Goal: Task Accomplishment & Management: Manage account settings

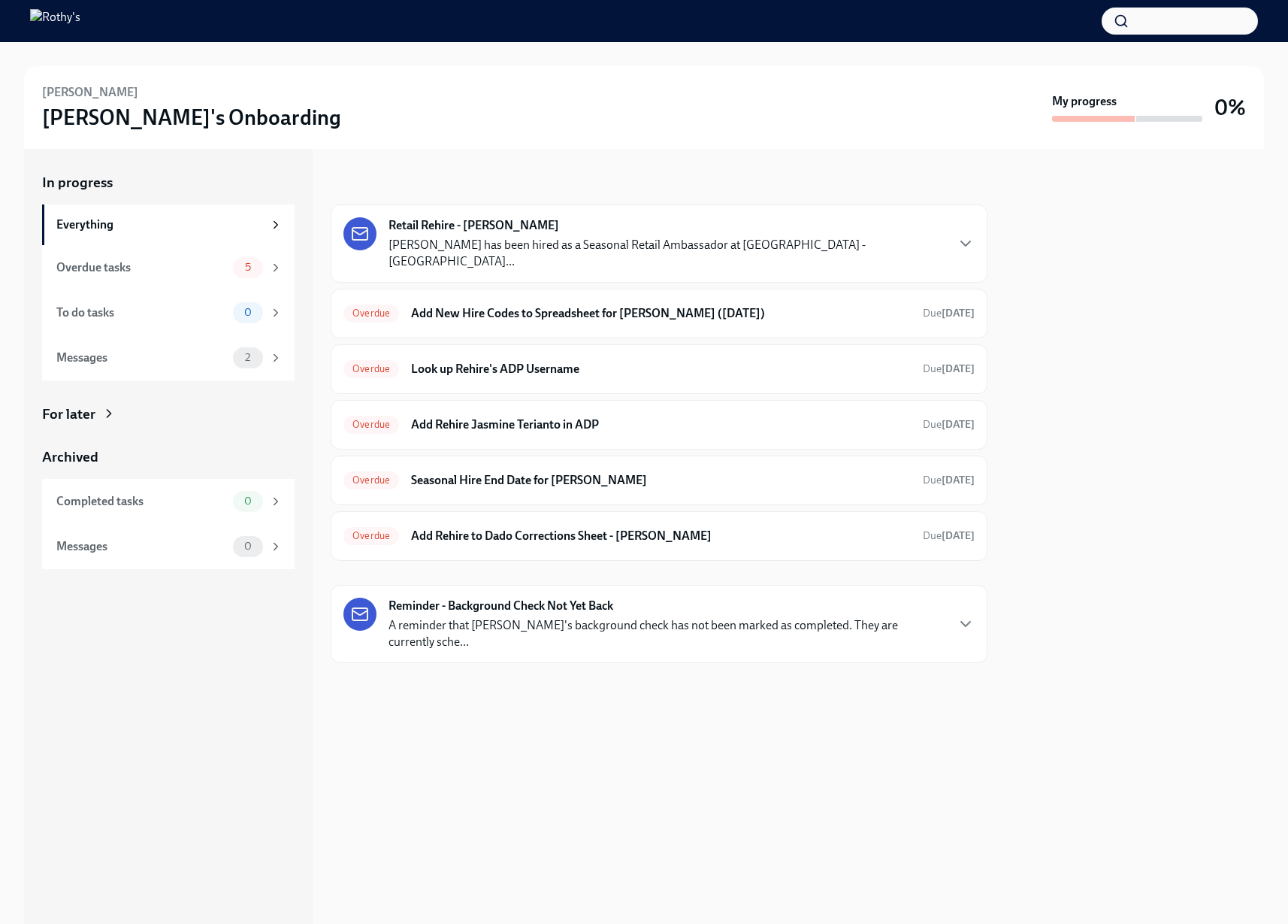
click at [759, 224] on div "Retail Rehire - Jasmine Terianto Jasmine Terianto has been hired as a Seasonal …" at bounding box center [666, 243] width 556 height 53
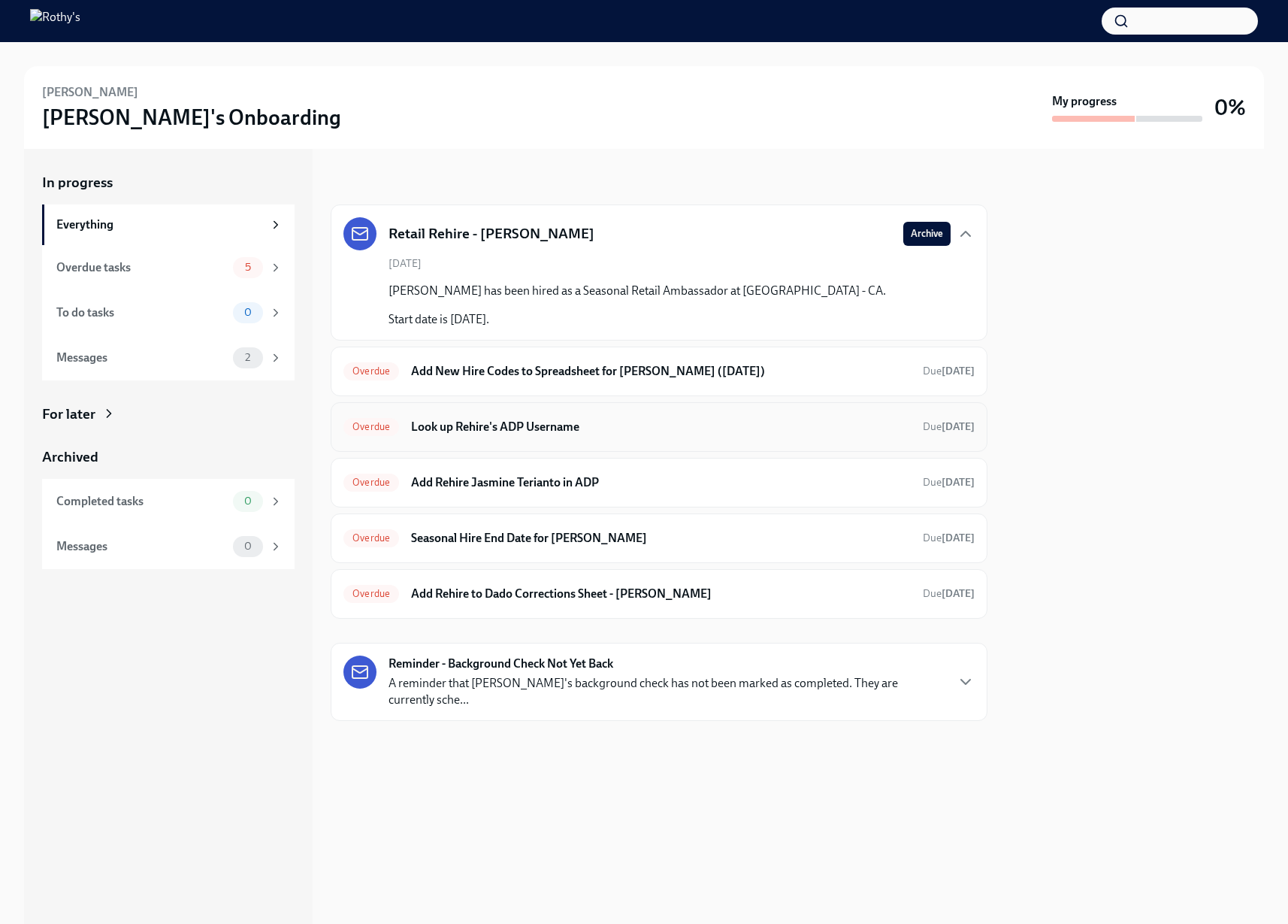
click at [817, 433] on h6 "Look up Rehire's ADP Username" at bounding box center [661, 427] width 500 height 16
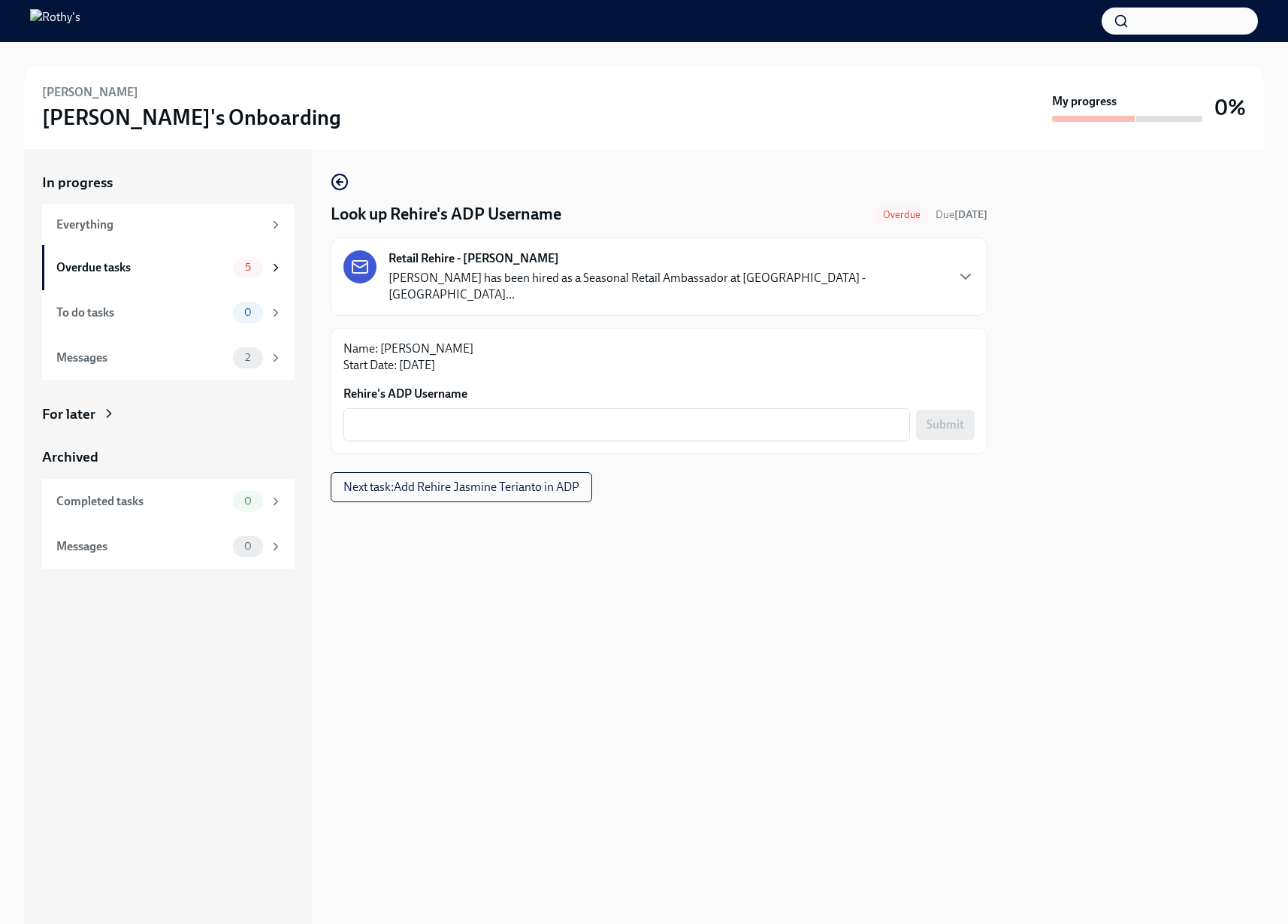
click at [748, 427] on div "Name: Jasmine Terianto Start Date: Sep 08 2025 Rehire's ADP Username x ​ Submit" at bounding box center [658, 391] width 657 height 126
click at [743, 416] on textarea "Rehire's ADP Username" at bounding box center [627, 425] width 548 height 18
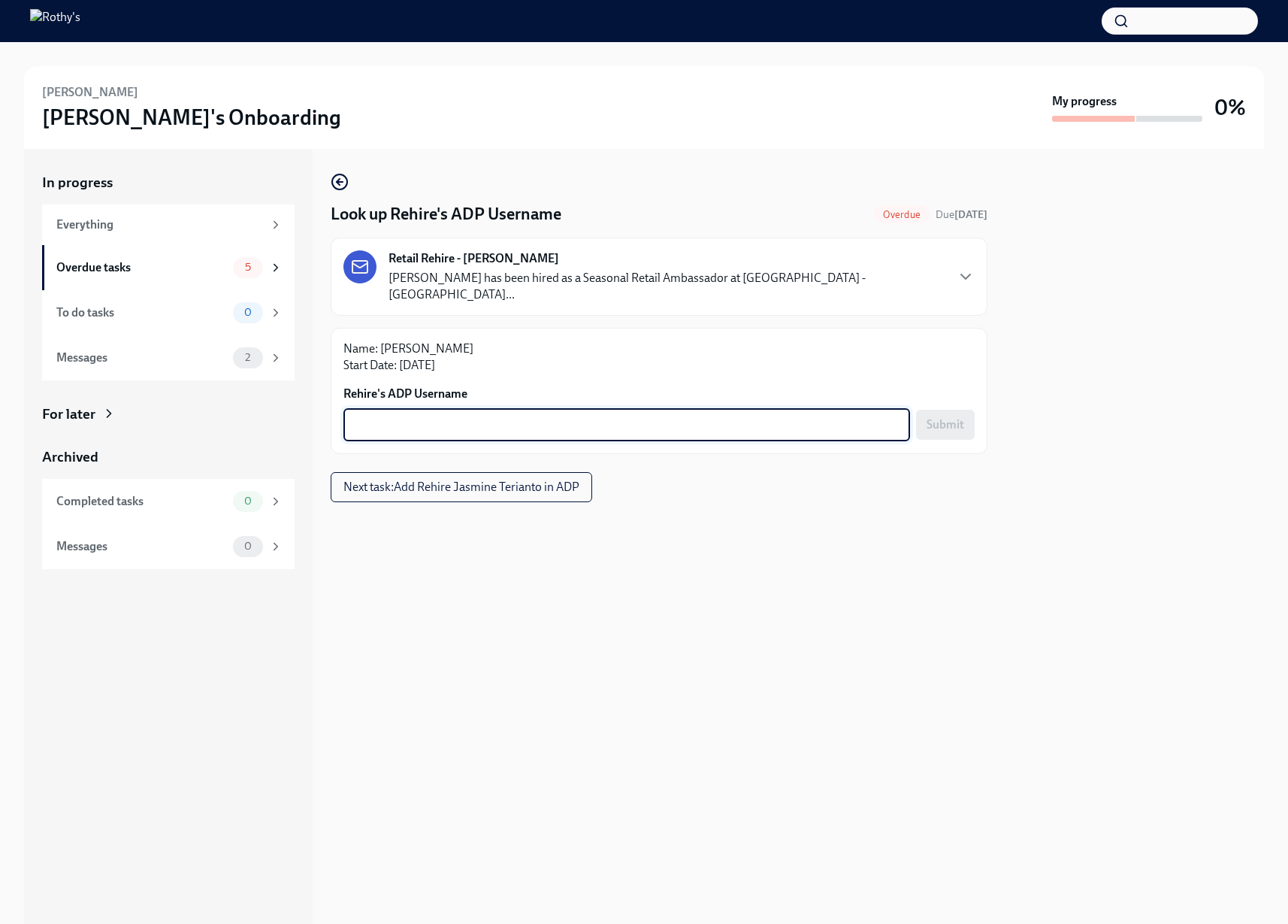
paste textarea "jasterianto"
drag, startPoint x: 368, startPoint y: 407, endPoint x: 412, endPoint y: 413, distance: 44.4
click at [369, 416] on textarea "jasterianto" at bounding box center [627, 425] width 548 height 18
type textarea "jasterianto"
click at [936, 417] on span "Submit" at bounding box center [945, 424] width 37 height 15
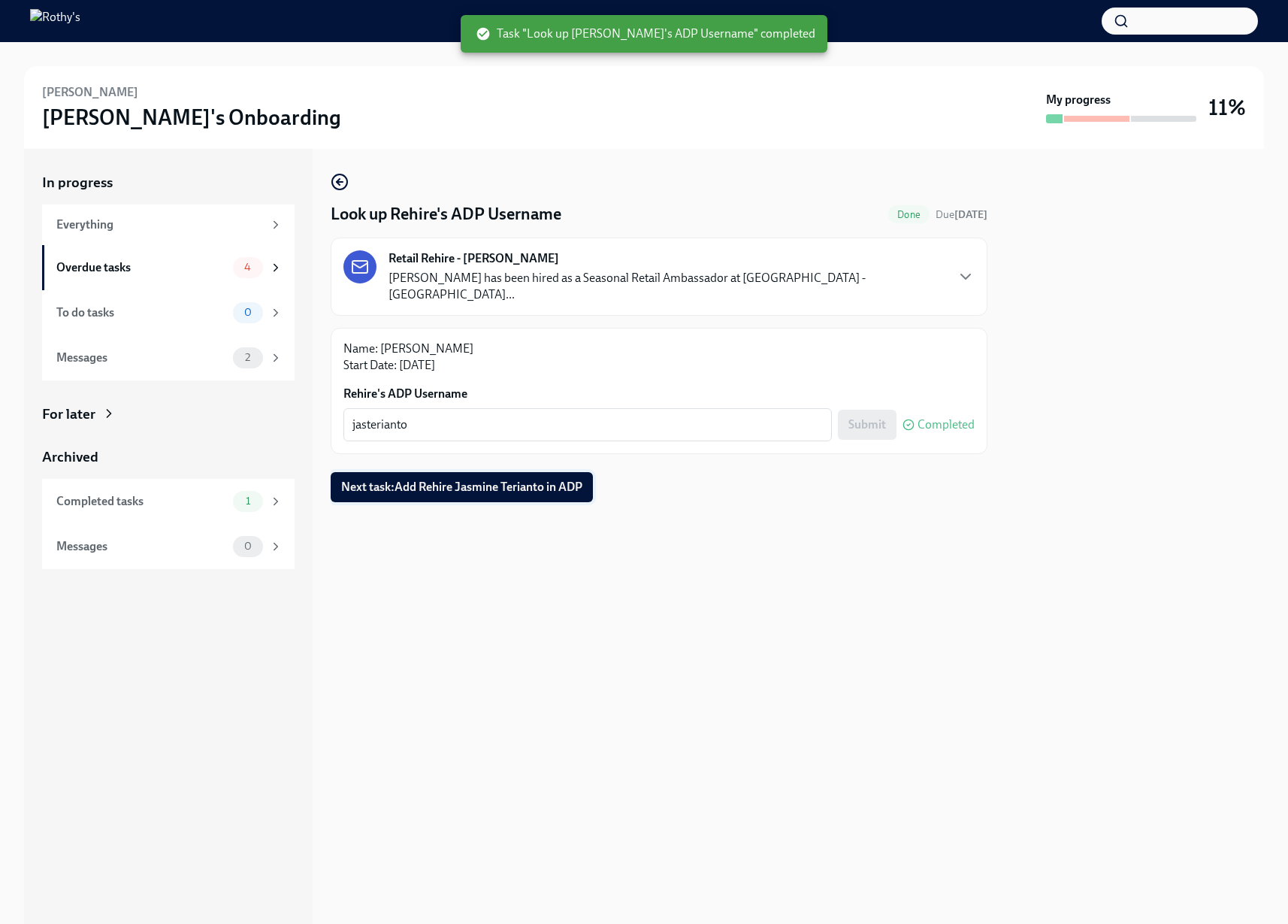
click at [485, 479] on span "Next task : Add Rehire Jasmine Terianto in ADP" at bounding box center [462, 486] width 241 height 15
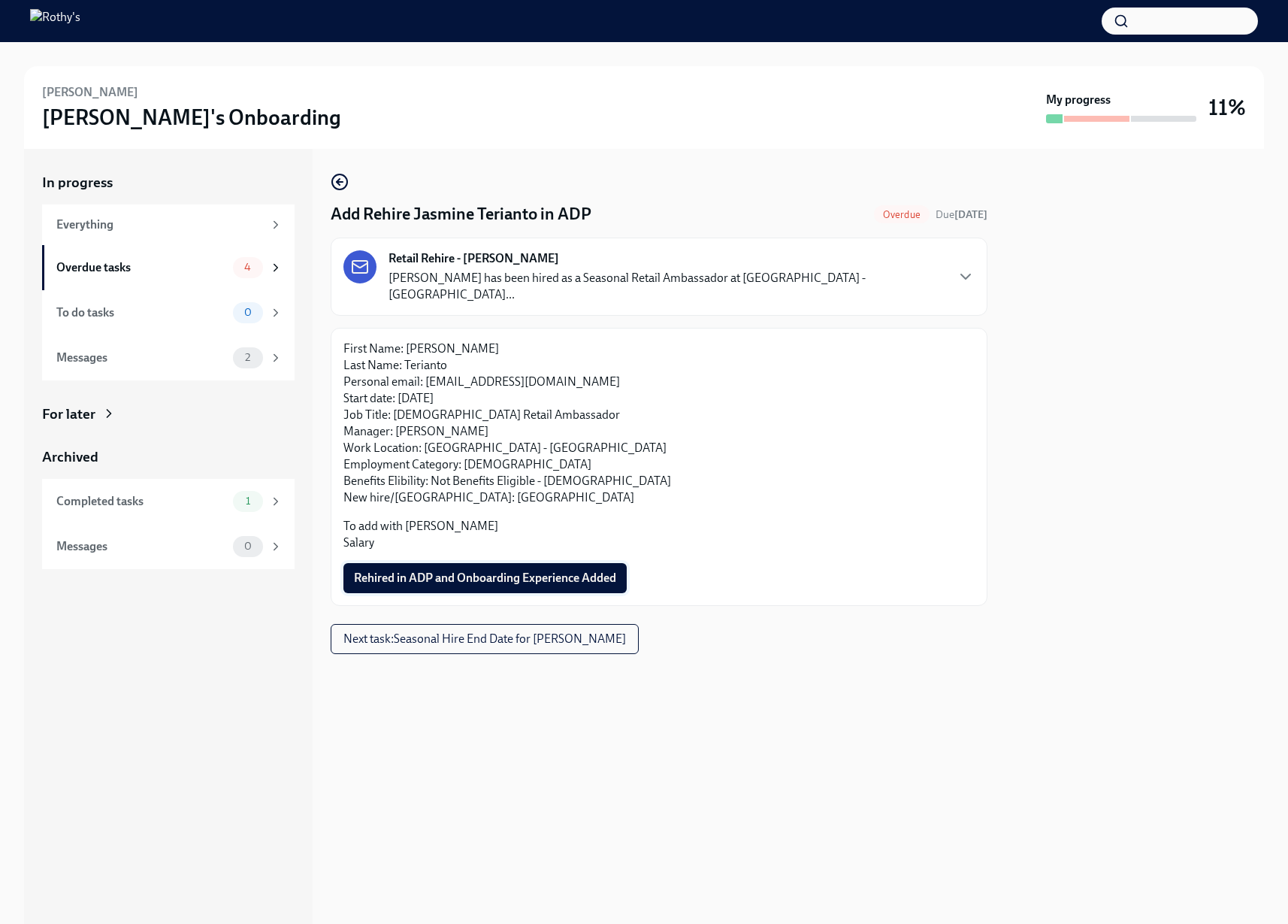
click at [489, 571] on span "Rehired in ADP and Onboarding Experience Added" at bounding box center [484, 578] width 262 height 15
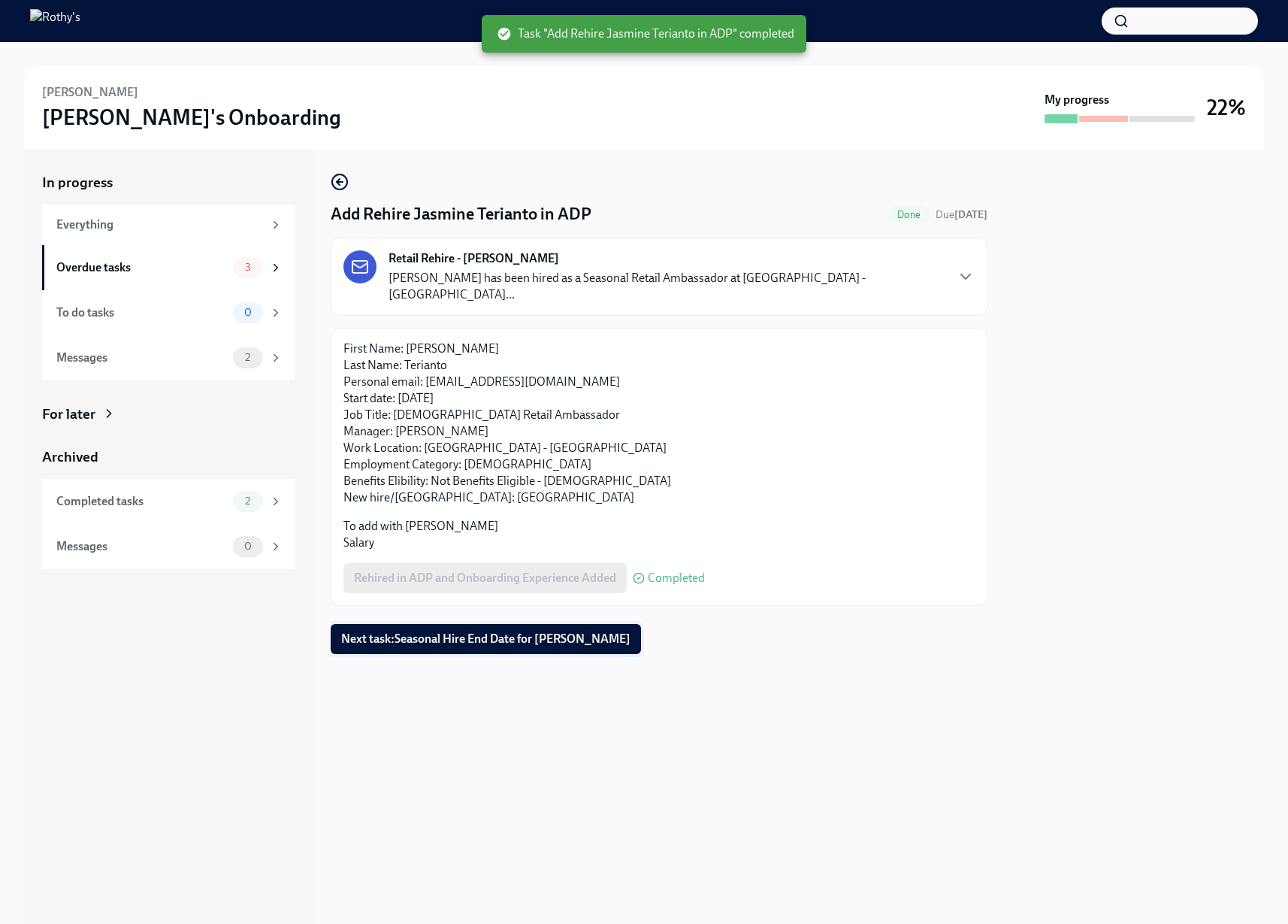
click at [536, 632] on span "Next task : Seasonal Hire End Date for Jasmine Terianto" at bounding box center [486, 638] width 290 height 15
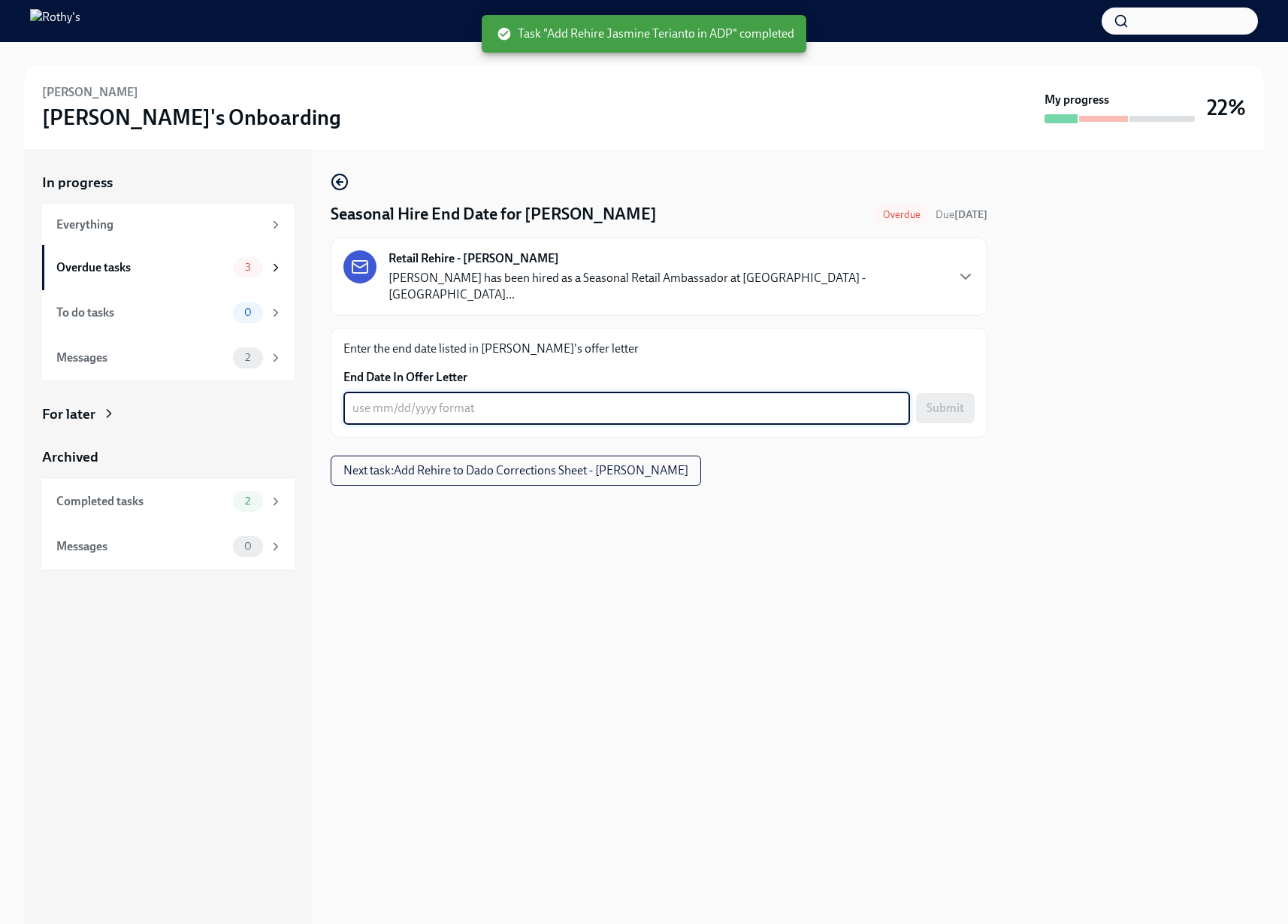
click at [426, 399] on textarea "End Date In Offer Letter" at bounding box center [627, 407] width 548 height 18
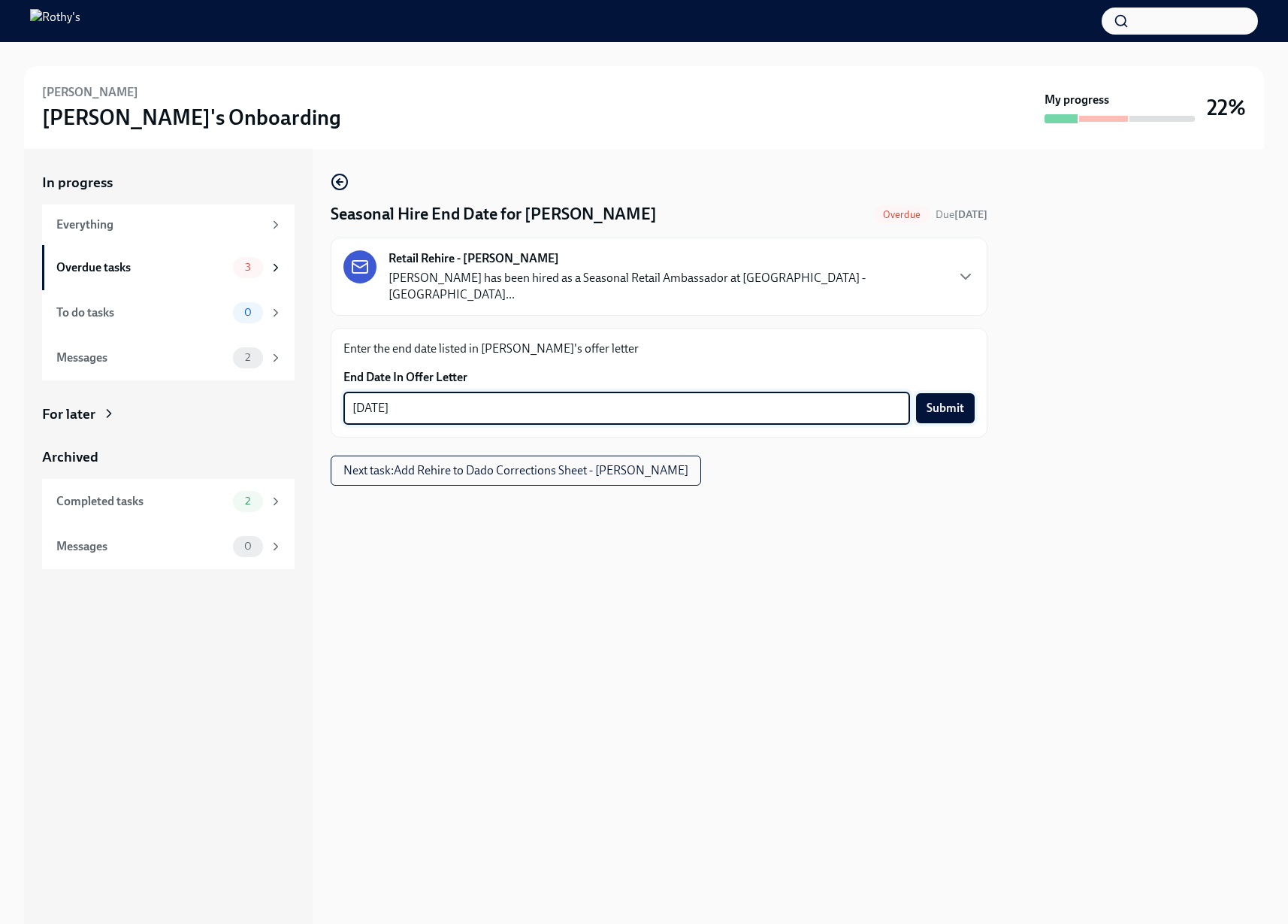
type textarea "12/01/2025"
click at [954, 401] on span "Submit" at bounding box center [945, 407] width 37 height 15
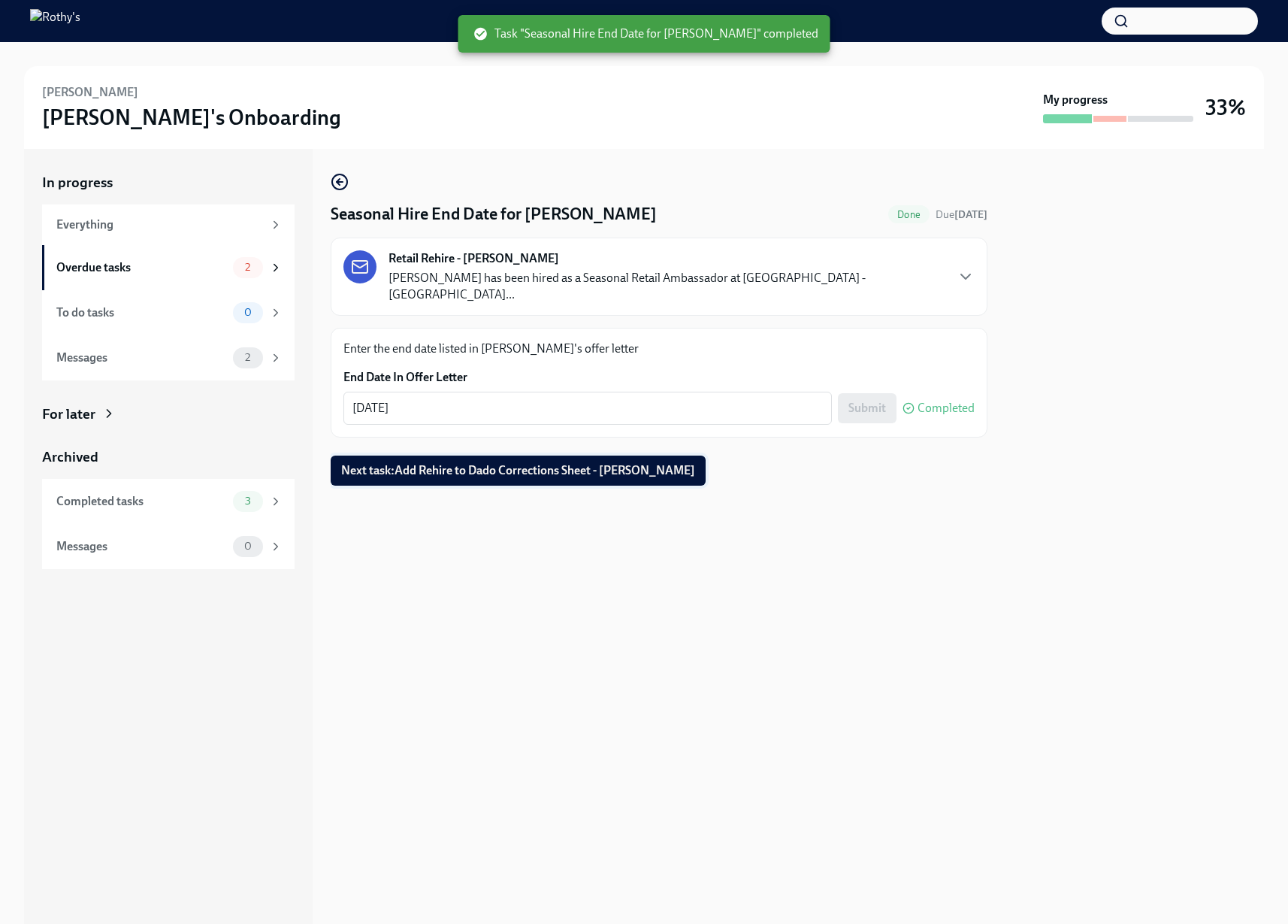
click at [554, 463] on span "Next task : Add Rehire to Dado Corrections Sheet - Jasmine Terianto" at bounding box center [518, 470] width 354 height 15
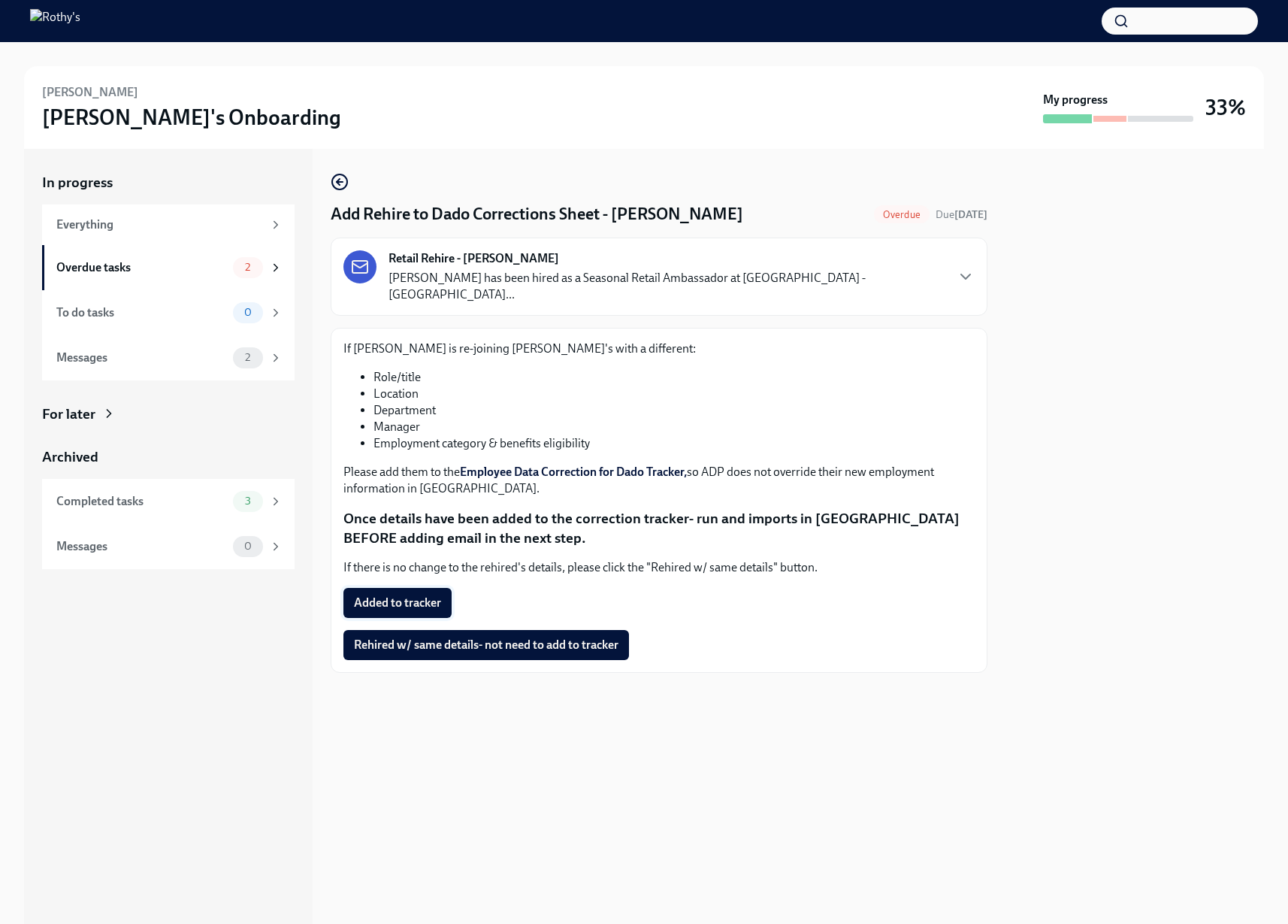
click at [410, 588] on button "Added to tracker" at bounding box center [397, 603] width 108 height 30
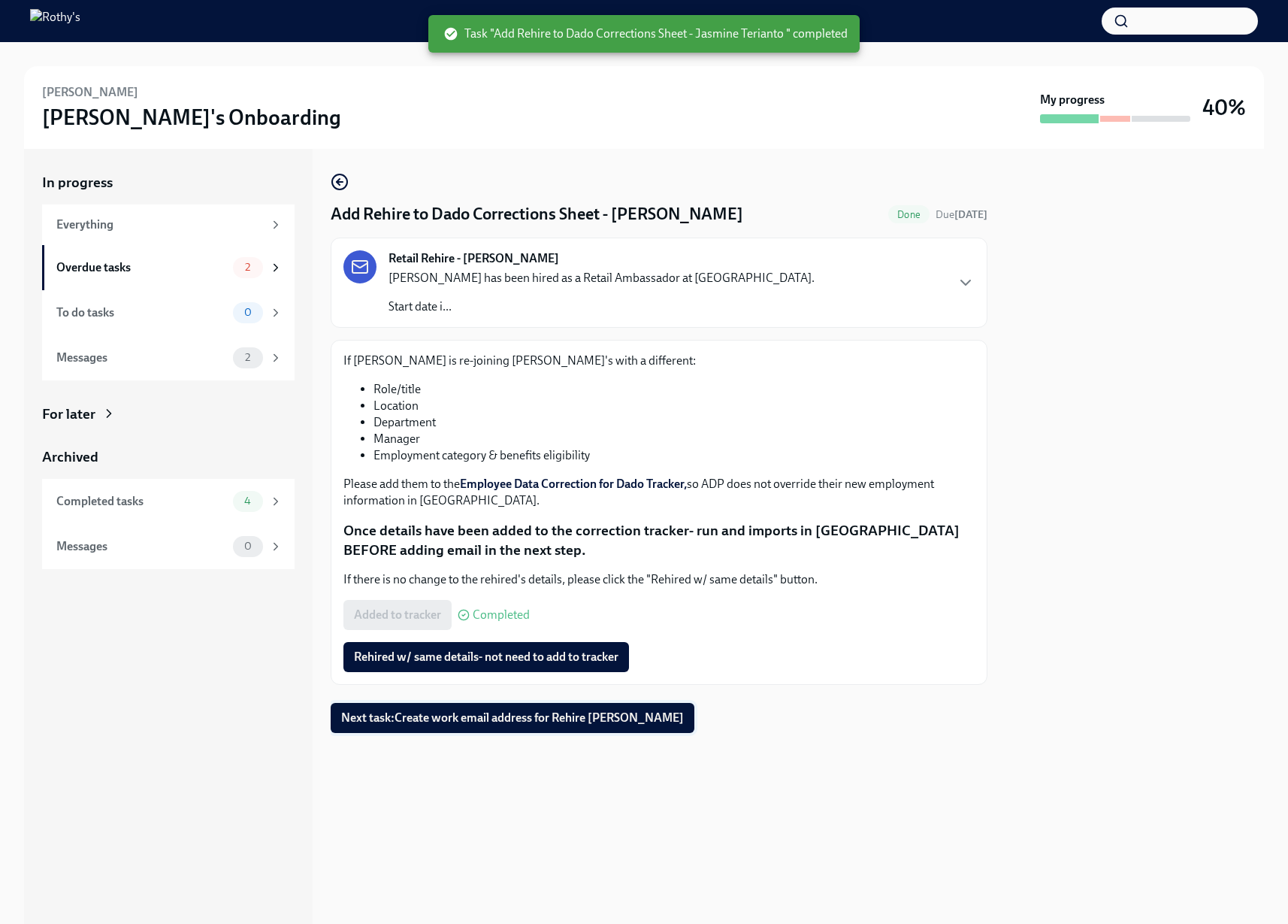
click at [652, 717] on span "Next task : Create work email address for Rehire Jasmine Terianto" at bounding box center [513, 717] width 343 height 15
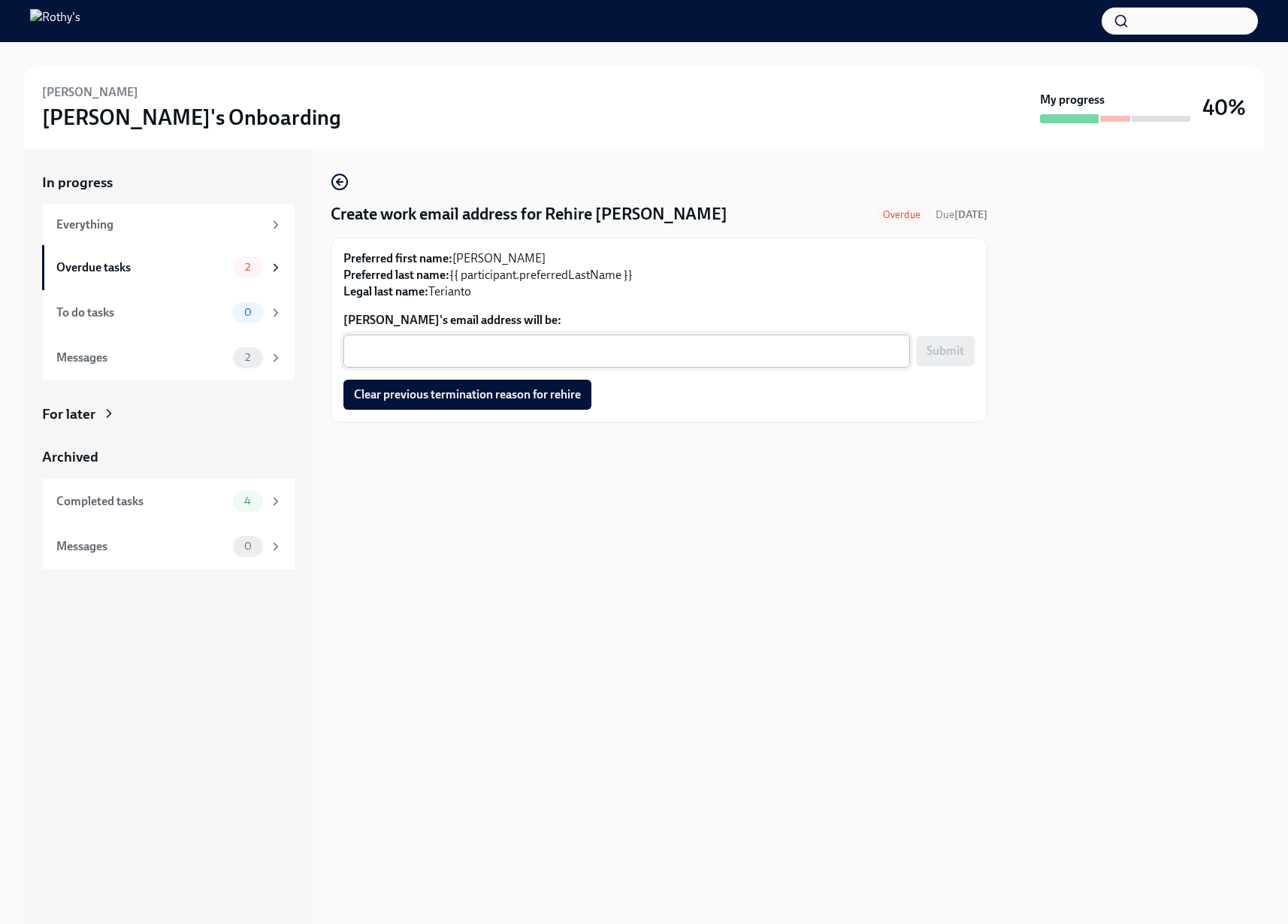
click at [696, 351] on textarea "Jasmine Terianto's email address will be:" at bounding box center [627, 350] width 548 height 18
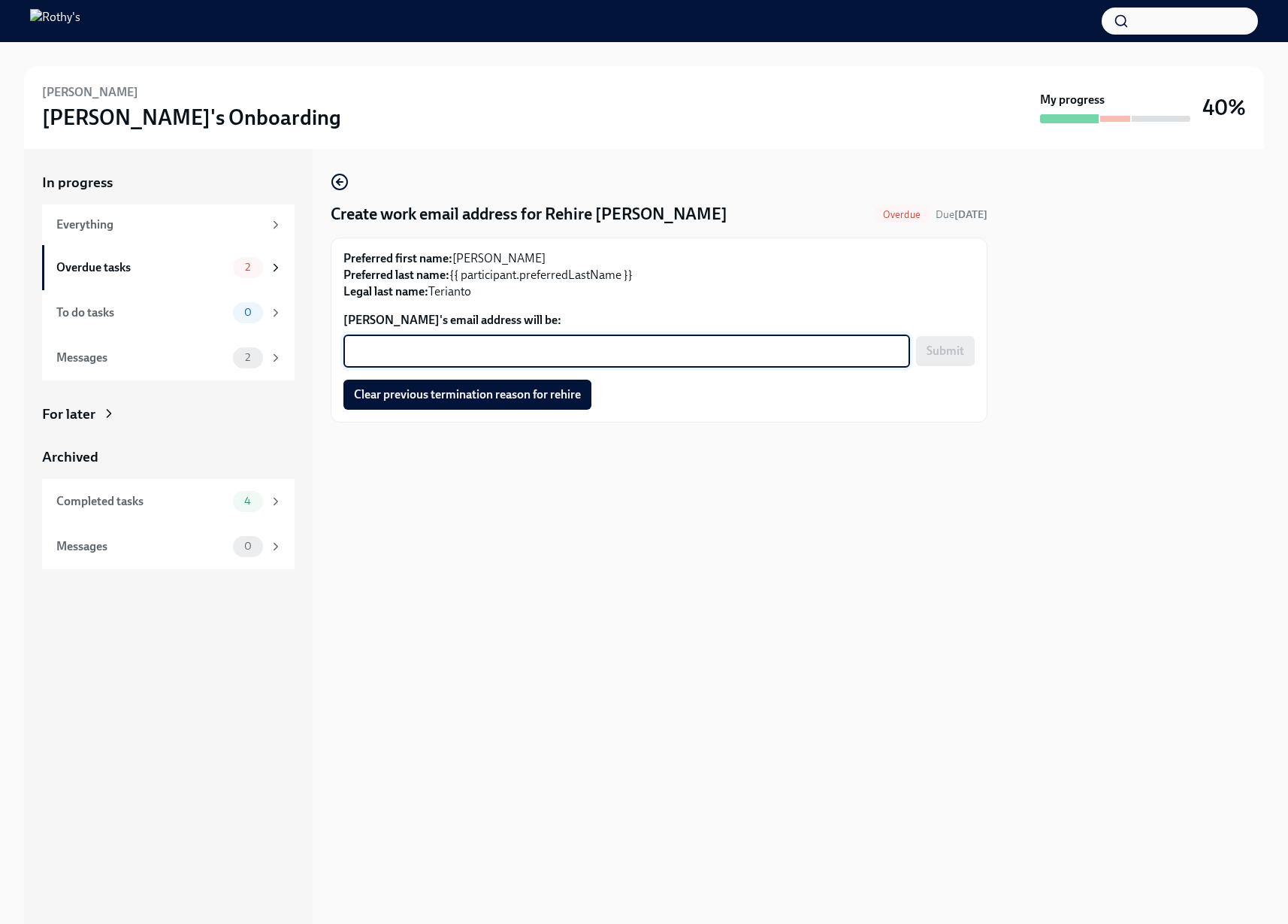
paste textarea "JTerianto@rothys.com"
type textarea "JTerianto@rothys.com"
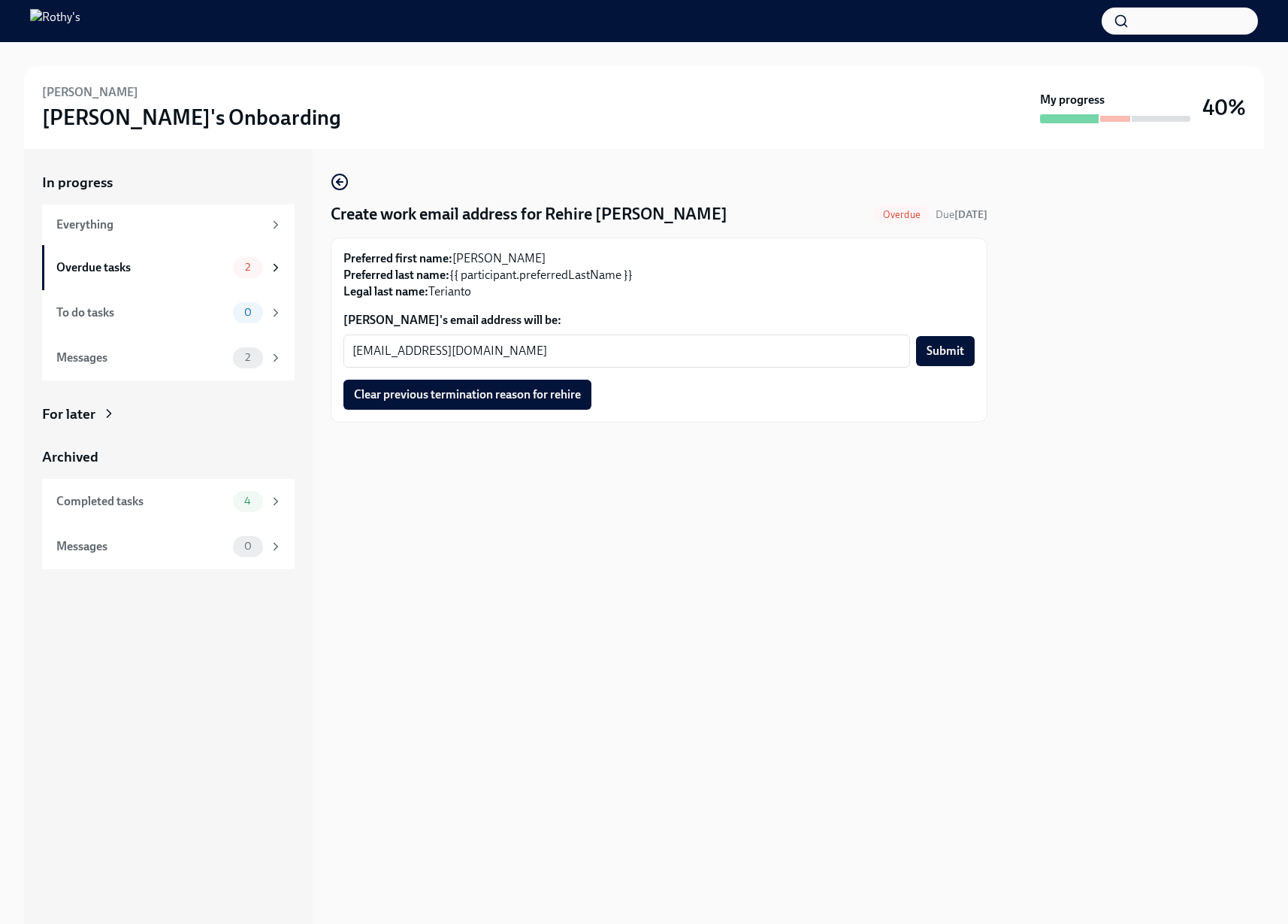
click at [954, 356] on span "Submit" at bounding box center [945, 350] width 37 height 15
click at [567, 400] on span "Clear previous termination reason for rehire" at bounding box center [467, 395] width 227 height 15
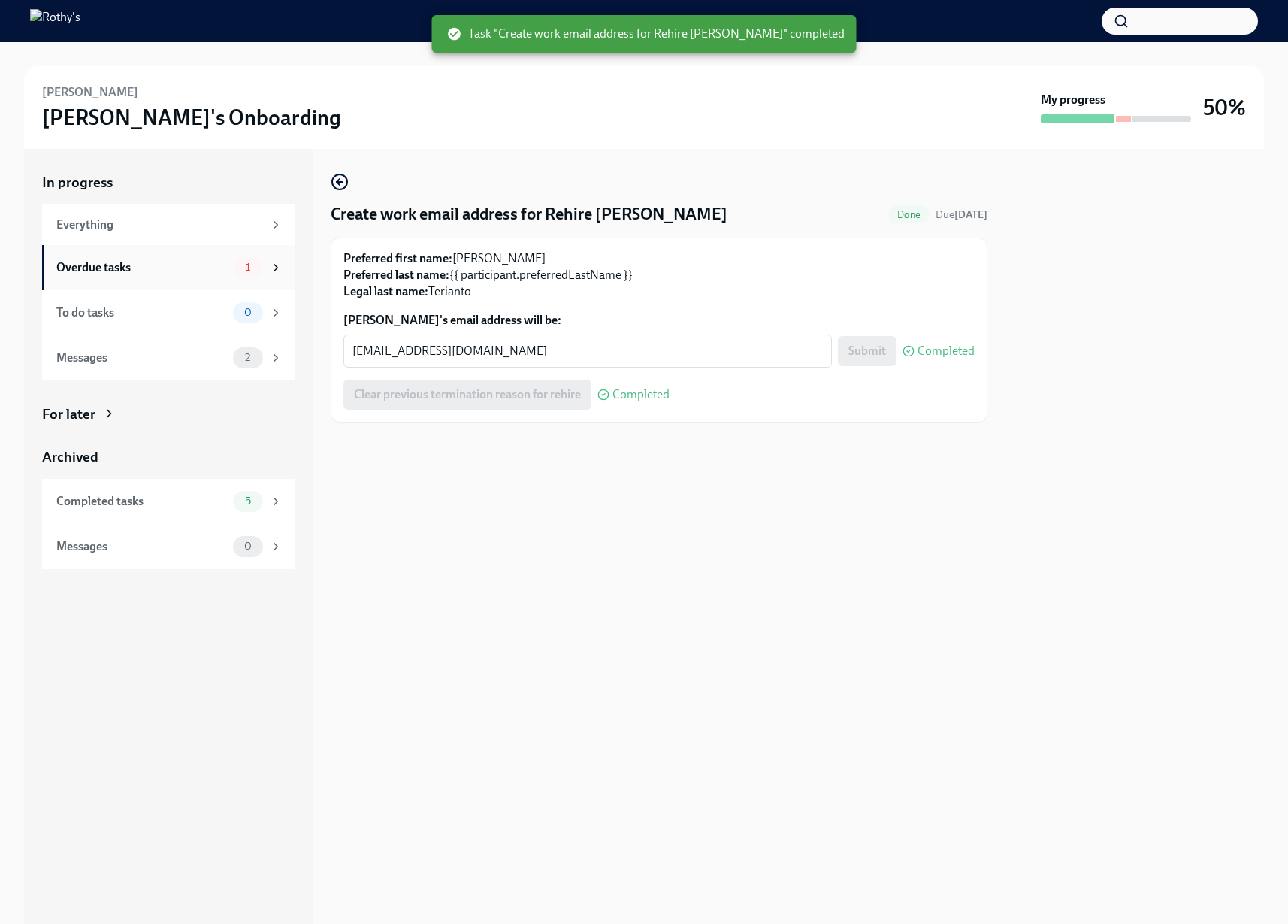
click at [231, 279] on div "Overdue tasks 1" at bounding box center [169, 267] width 253 height 45
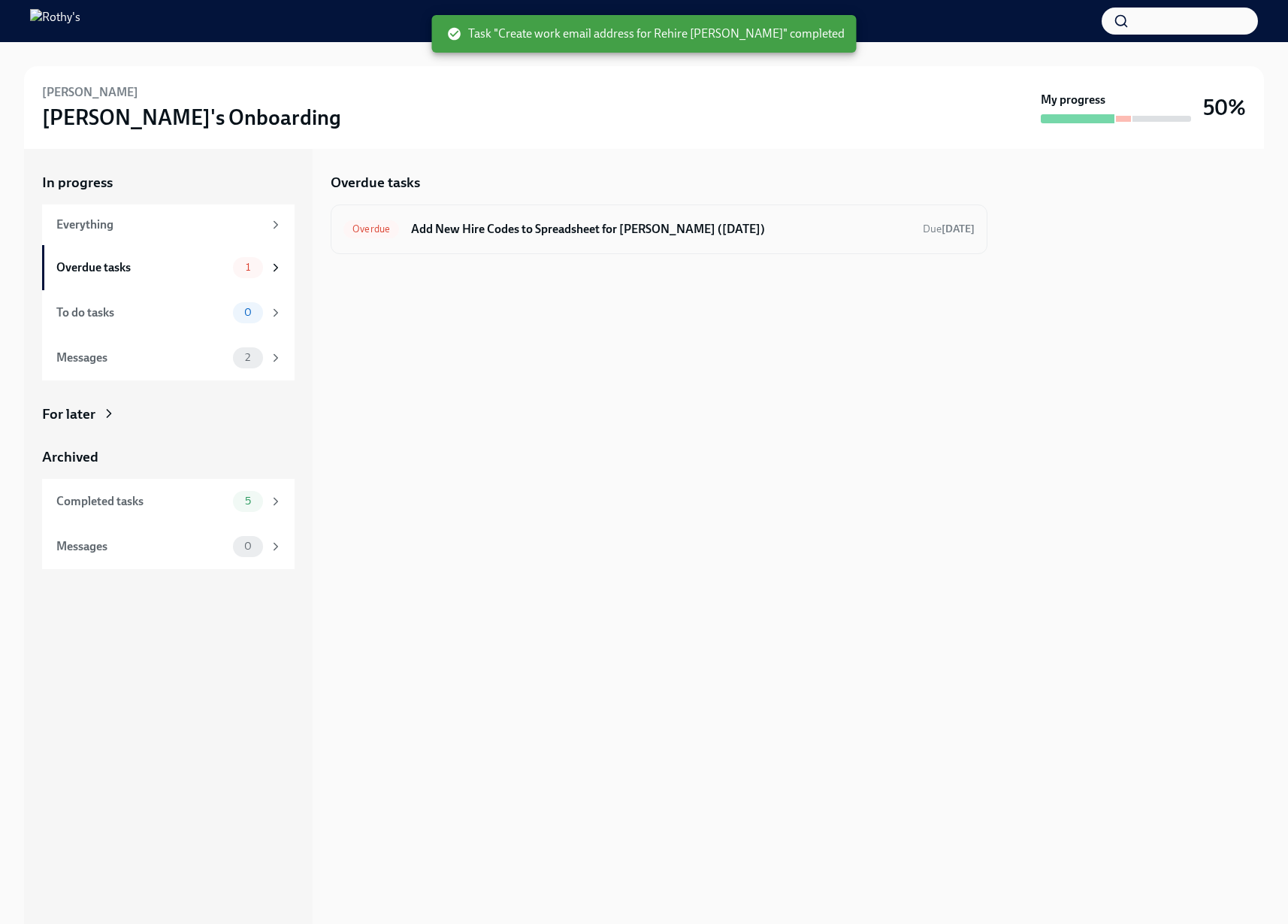
click at [493, 234] on h6 "Add New Hire Codes to Spreadsheet for Jasmine Terianto (09/08/2025)" at bounding box center [661, 228] width 500 height 16
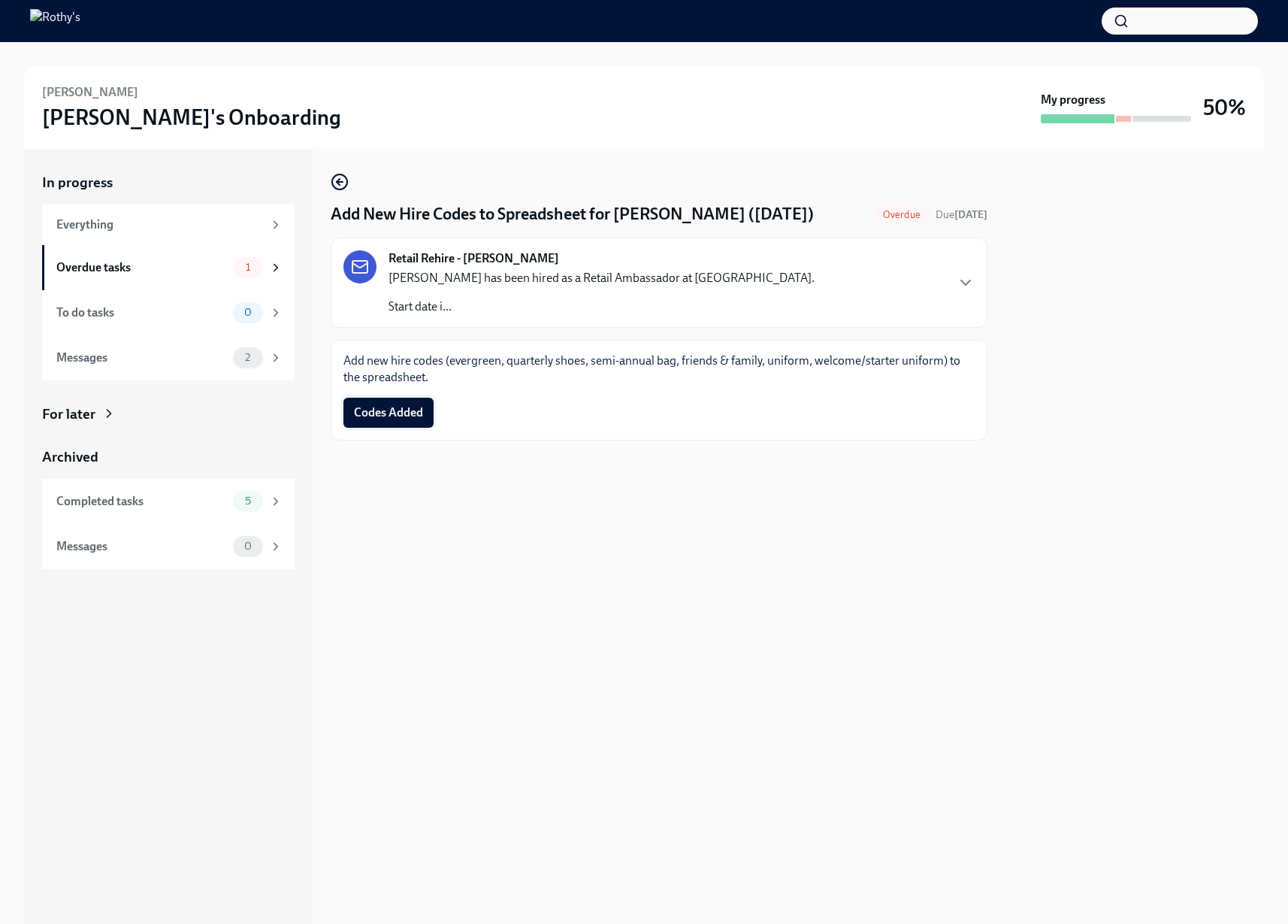
click at [396, 404] on button "Codes Added" at bounding box center [388, 413] width 90 height 30
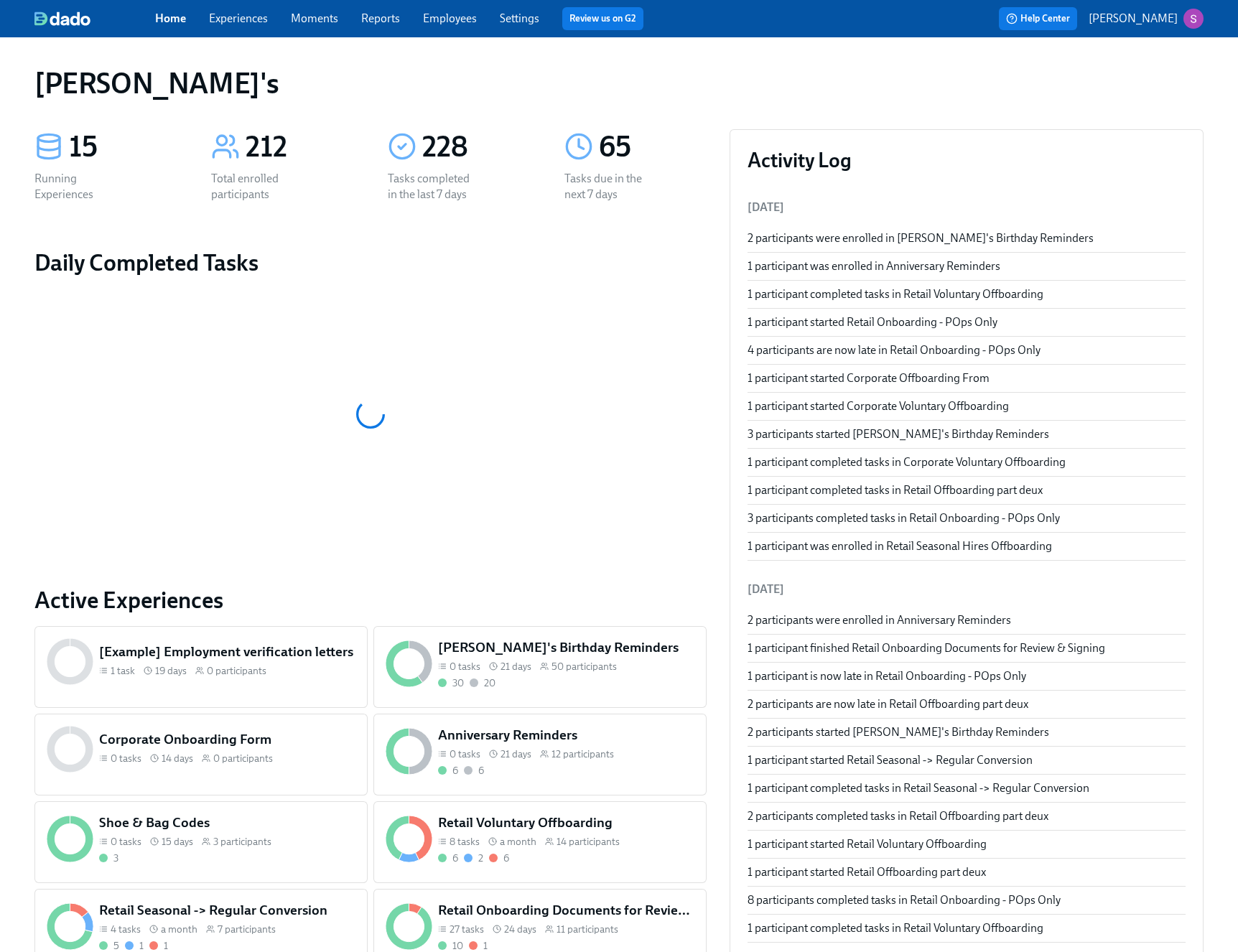
click at [517, 13] on link "Settings" at bounding box center [520, 18] width 40 height 14
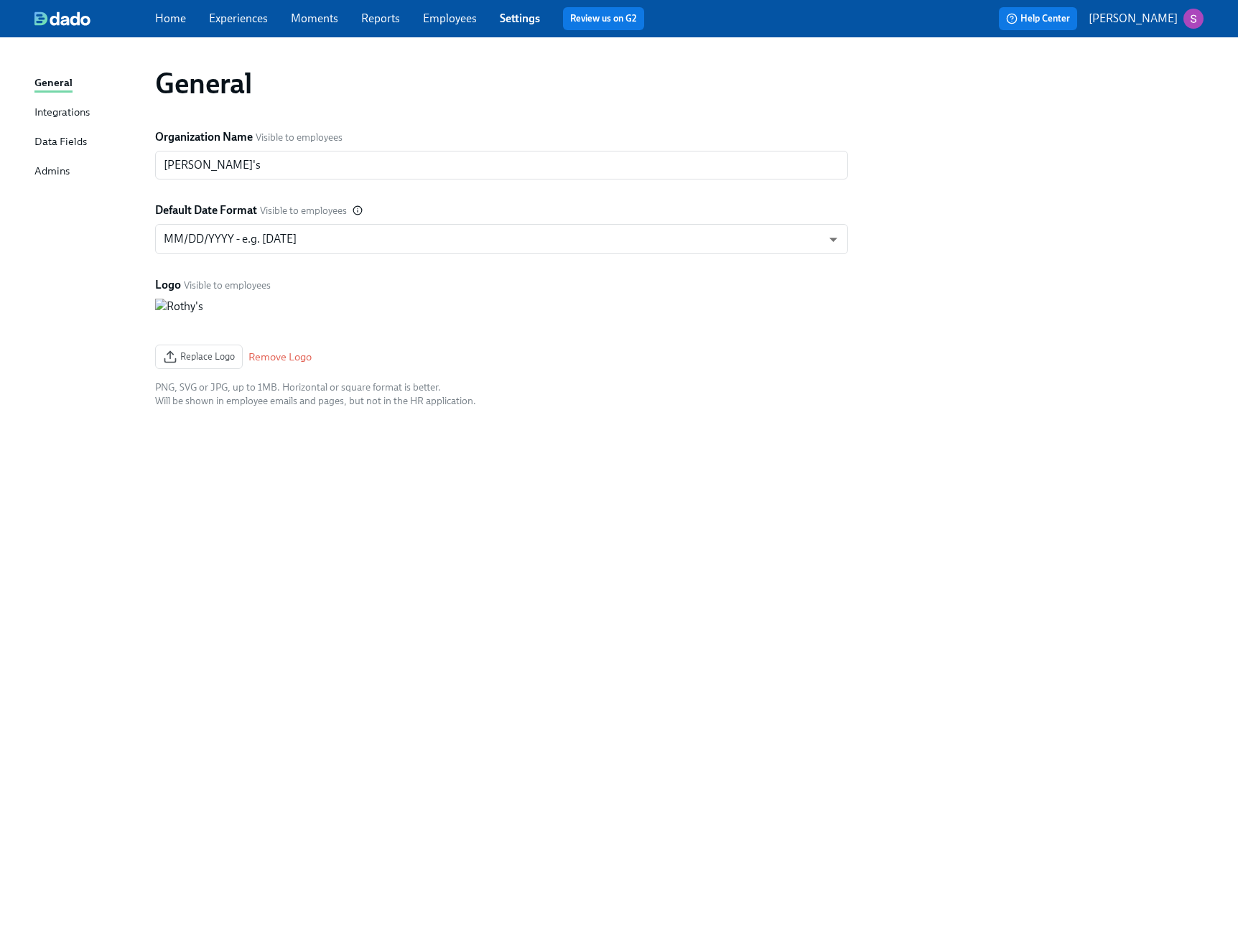
click at [55, 116] on div "Integrations" at bounding box center [62, 113] width 55 height 18
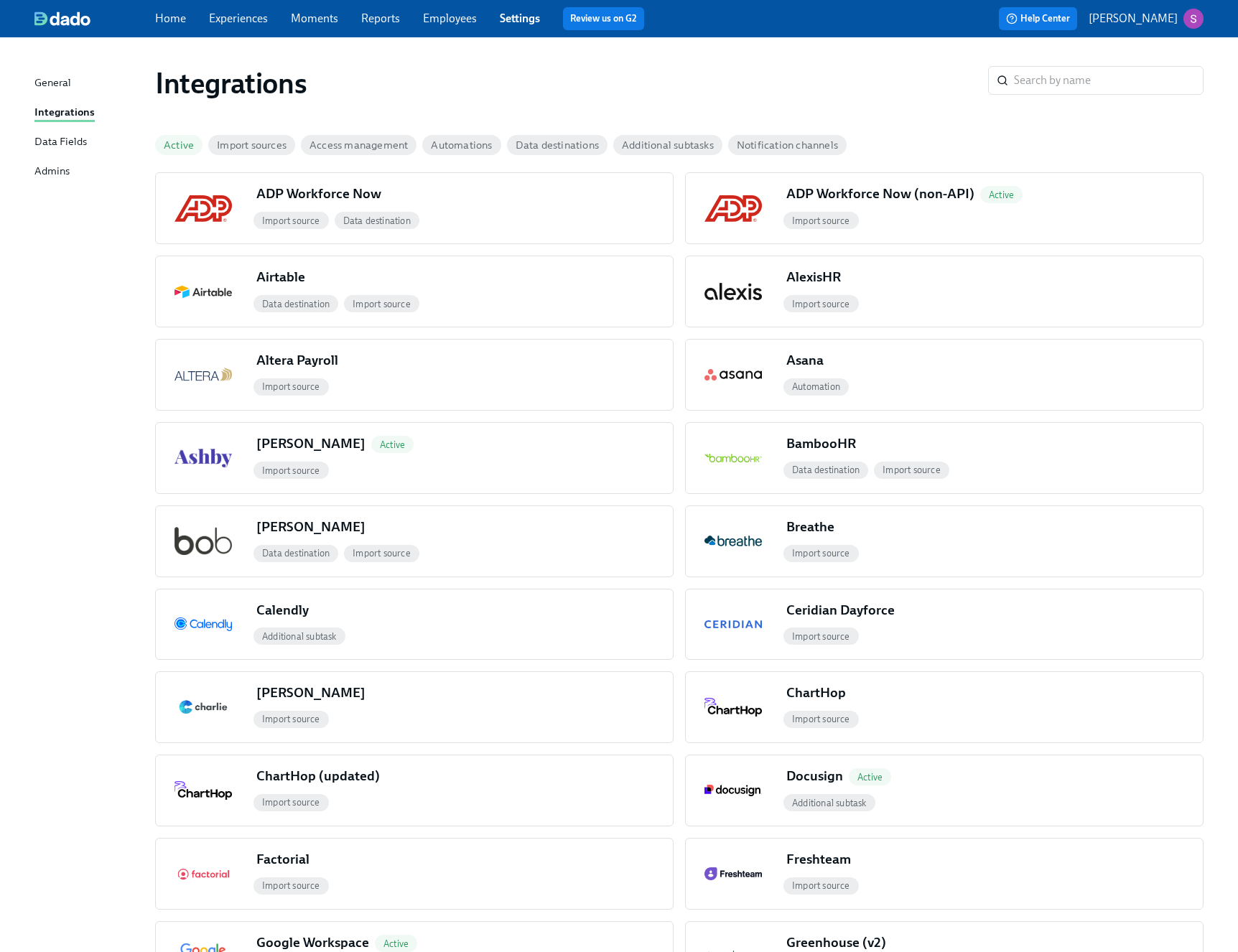
click at [53, 137] on div "Data Fields" at bounding box center [60, 143] width 52 height 18
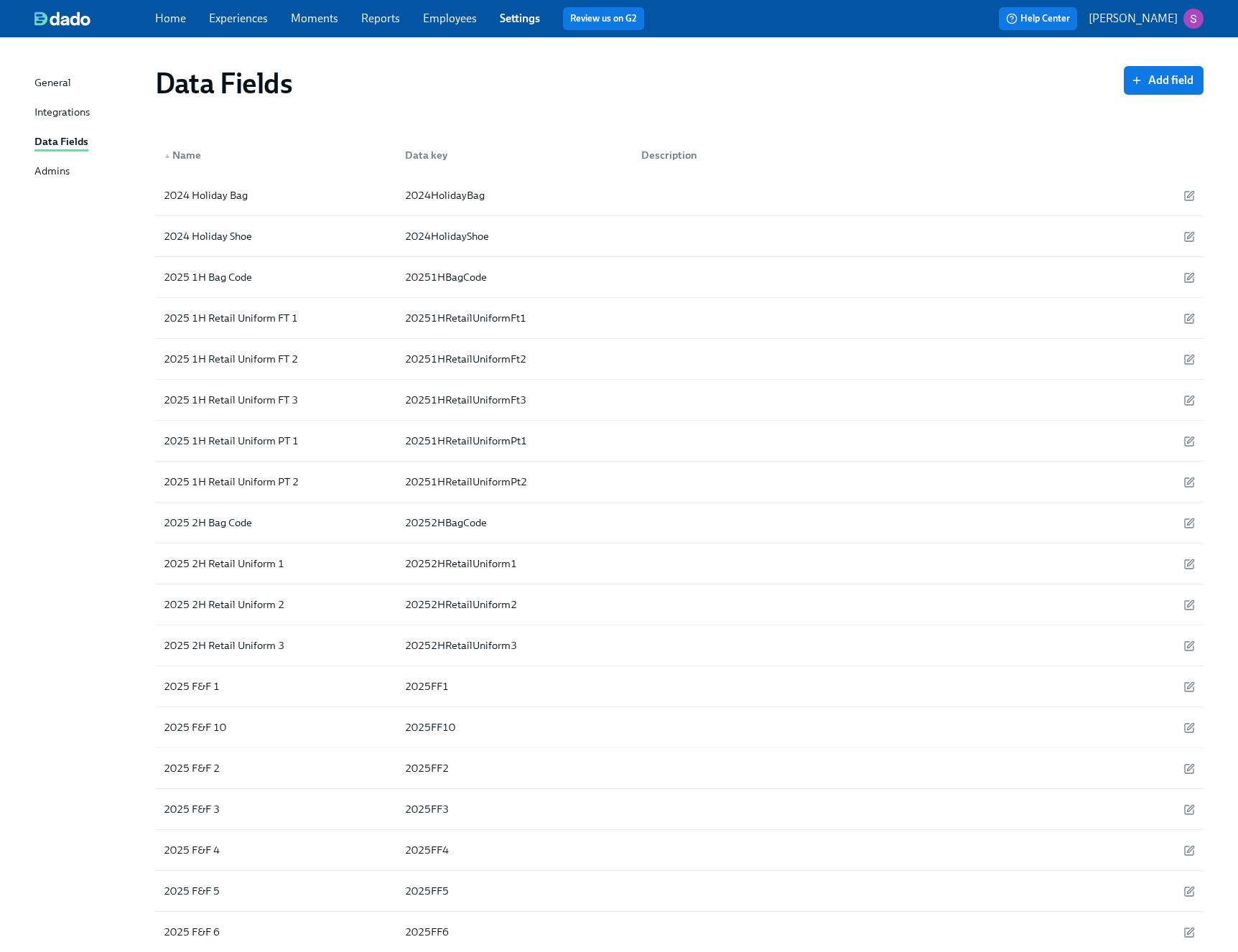
click at [56, 167] on div "Admins" at bounding box center [52, 172] width 36 height 18
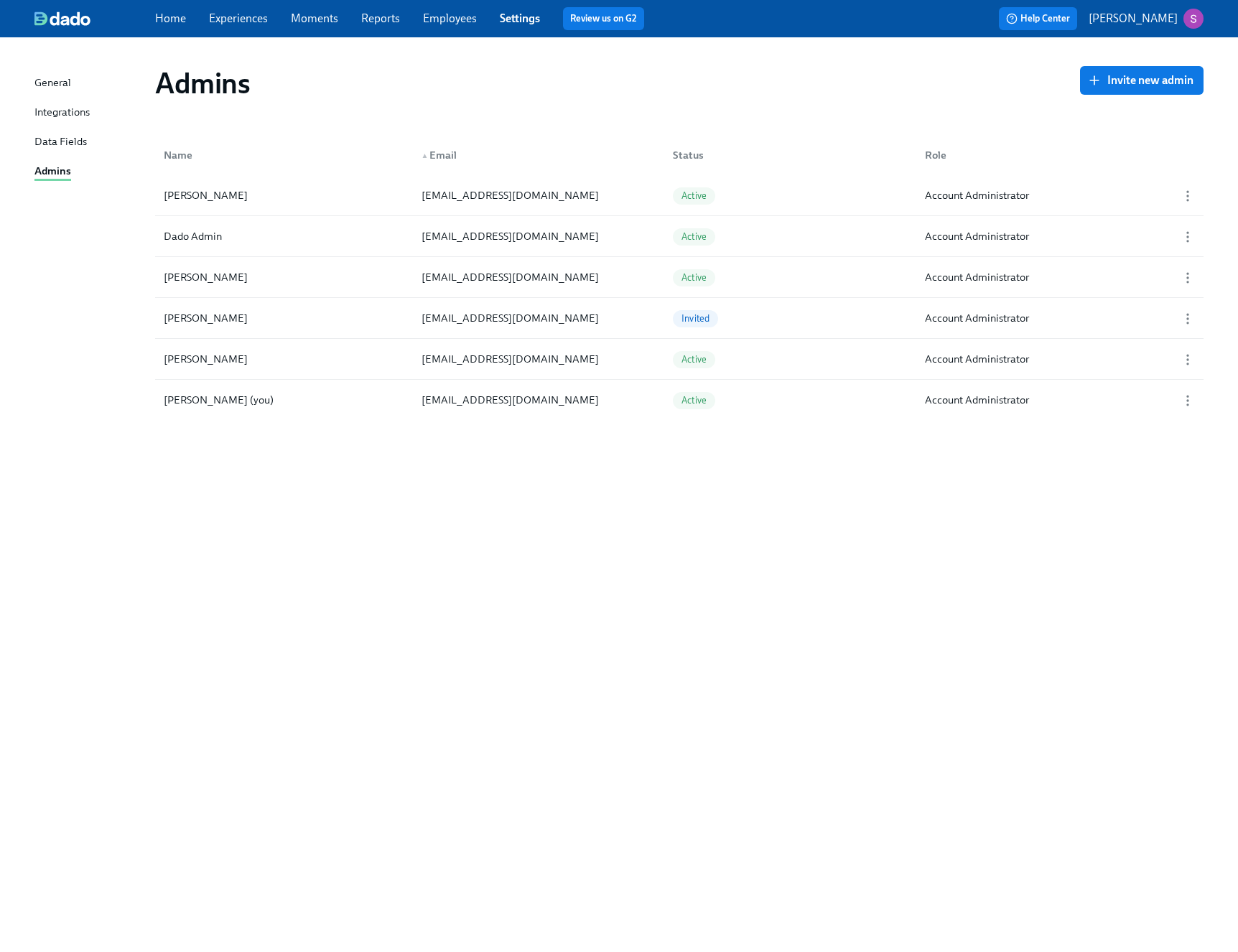
click at [459, 12] on link "Employees" at bounding box center [450, 18] width 54 height 14
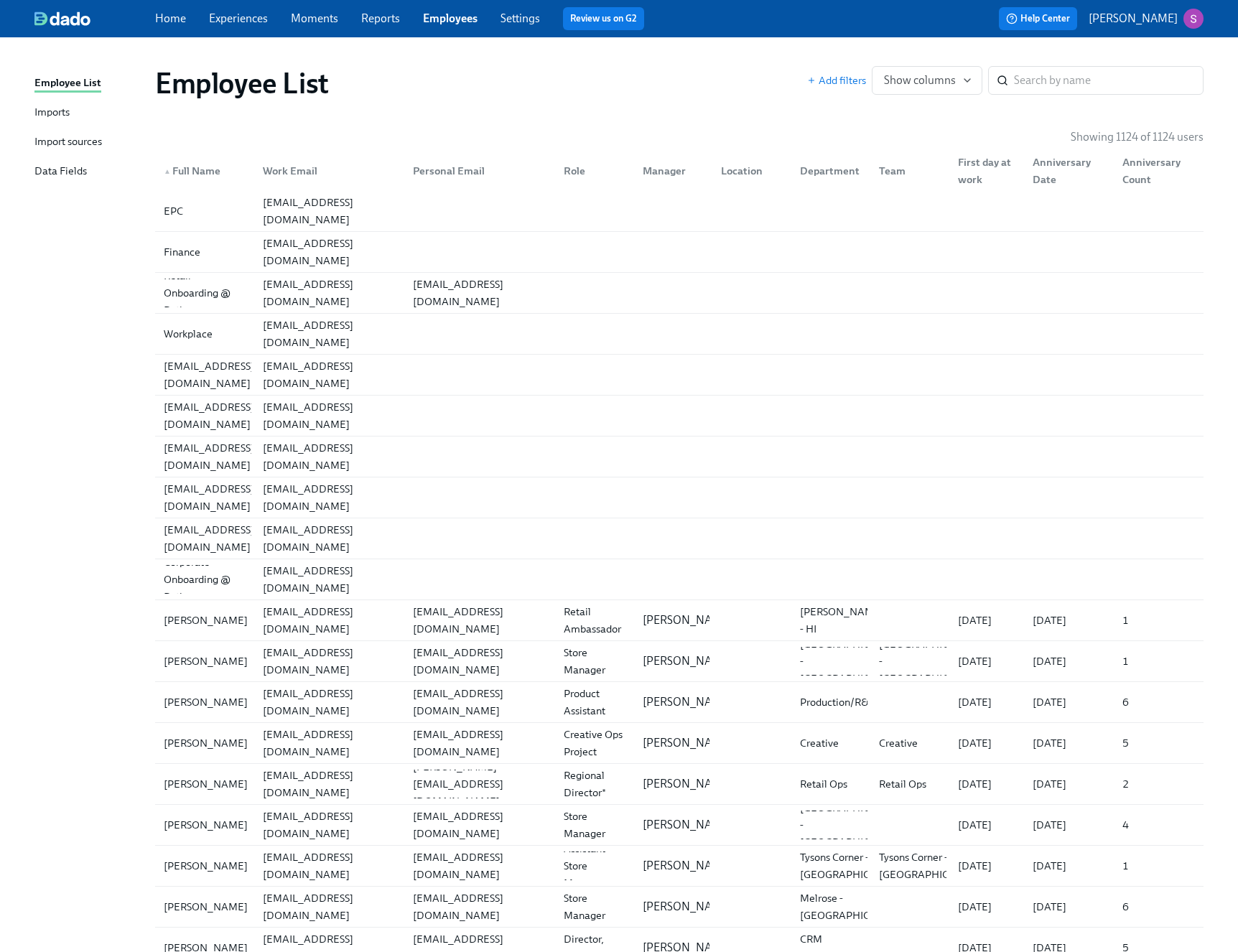
click at [72, 107] on link "Imports" at bounding box center [89, 113] width 109 height 18
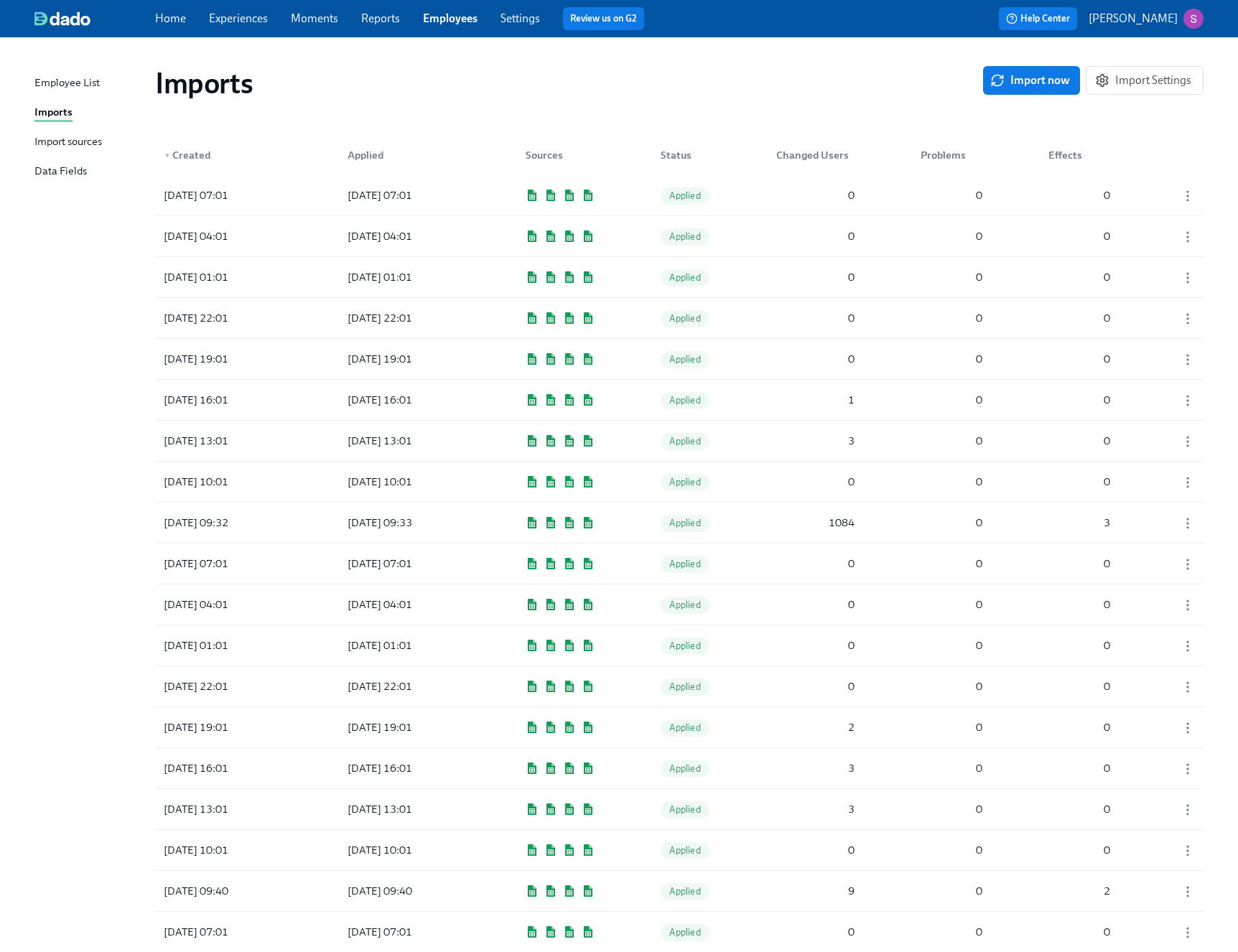
click at [71, 144] on div "Import sources" at bounding box center [69, 143] width 68 height 18
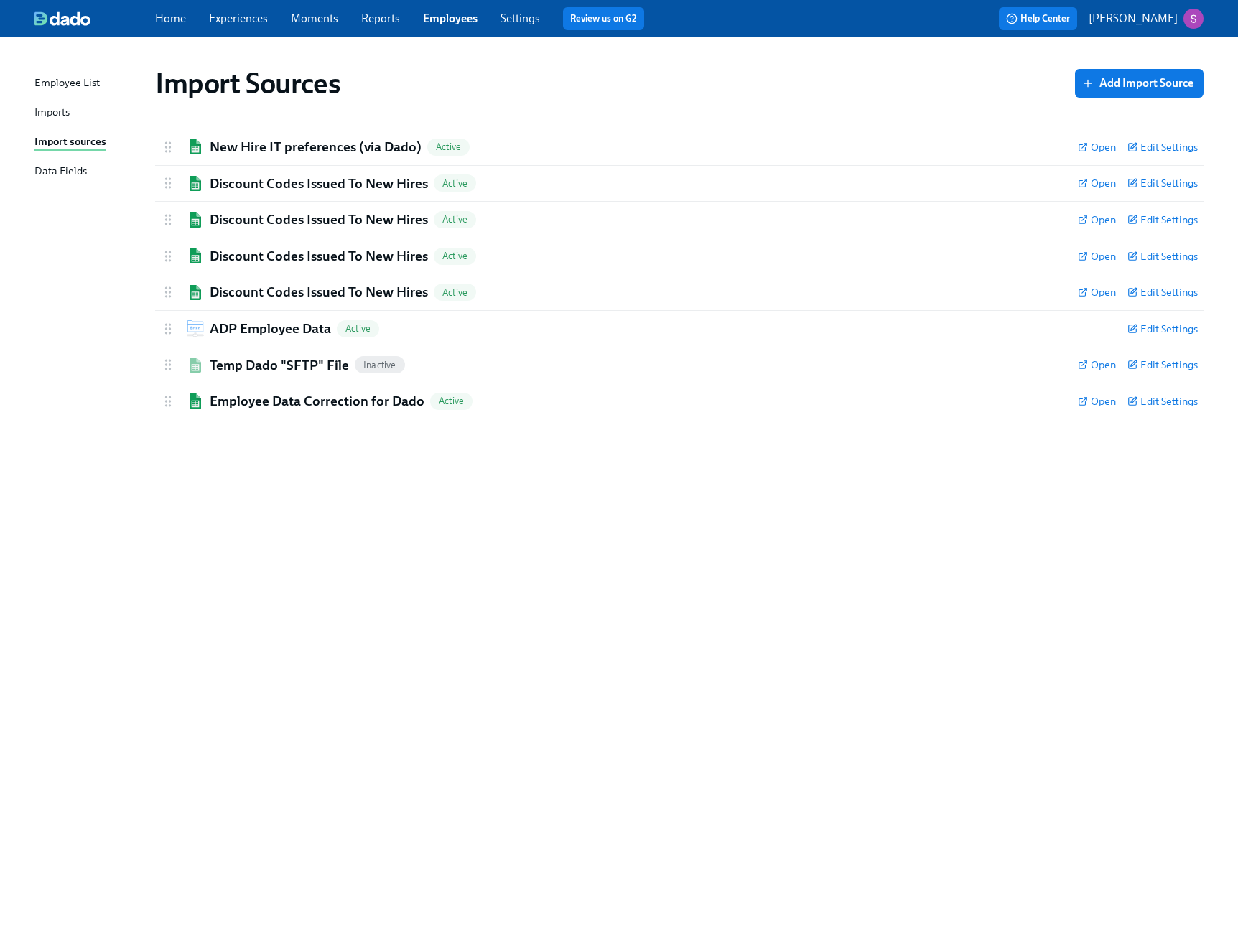
click at [50, 116] on div "Imports" at bounding box center [52, 113] width 36 height 18
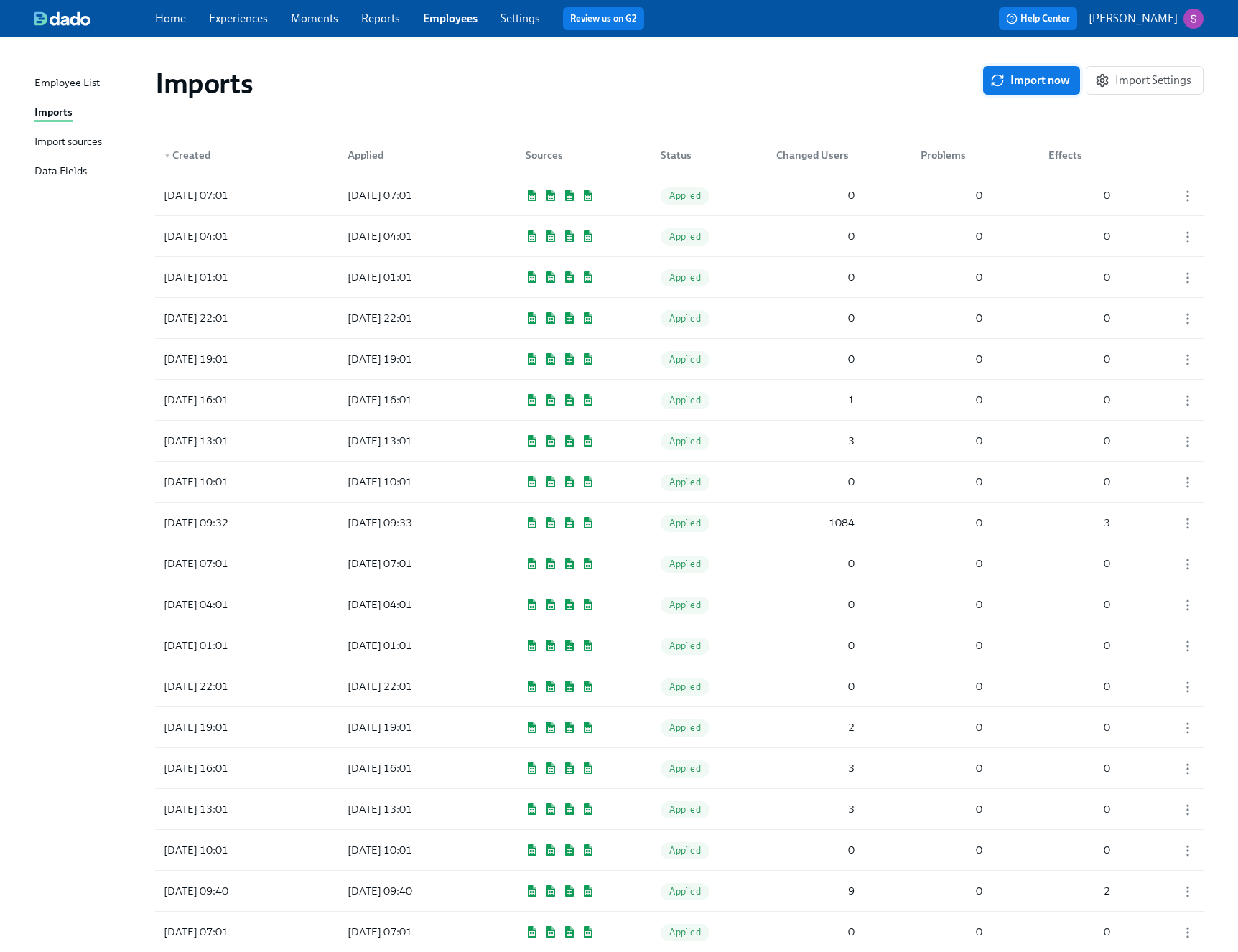
click at [1030, 74] on span "Import now" at bounding box center [1031, 80] width 77 height 14
click at [686, 200] on span "Pending" at bounding box center [686, 195] width 51 height 11
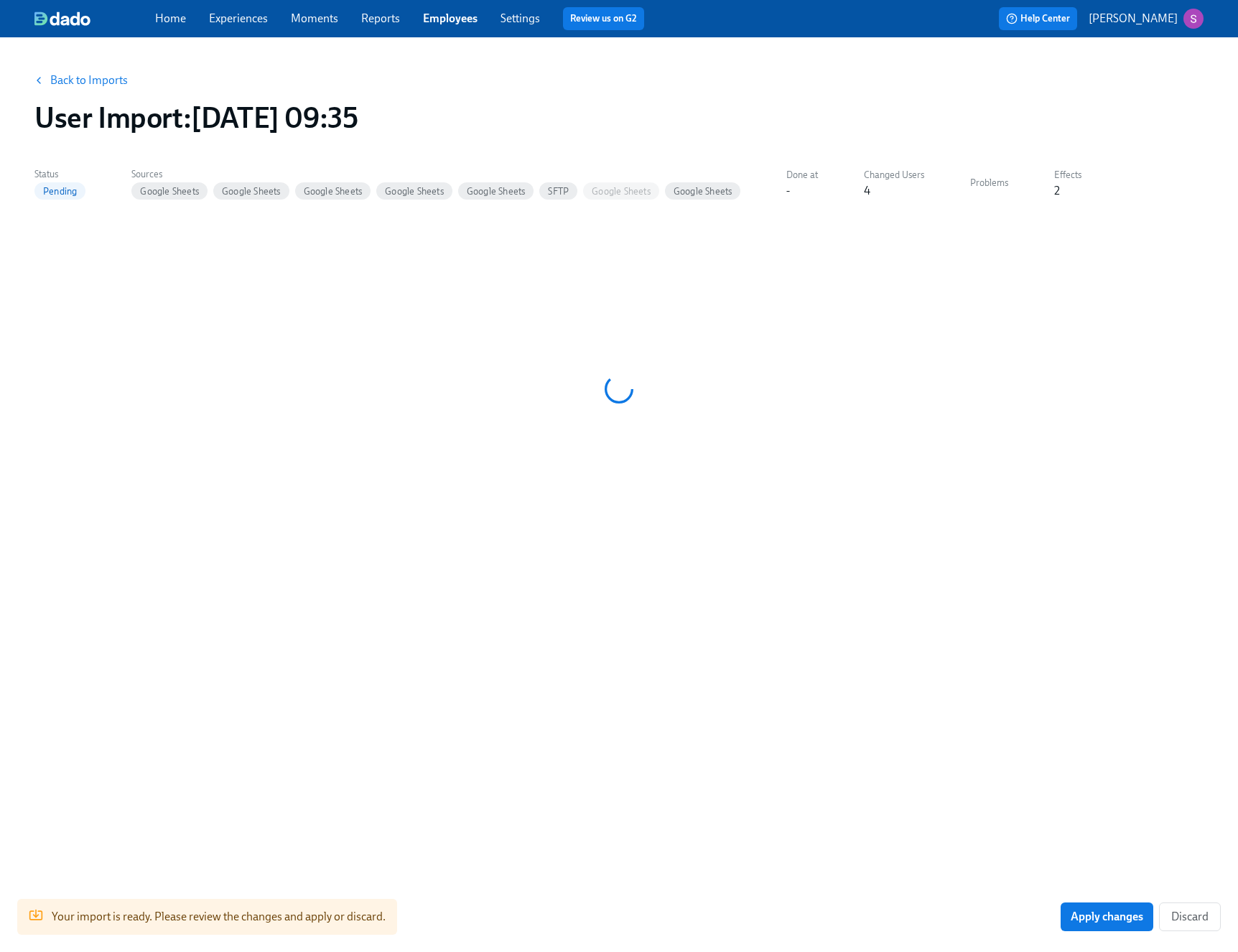
click at [100, 75] on link "Back to Imports" at bounding box center [89, 80] width 78 height 14
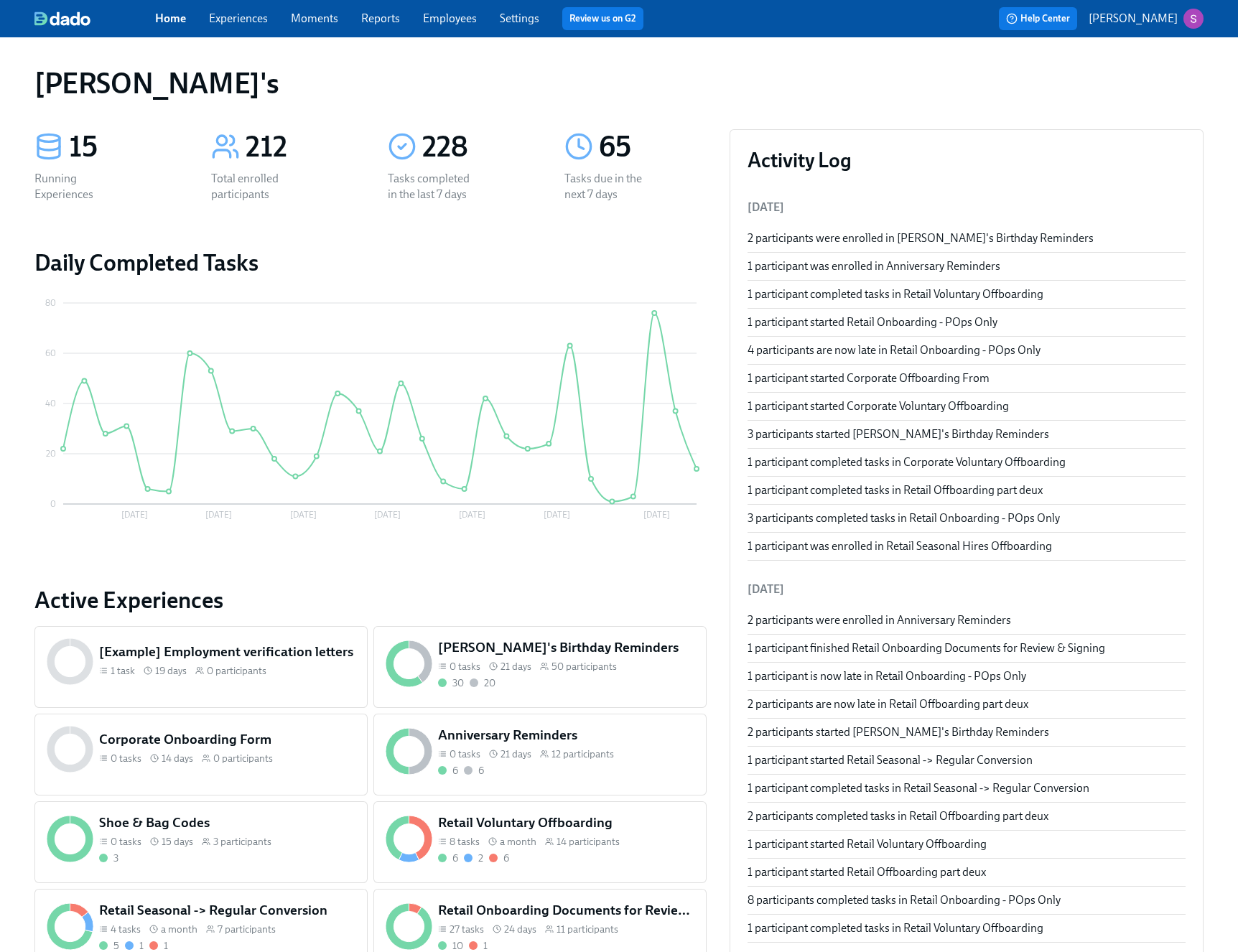
click at [247, 17] on link "Experiences" at bounding box center [238, 18] width 59 height 14
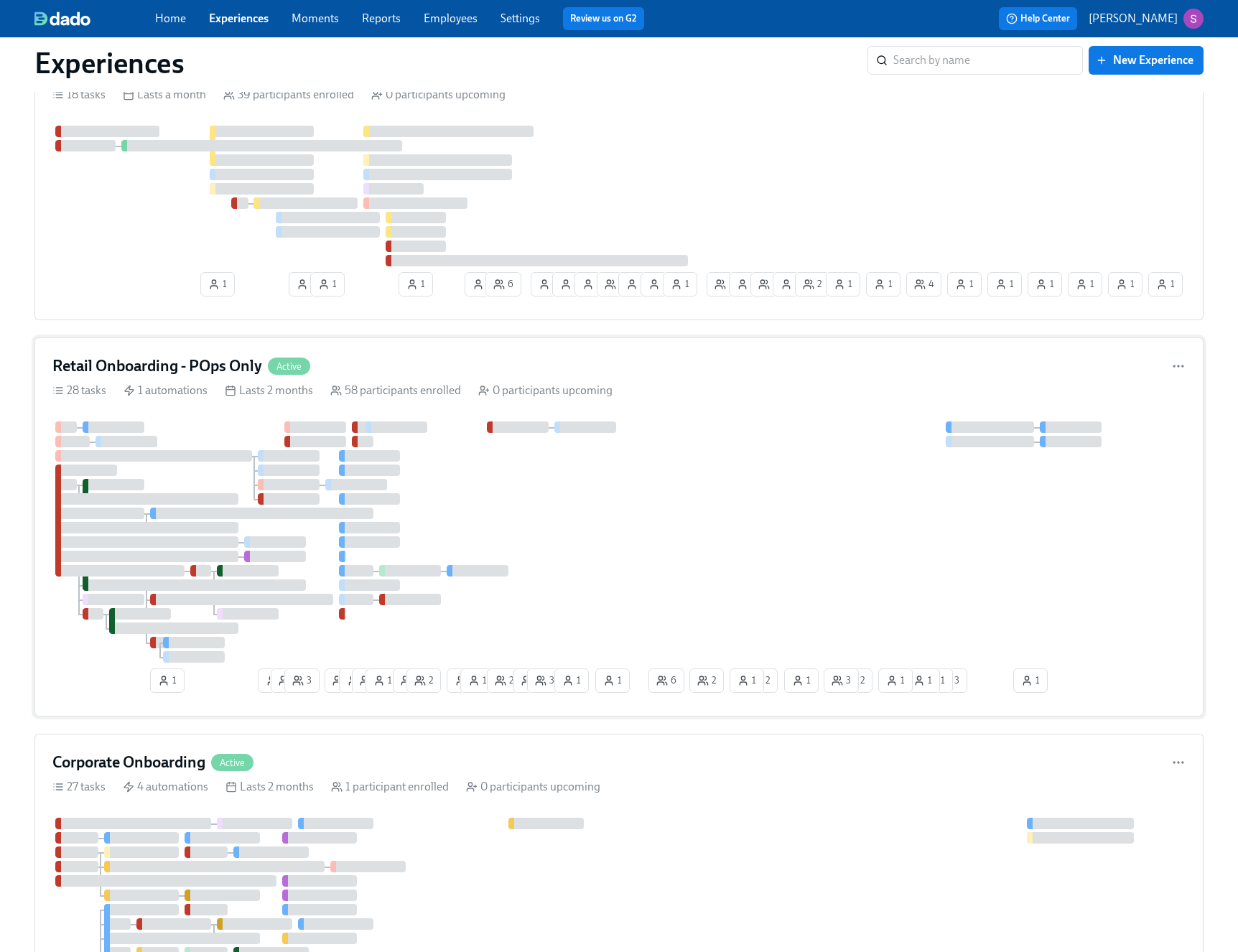
click at [627, 571] on div at bounding box center [618, 542] width 1133 height 241
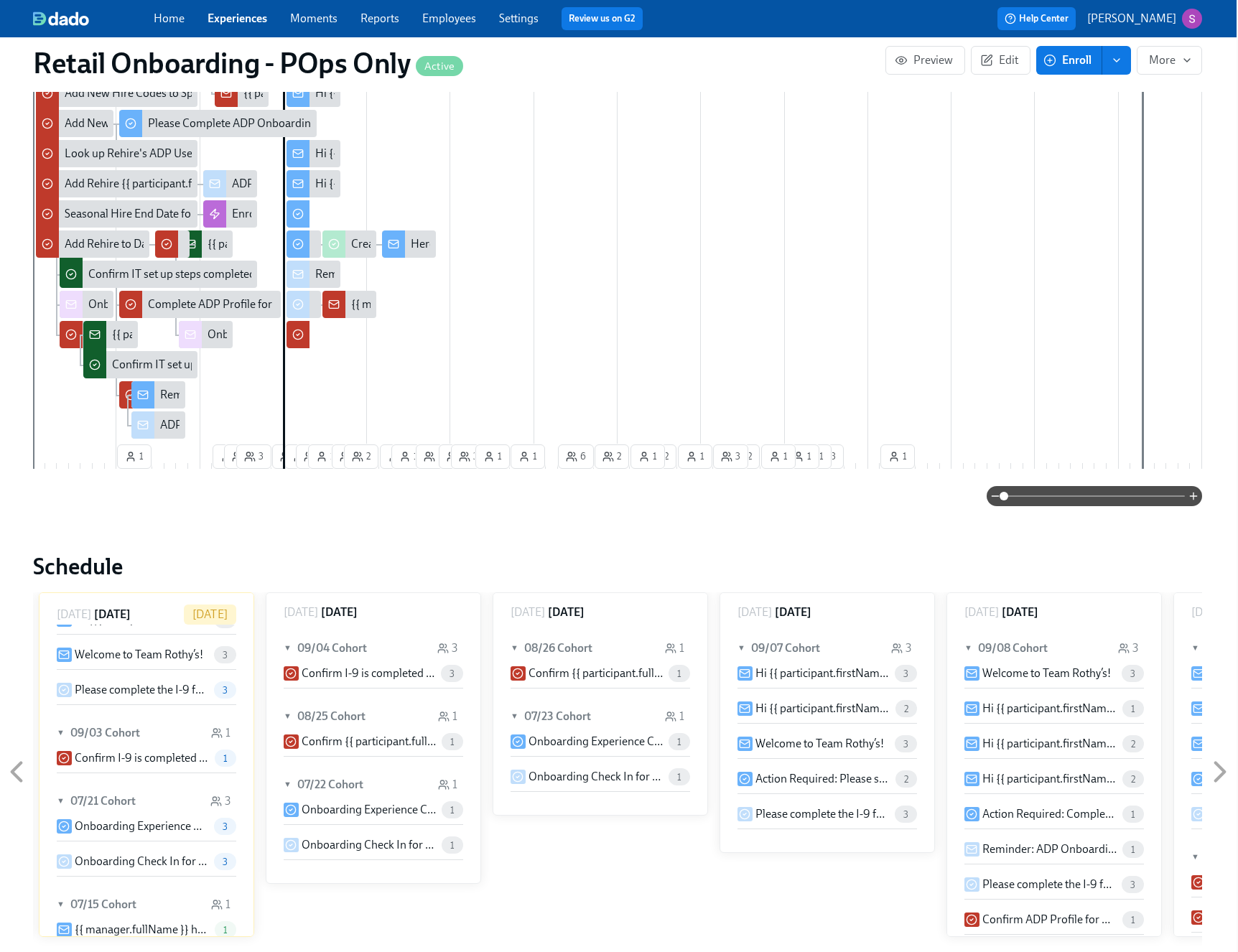
scroll to position [332, 0]
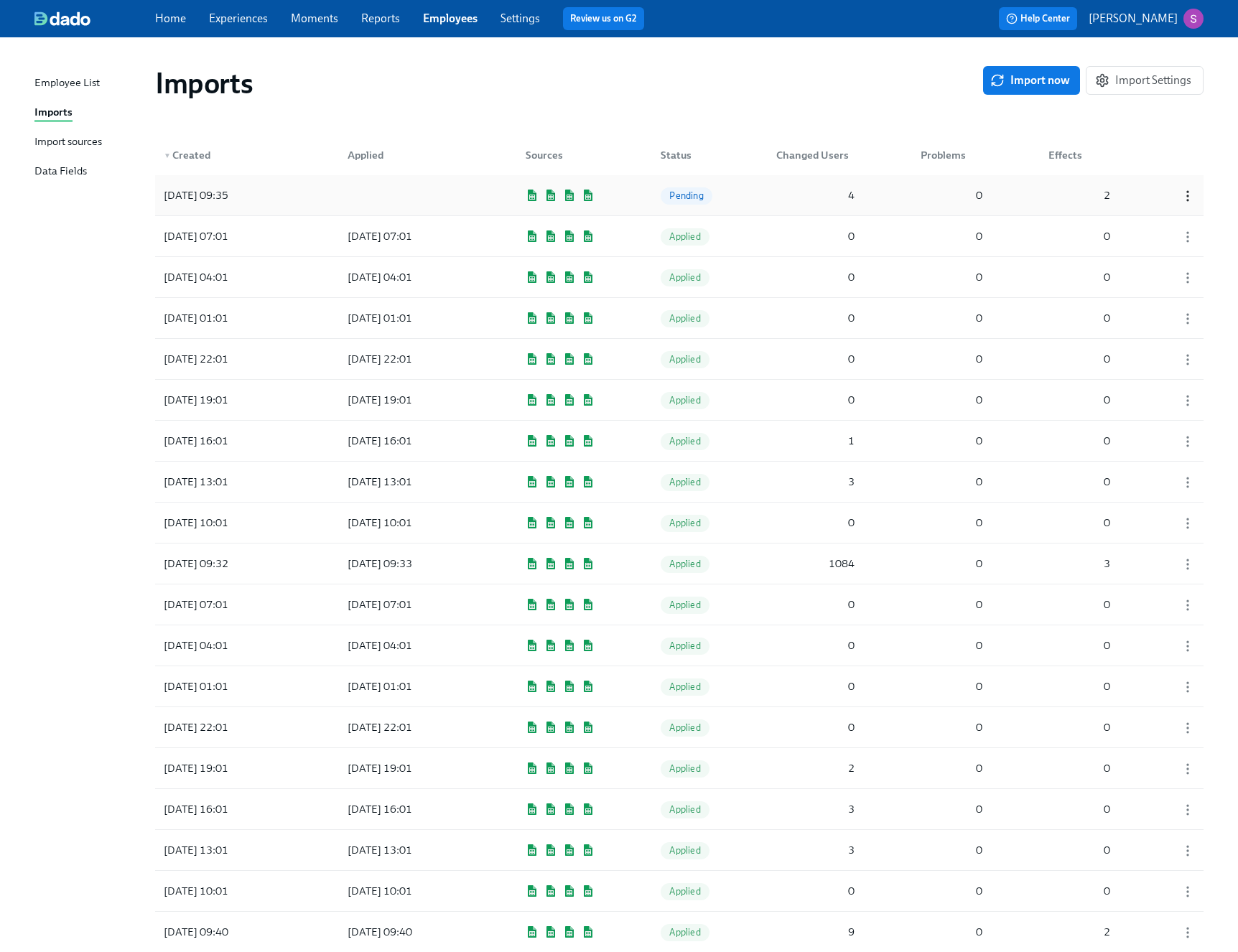
click at [1185, 199] on icon "button" at bounding box center [1188, 196] width 14 height 14
click at [1166, 195] on div "Apply changes" at bounding box center [1179, 196] width 71 height 16
click at [250, 20] on link "Experiences" at bounding box center [238, 18] width 59 height 14
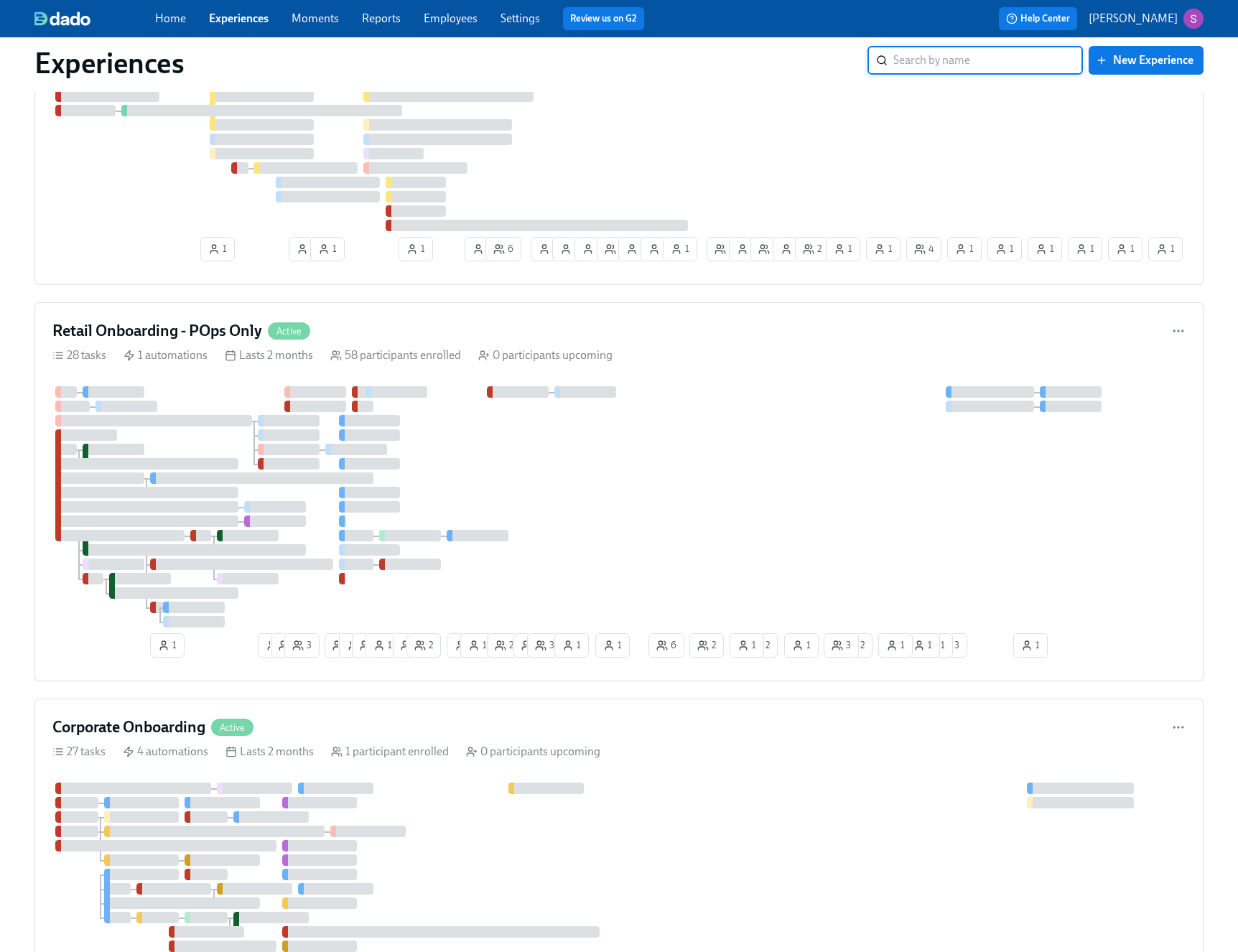
scroll to position [567, 0]
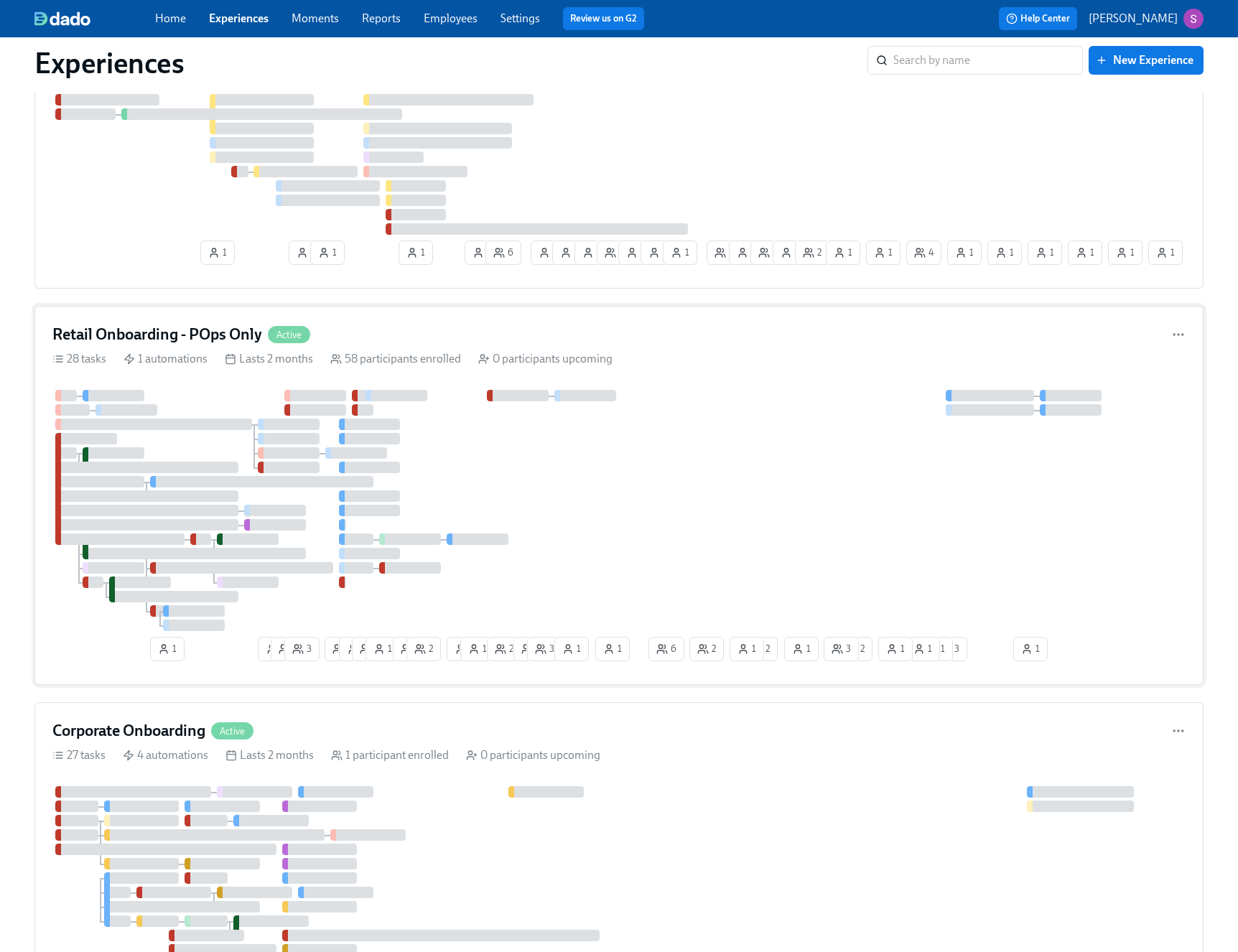
click at [507, 523] on div at bounding box center [618, 511] width 1133 height 241
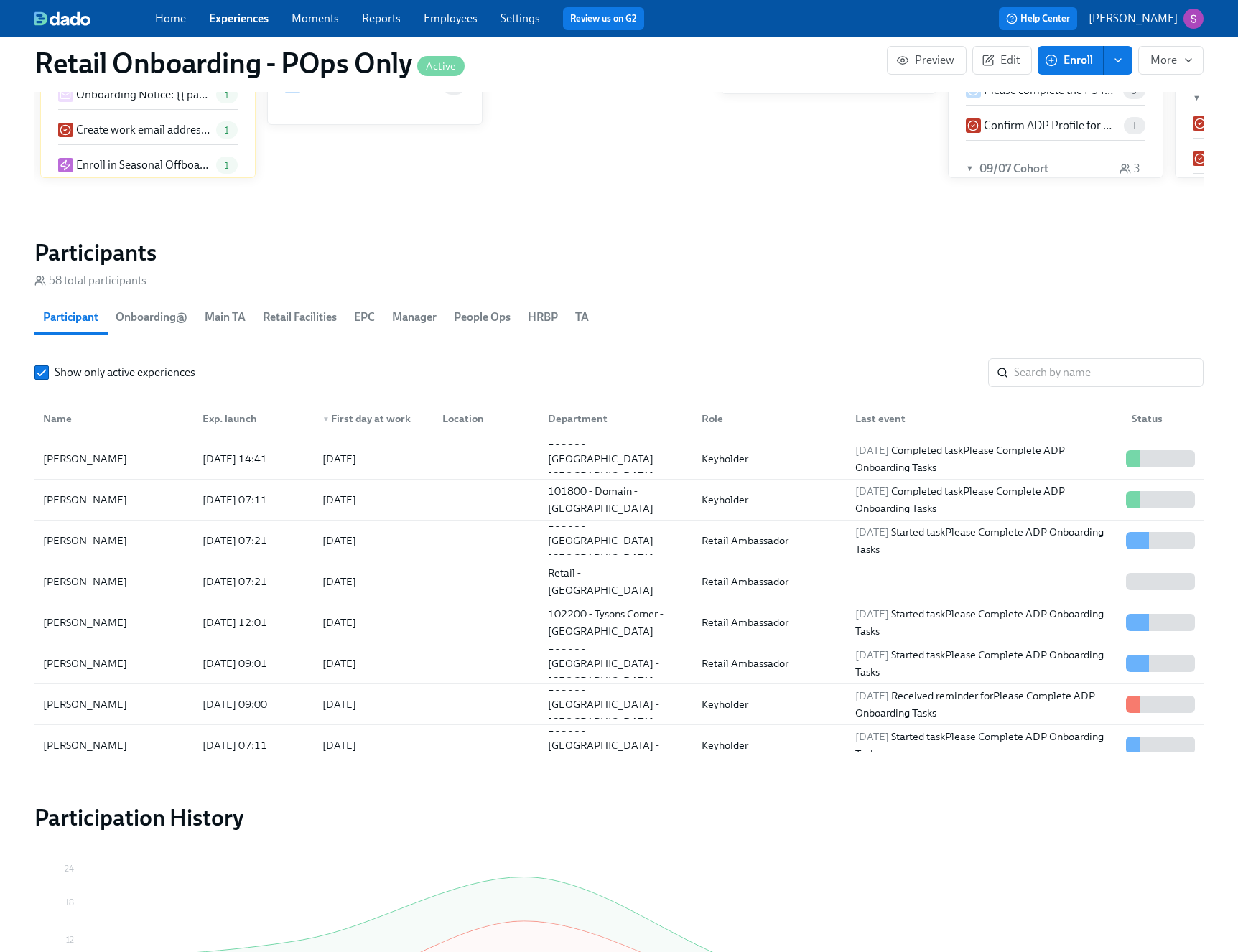
scroll to position [1454, 0]
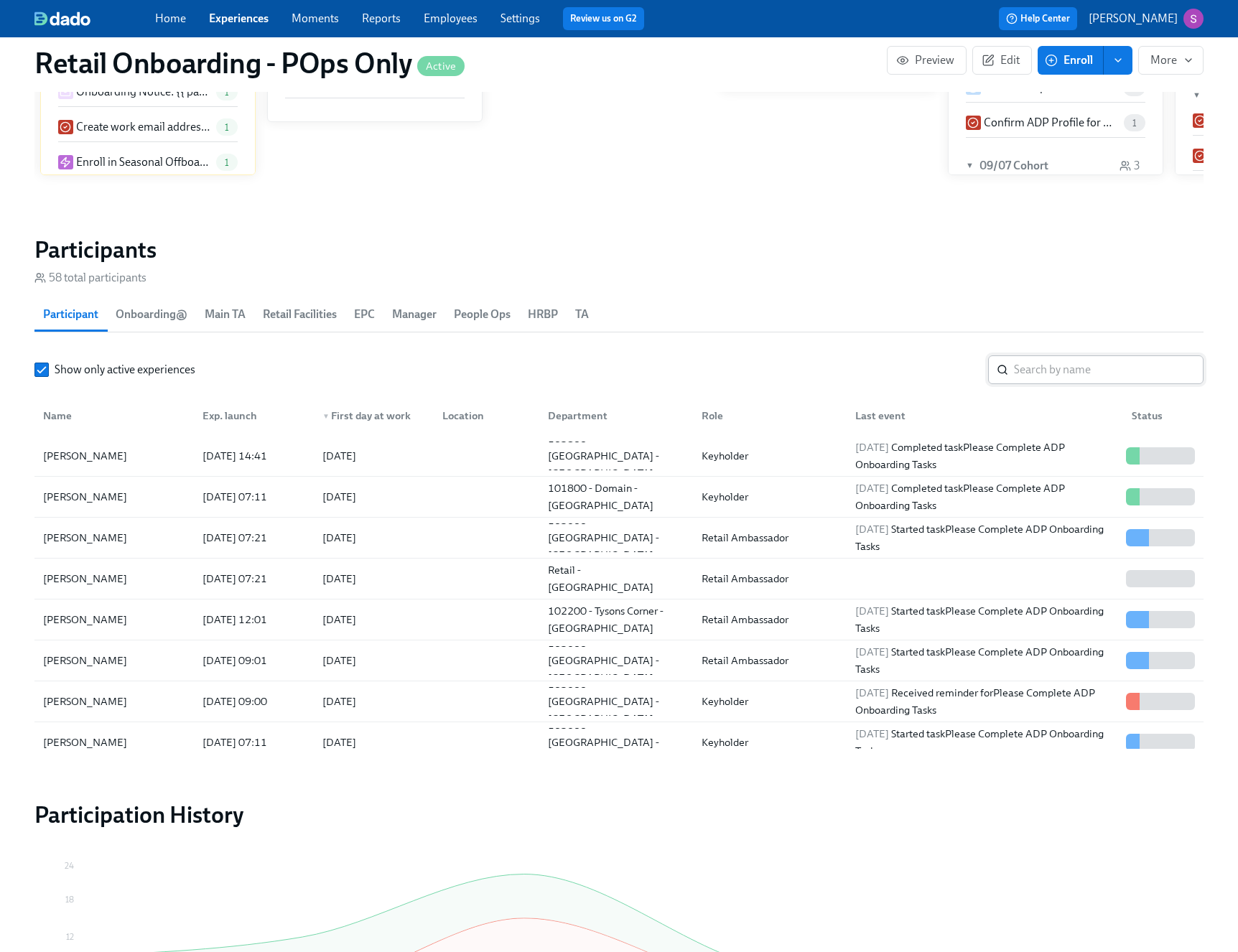
click at [1074, 377] on input "search" at bounding box center [1108, 369] width 189 height 29
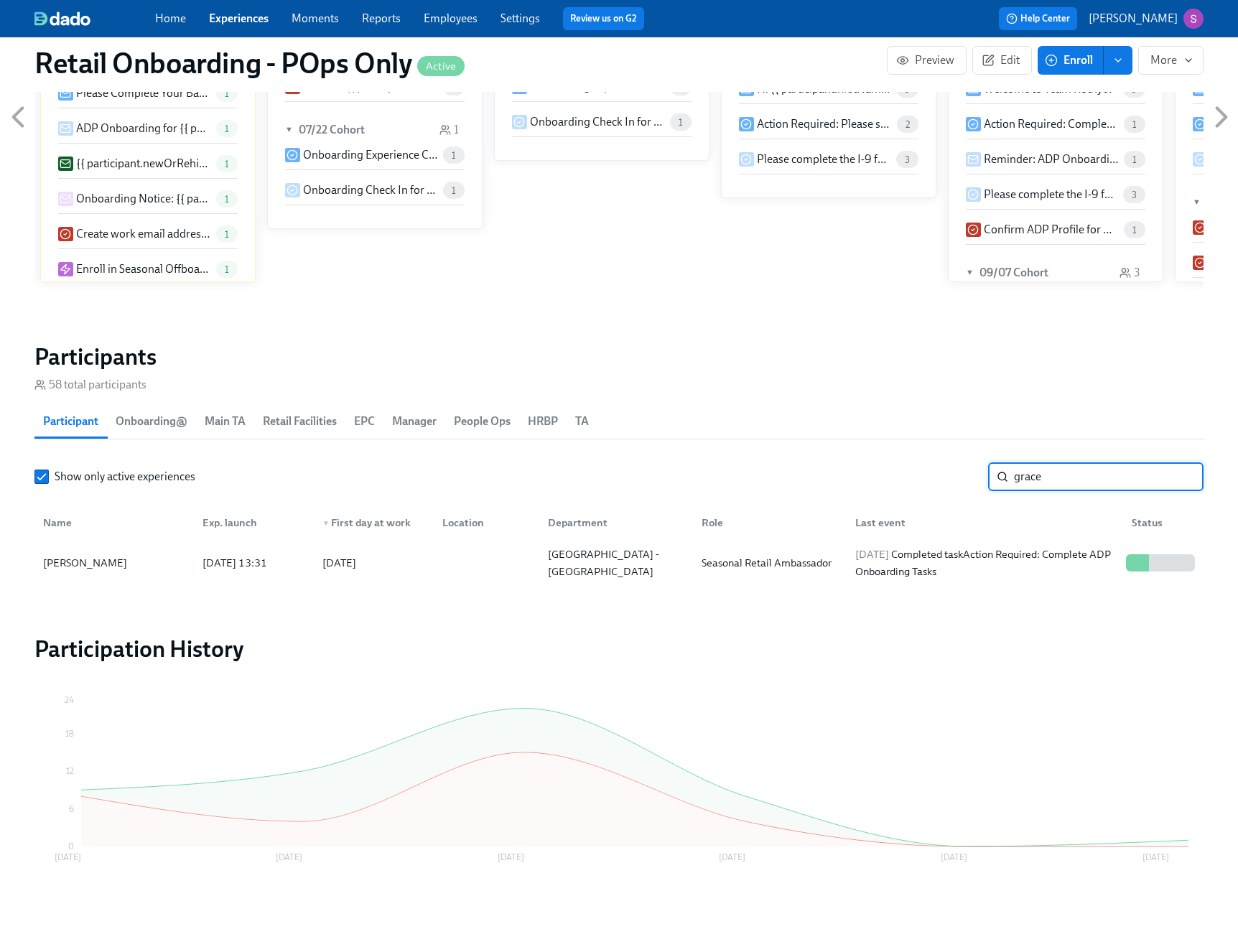
type input "grace"
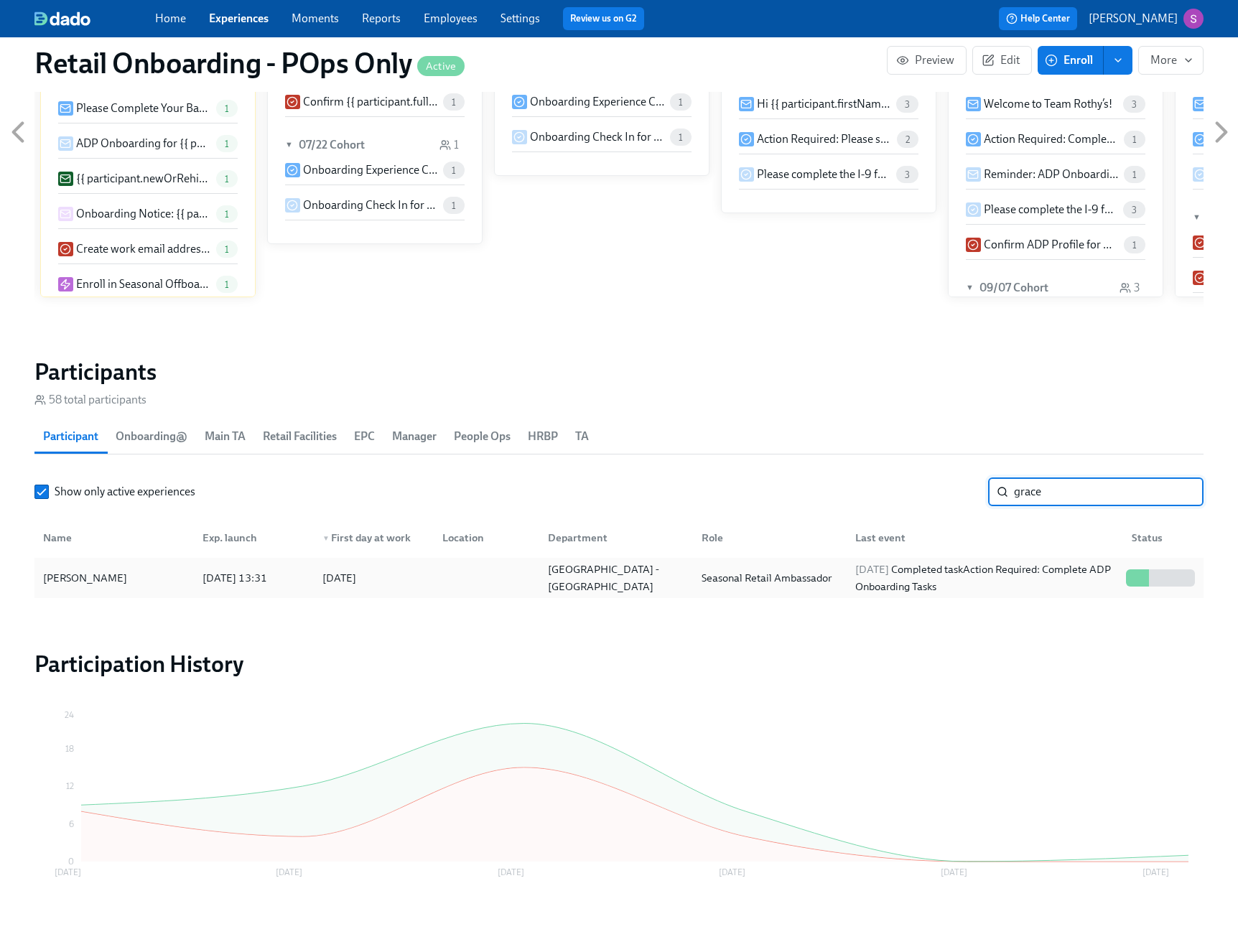
click at [431, 576] on div at bounding box center [483, 578] width 106 height 29
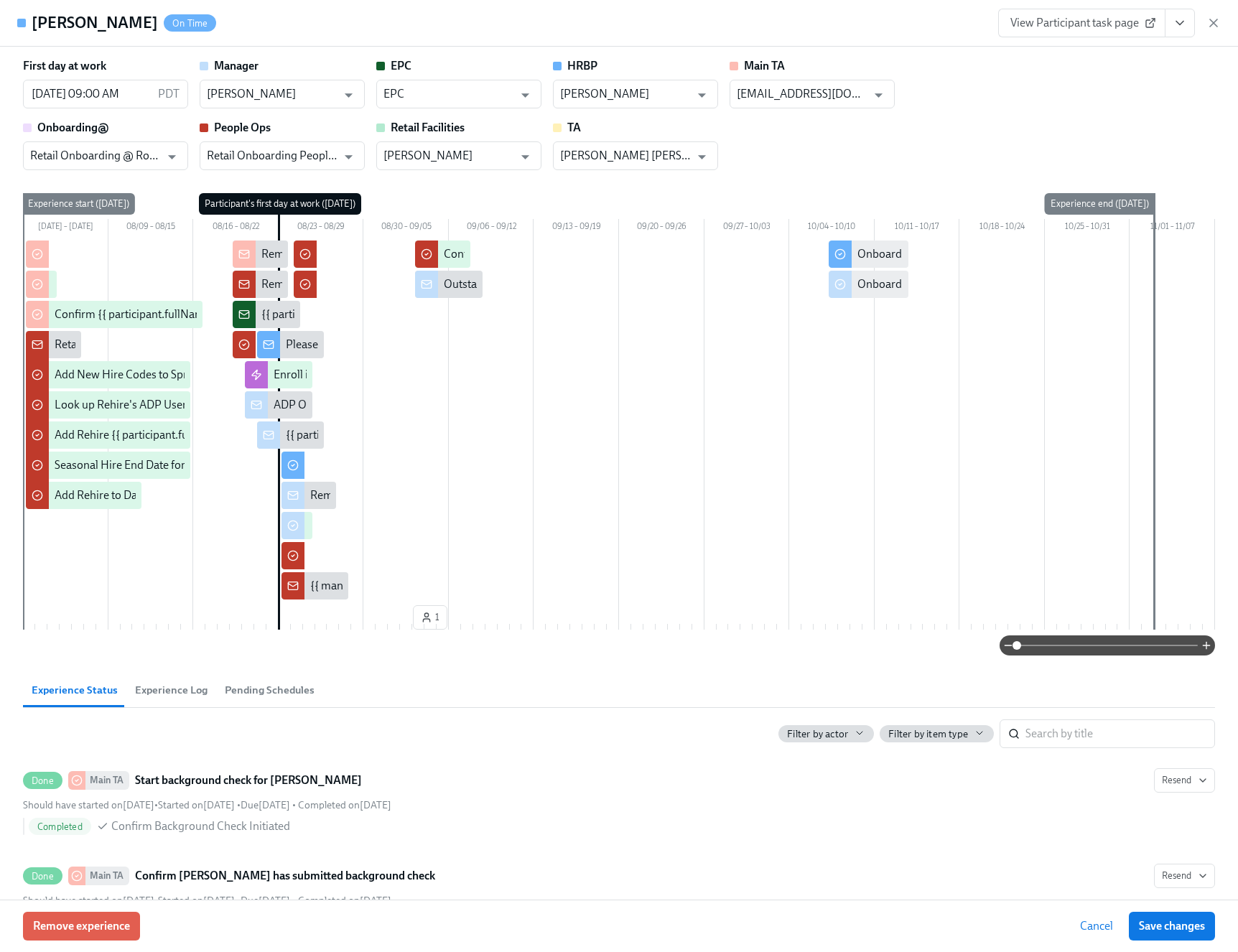
click at [273, 315] on div "{{ participant.newOrRehire }}: {{ participant.fullName }} - {{ participant.role…" at bounding box center [555, 314] width 587 height 16
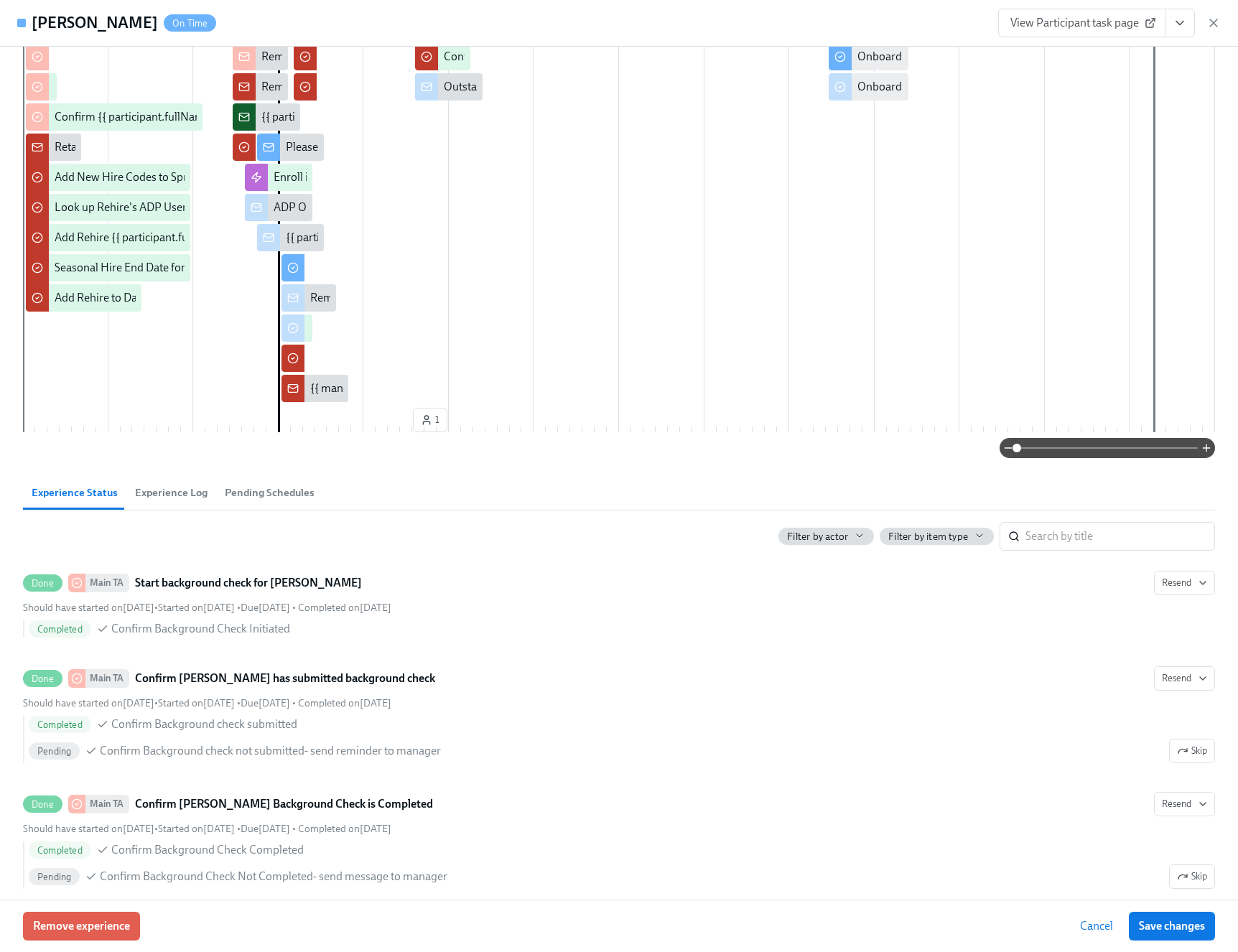
click at [175, 495] on span "Experience Log" at bounding box center [171, 493] width 73 height 17
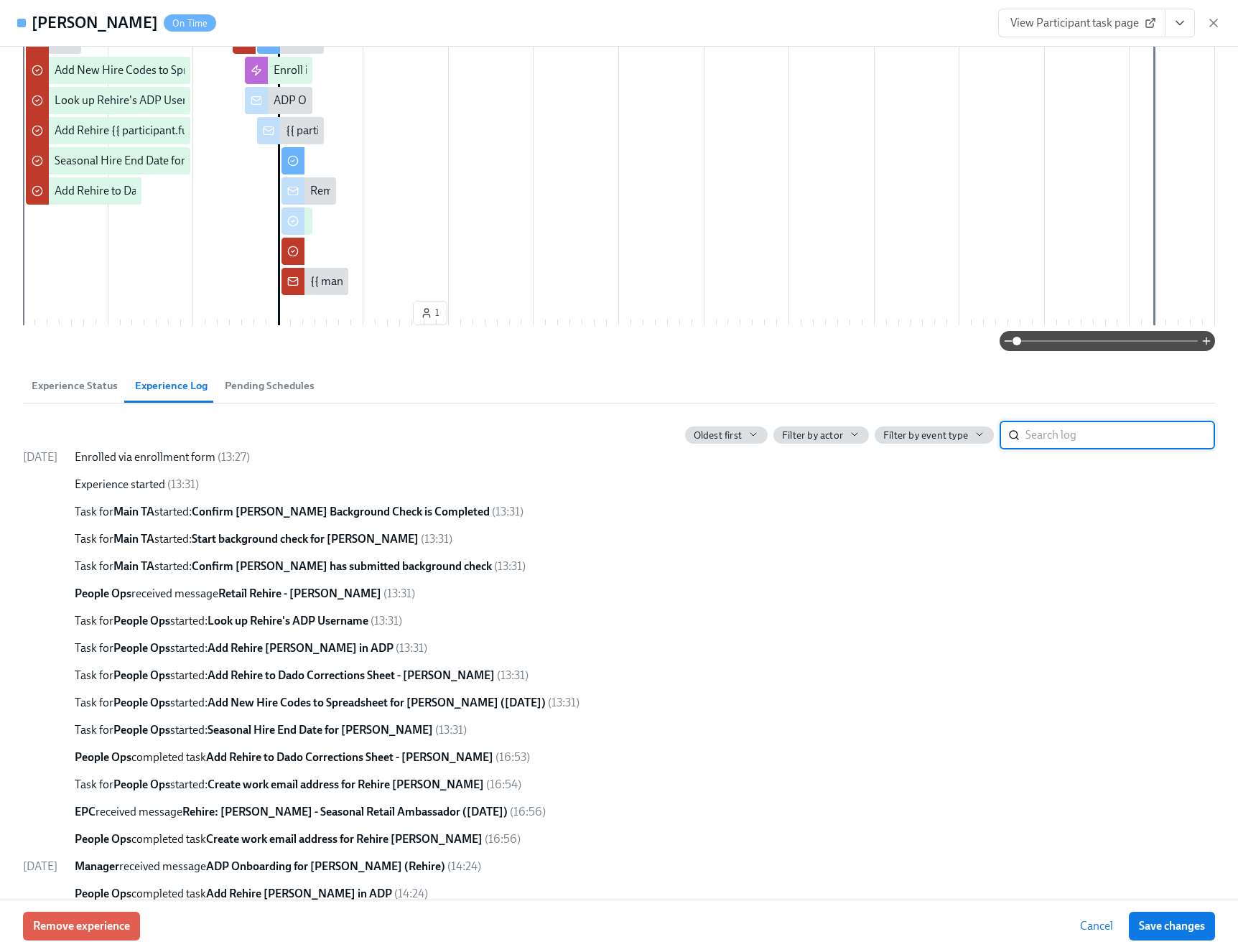
scroll to position [189, 0]
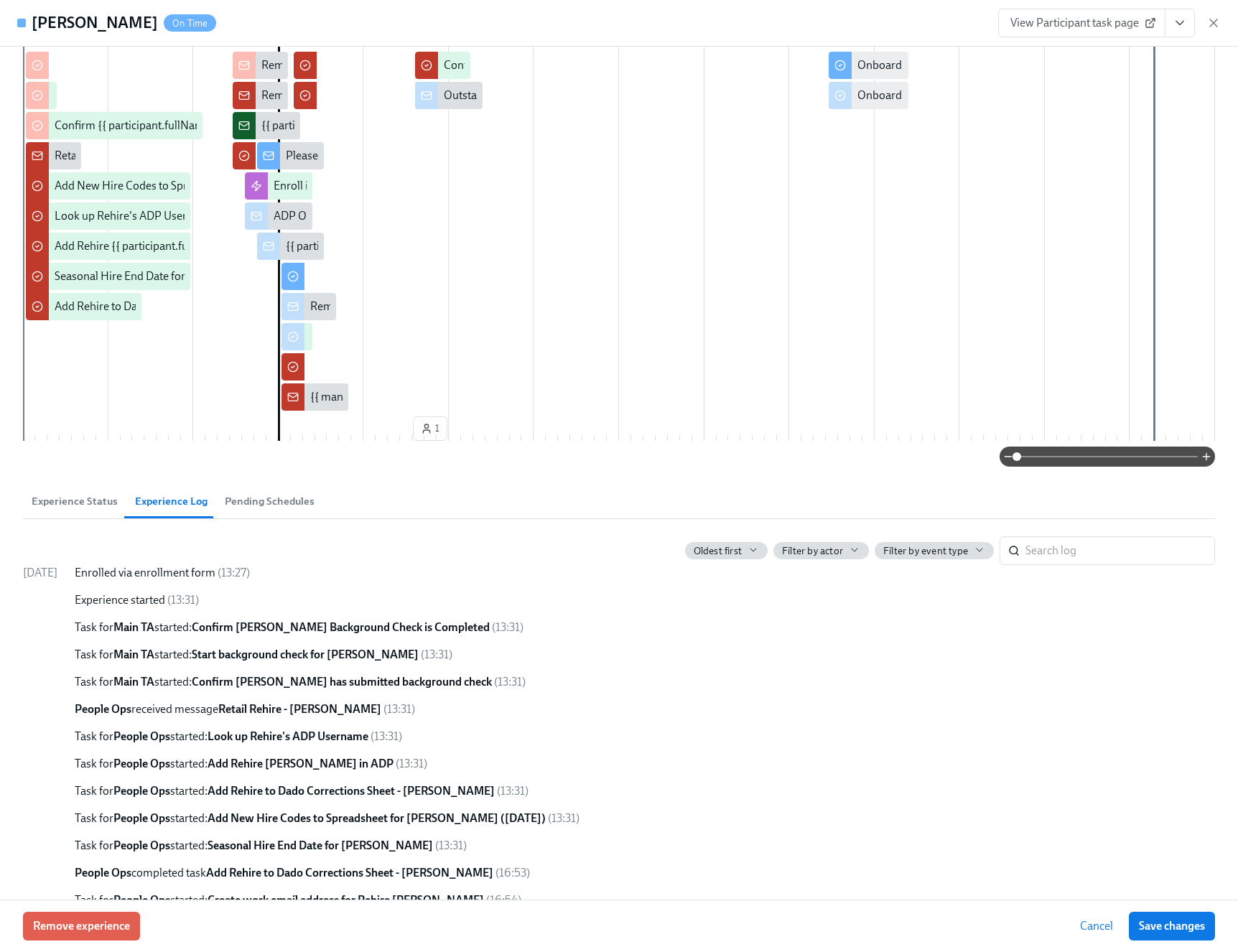
click at [82, 505] on span "Experience Status" at bounding box center [74, 502] width 86 height 17
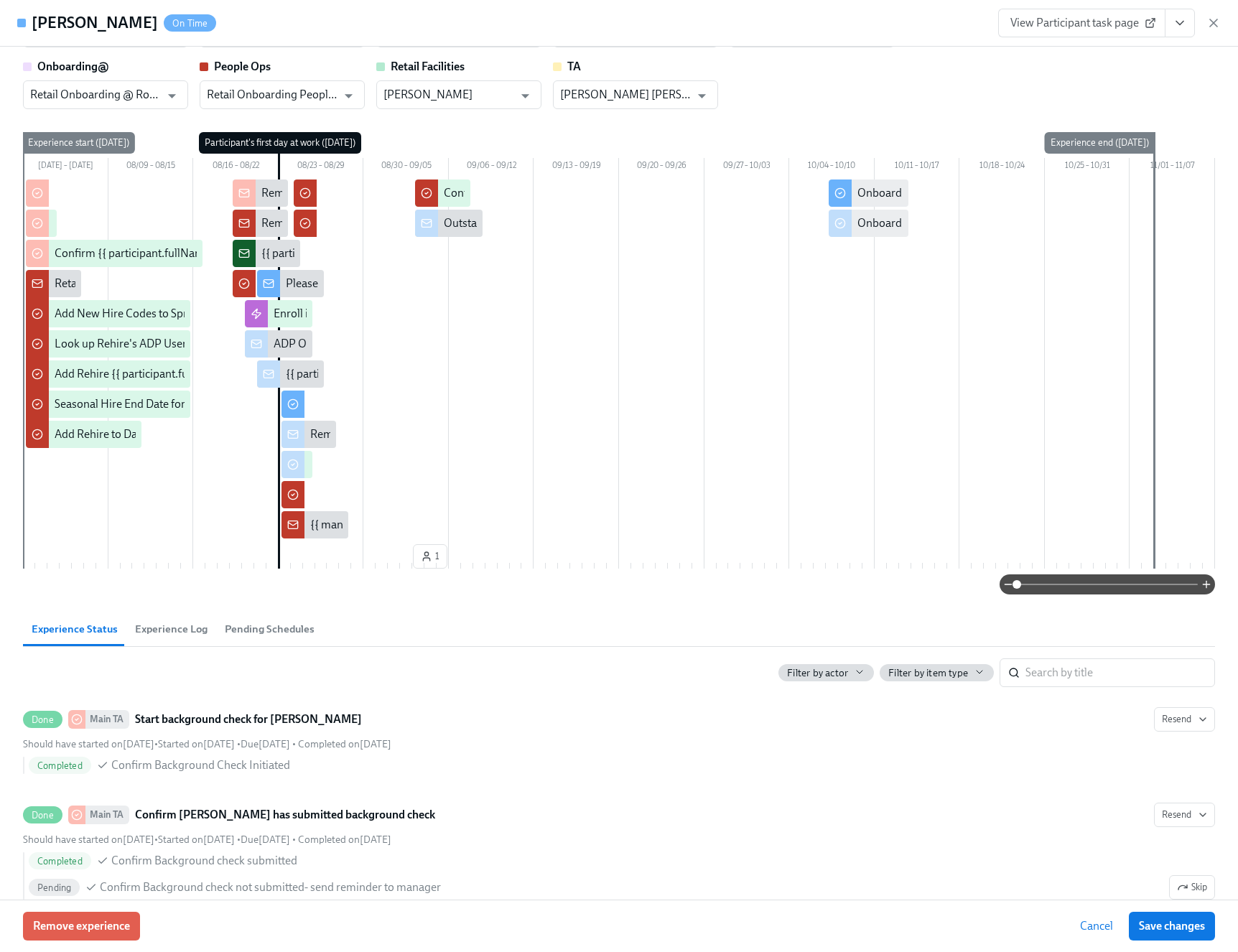
scroll to position [0, 0]
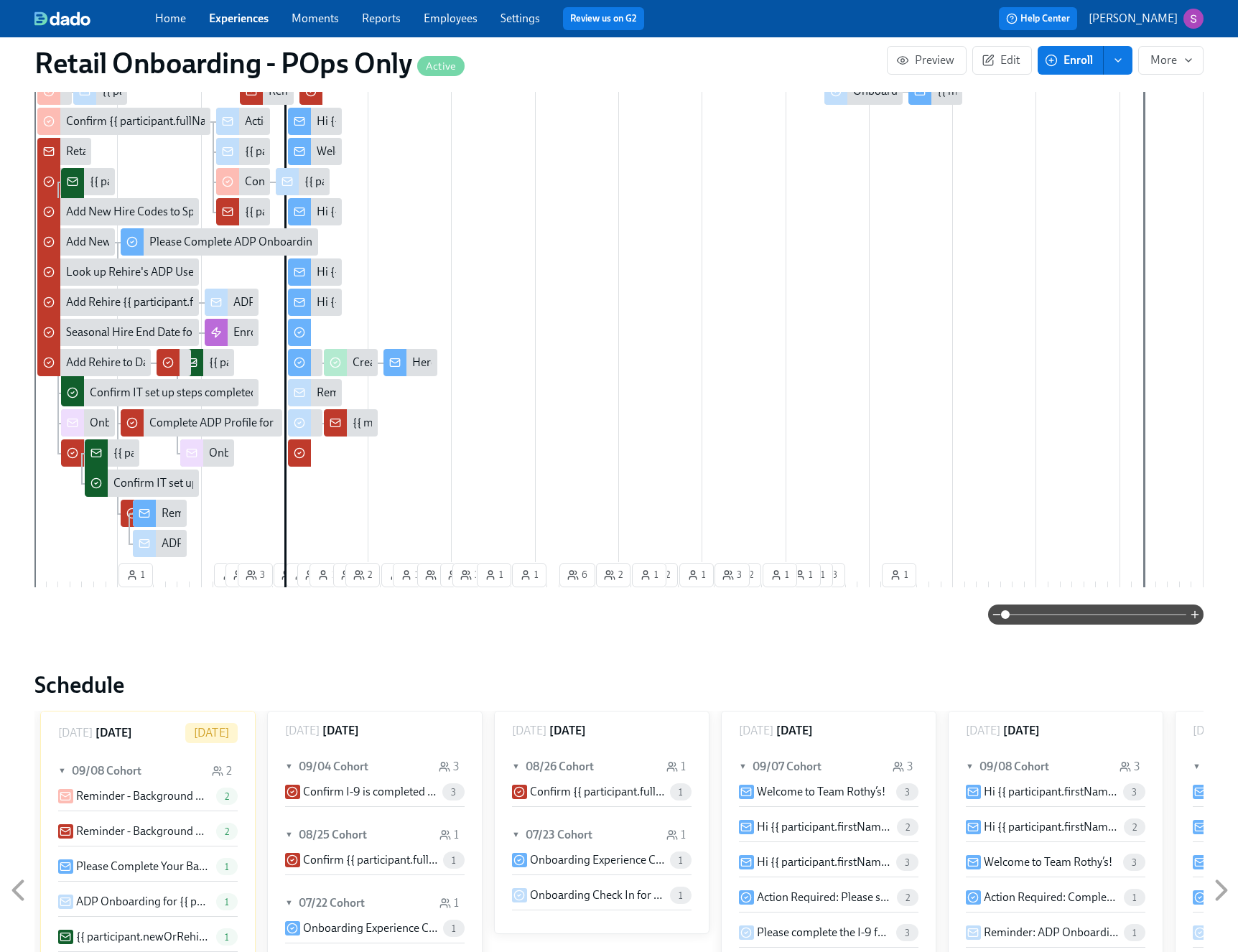
scroll to position [574, 0]
click at [301, 271] on icon at bounding box center [299, 273] width 12 height 12
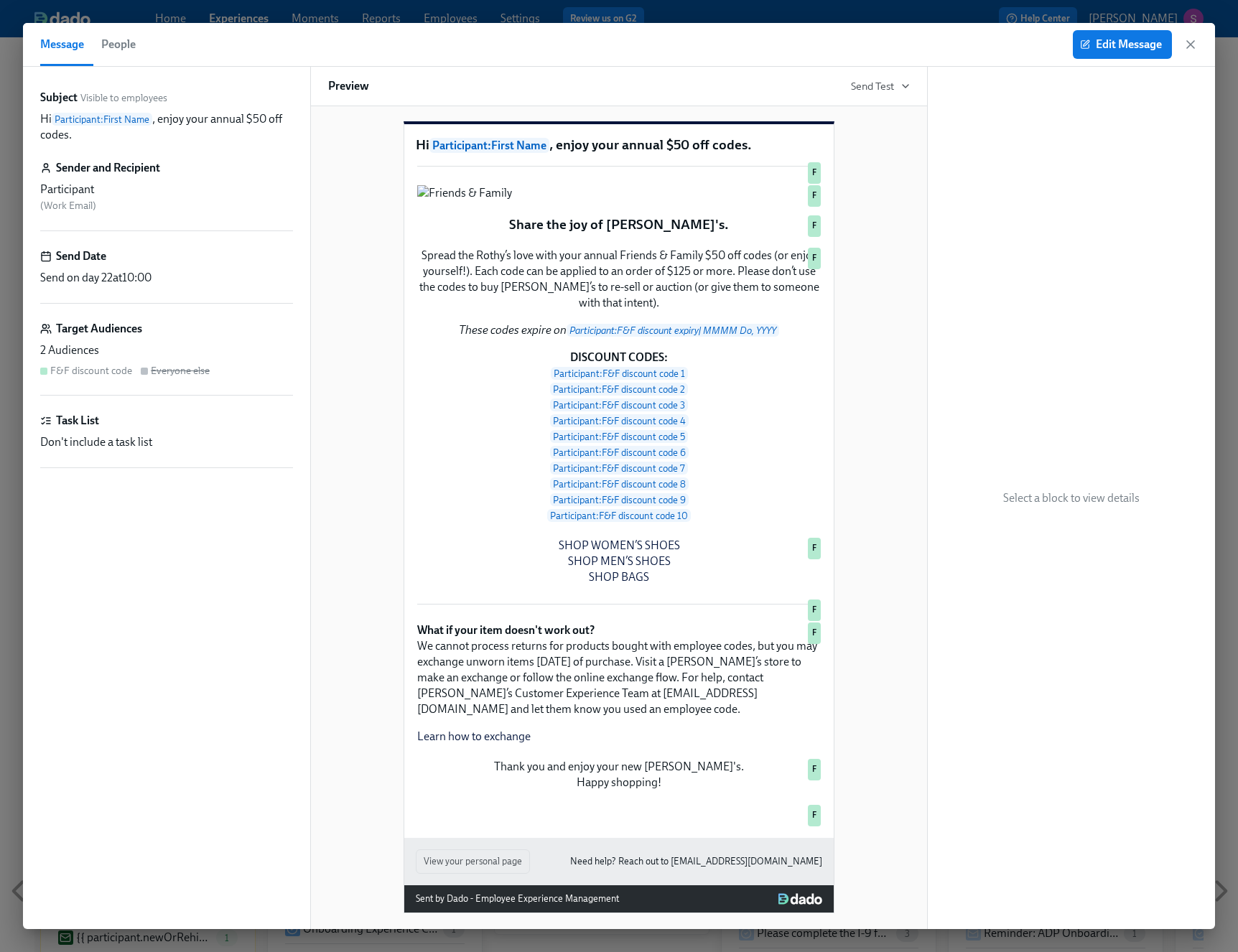
scroll to position [450, 0]
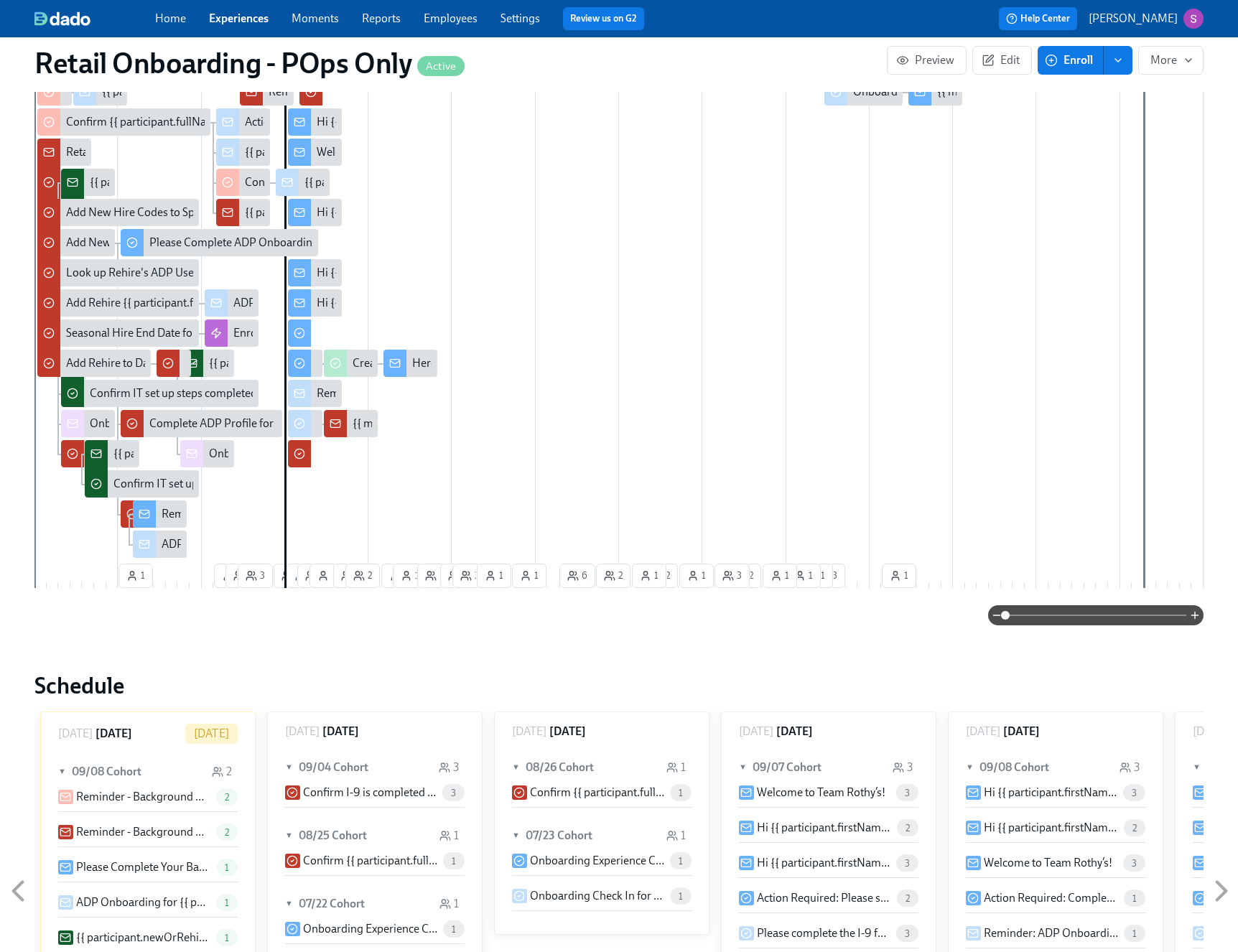
click at [297, 268] on icon at bounding box center [299, 273] width 12 height 12
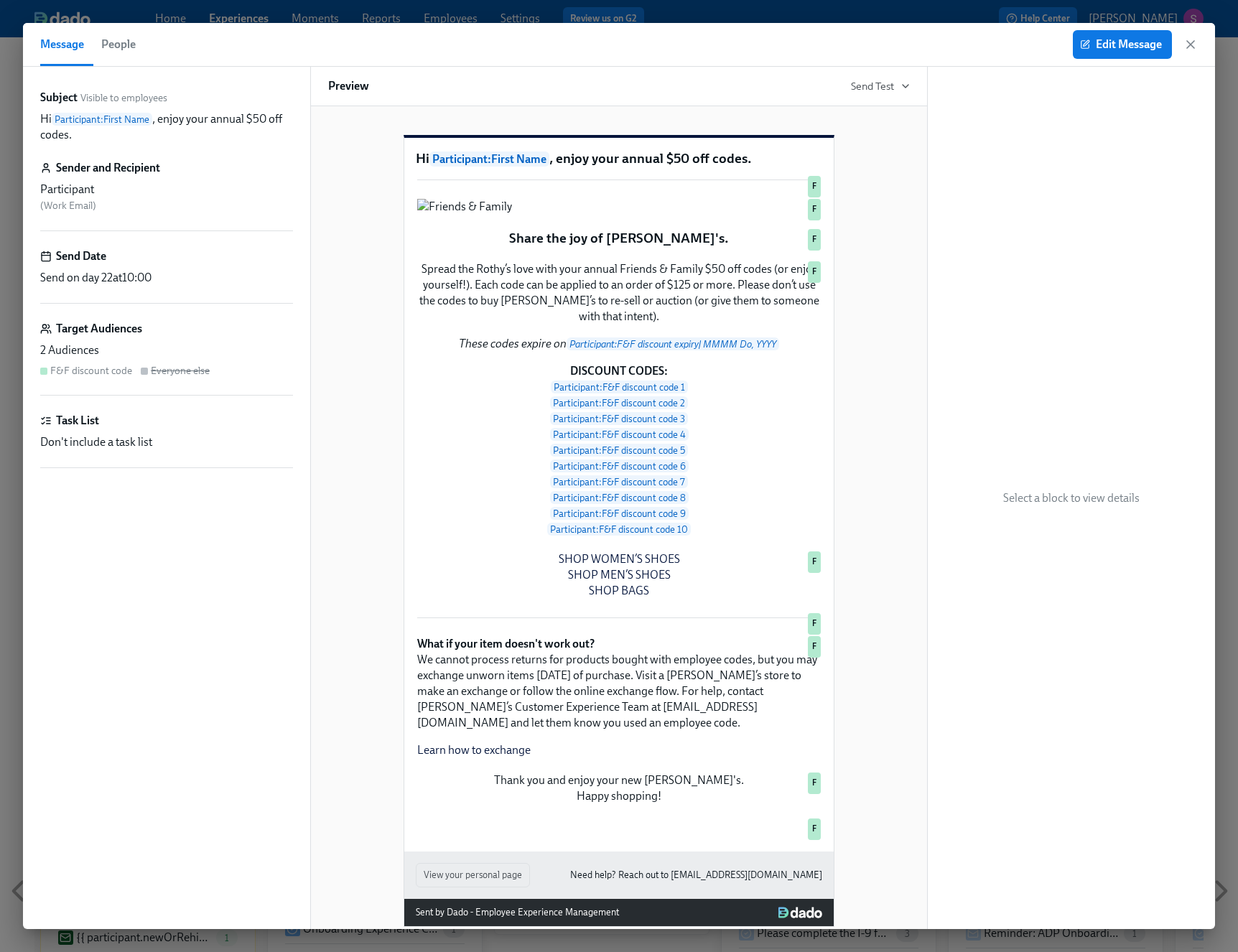
drag, startPoint x: 173, startPoint y: 17, endPoint x: 183, endPoint y: 24, distance: 12.2
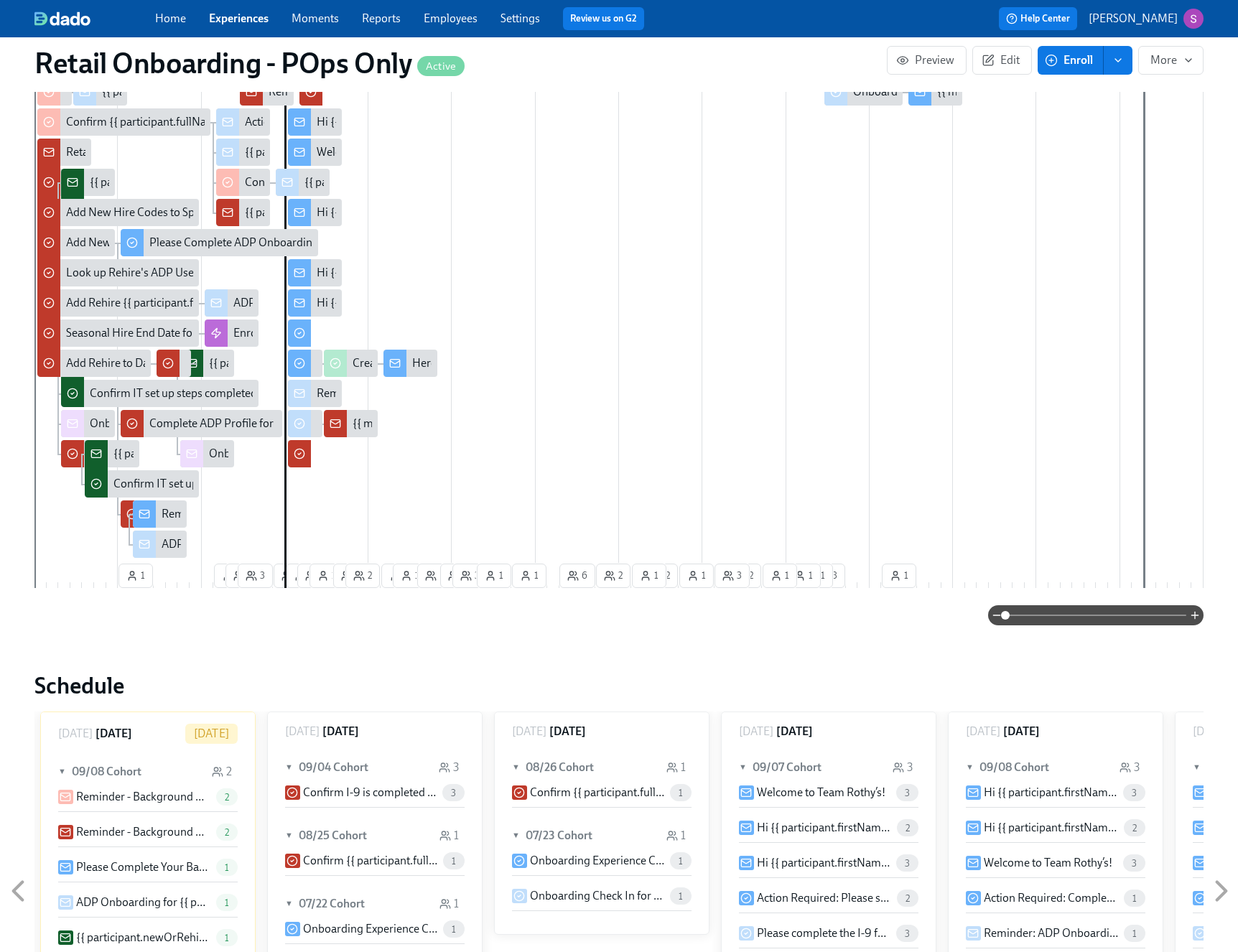
click at [307, 300] on div at bounding box center [299, 302] width 23 height 27
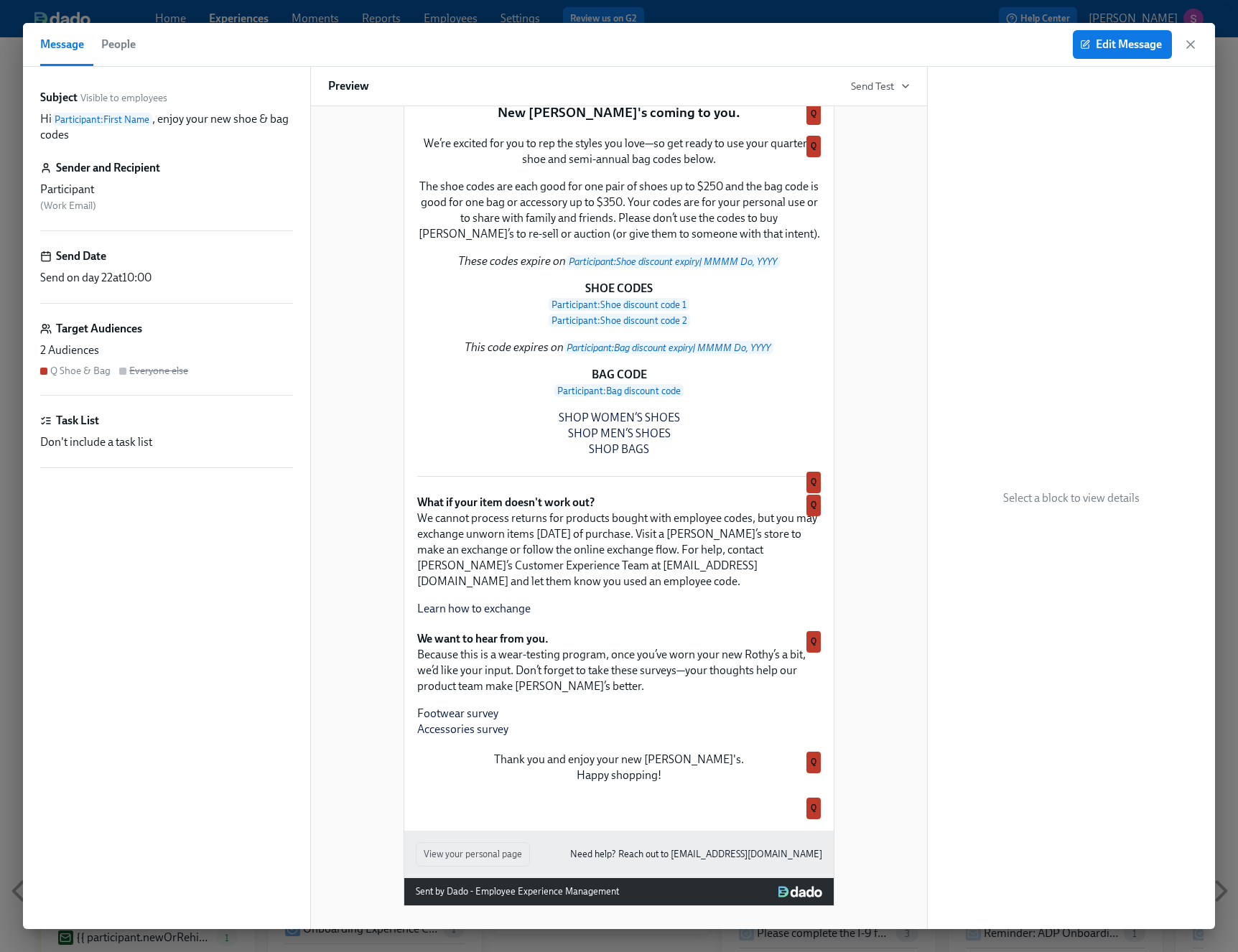
scroll to position [306, 0]
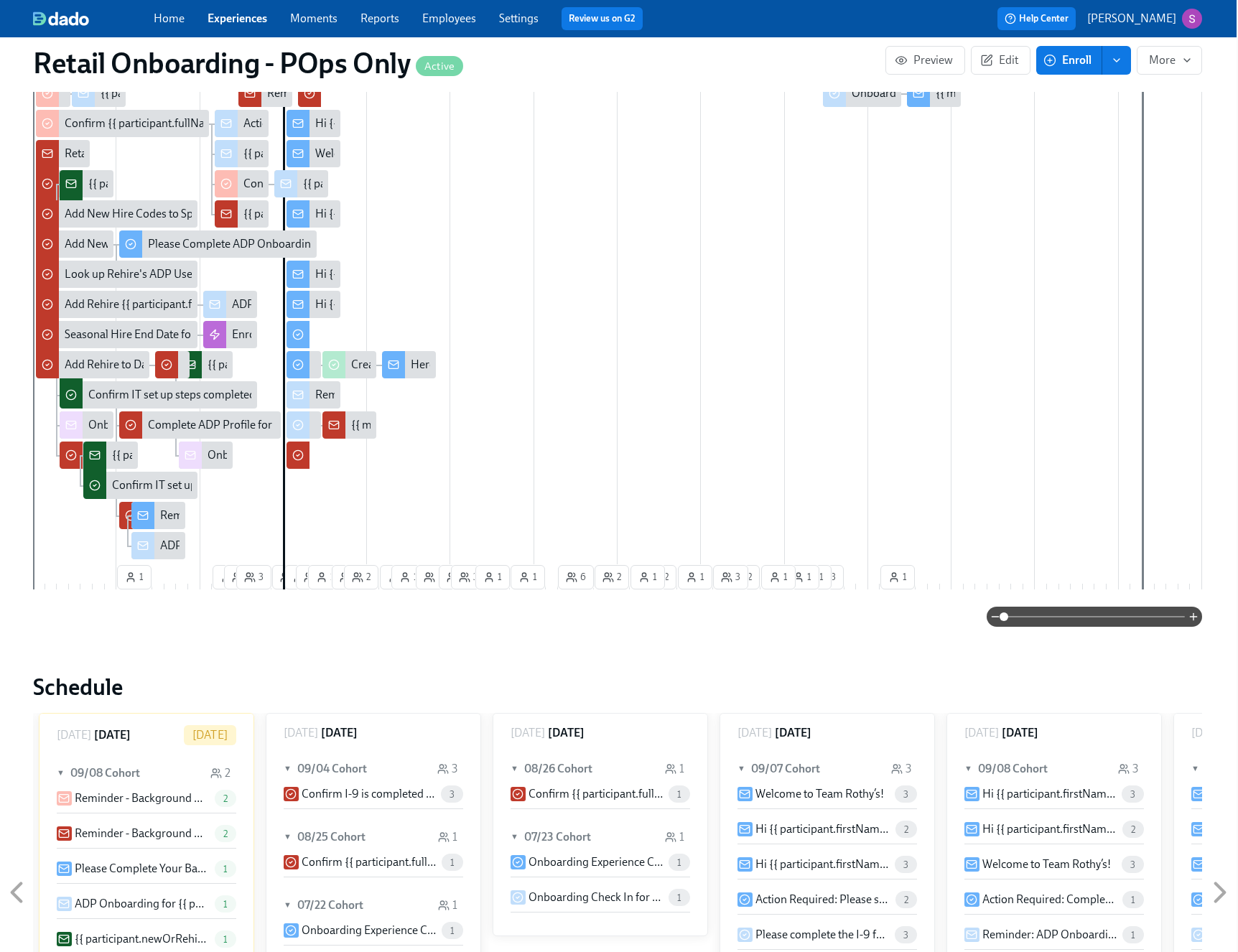
scroll to position [573, 0]
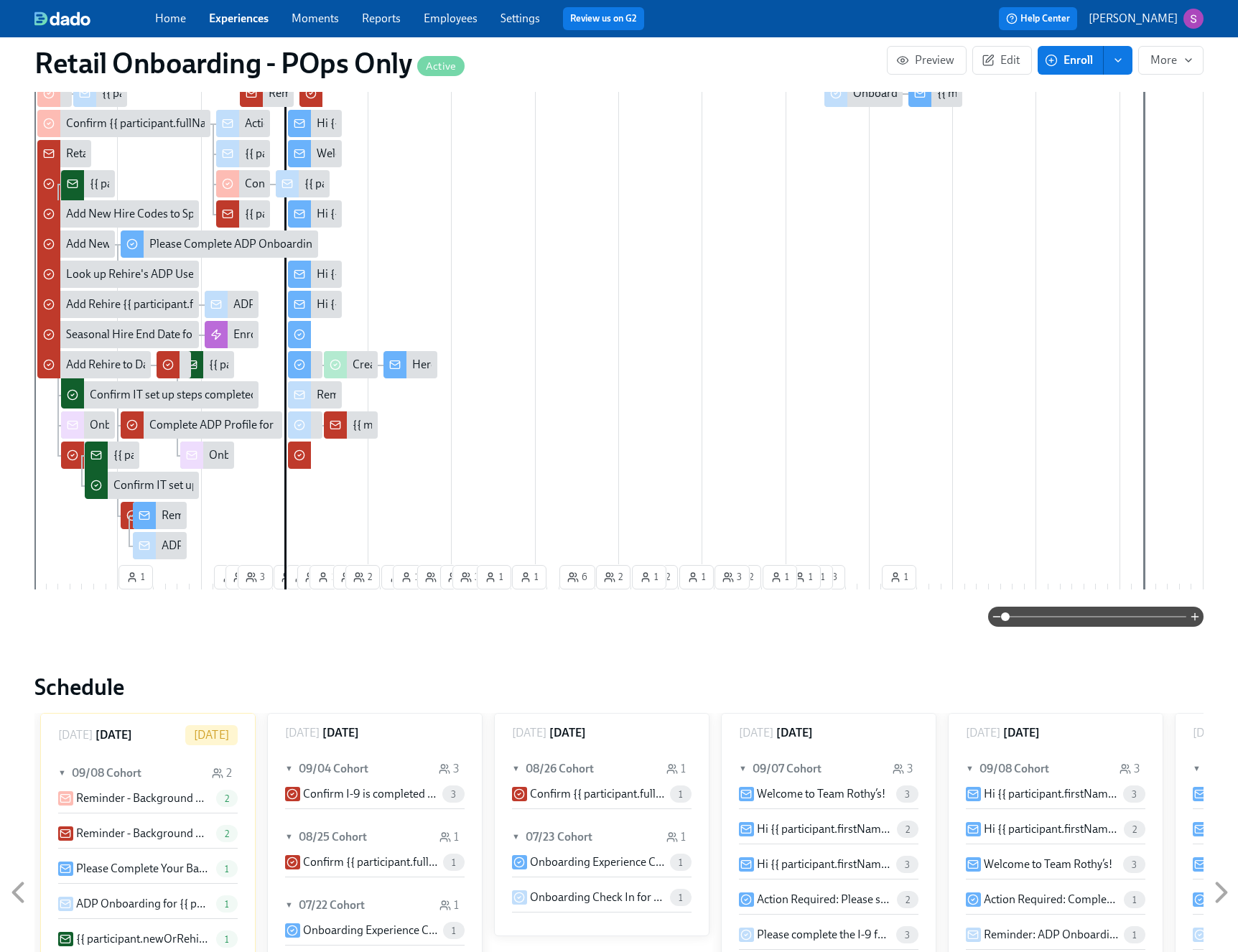
click at [328, 150] on div "Welcome to Team Rothy’s!" at bounding box center [381, 153] width 129 height 16
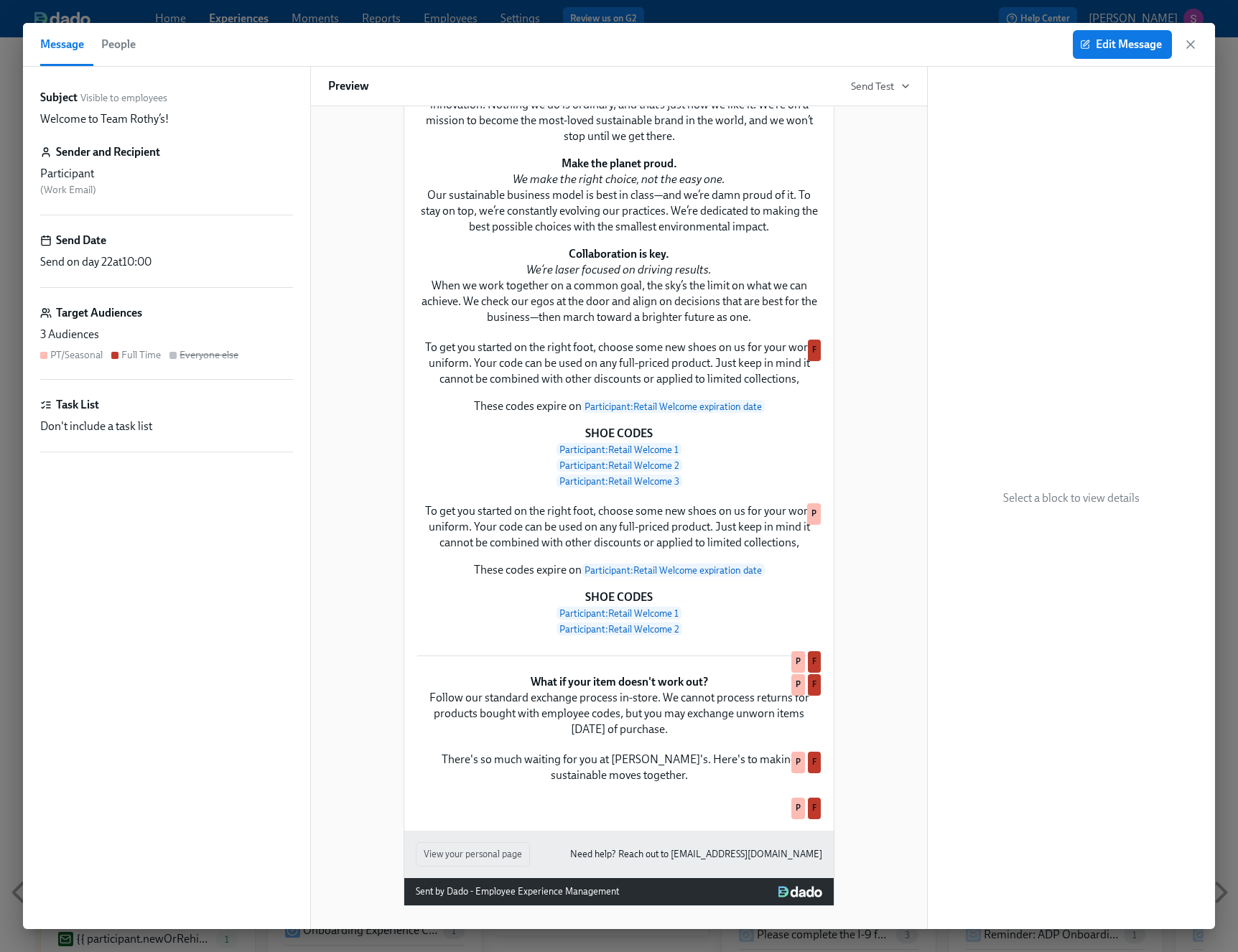
scroll to position [321, 0]
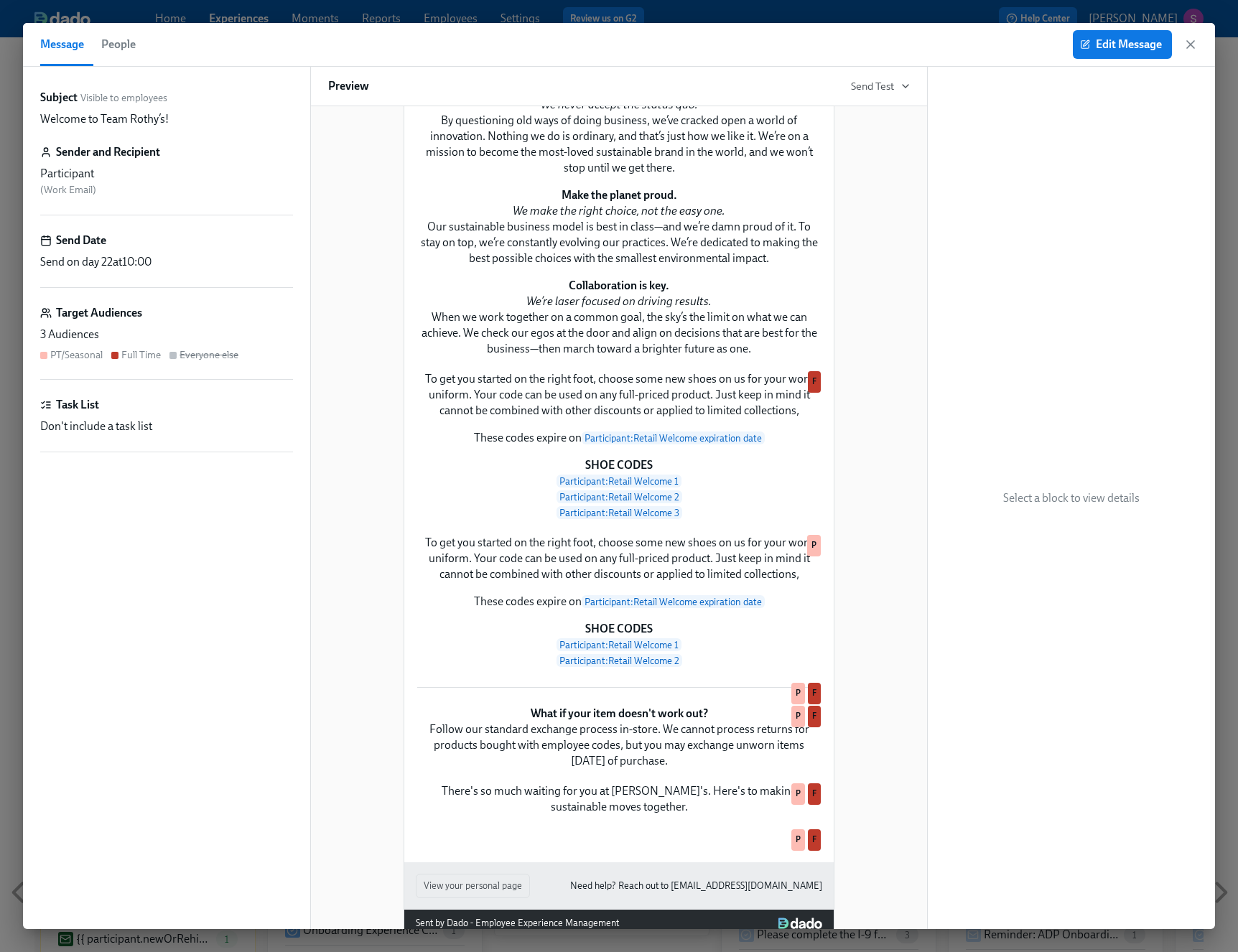
click at [131, 46] on span "People" at bounding box center [119, 45] width 35 height 20
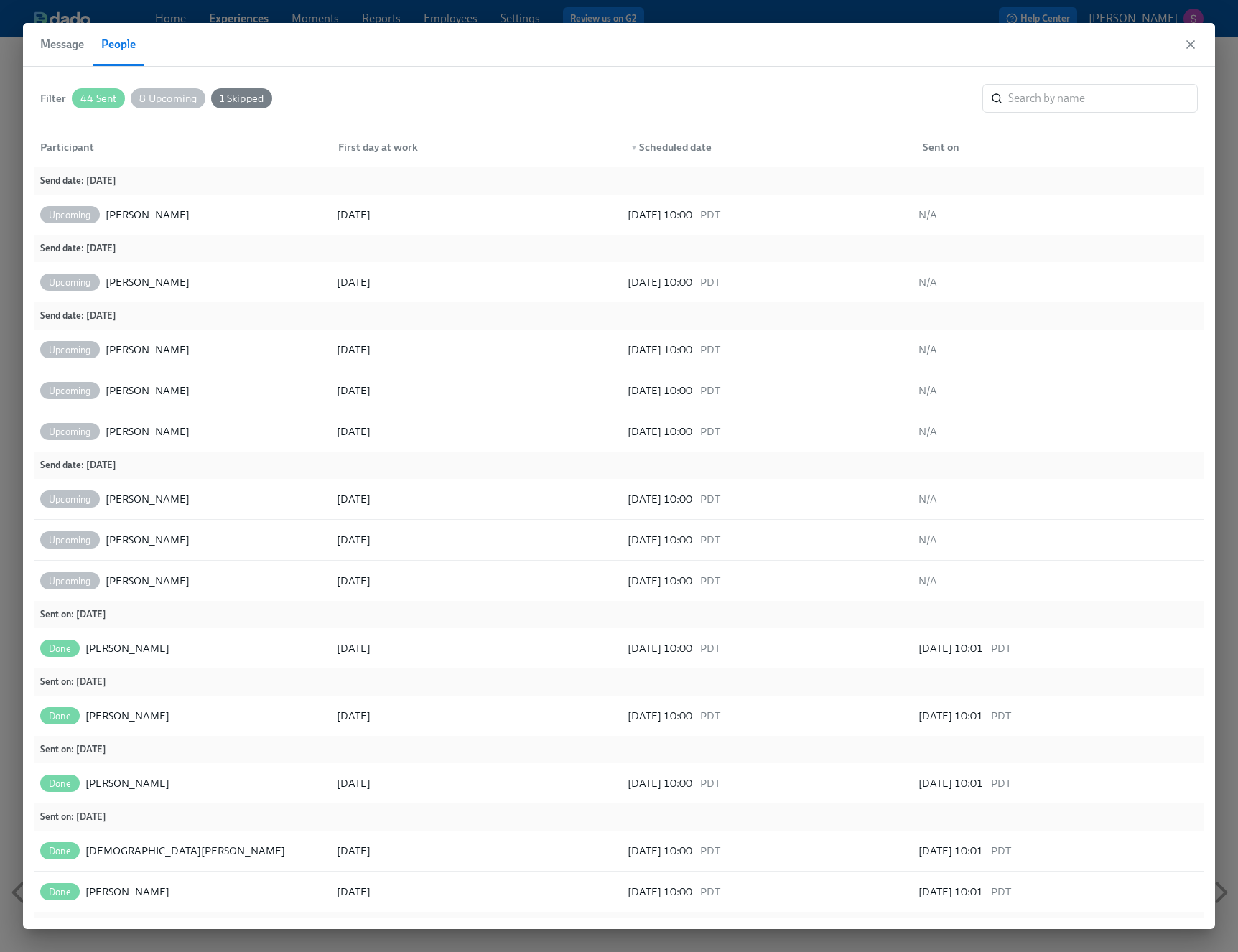
scroll to position [0, 21286]
drag, startPoint x: 1192, startPoint y: 41, endPoint x: 1179, endPoint y: 44, distance: 13.3
click at [1192, 41] on icon "button" at bounding box center [1190, 44] width 14 height 14
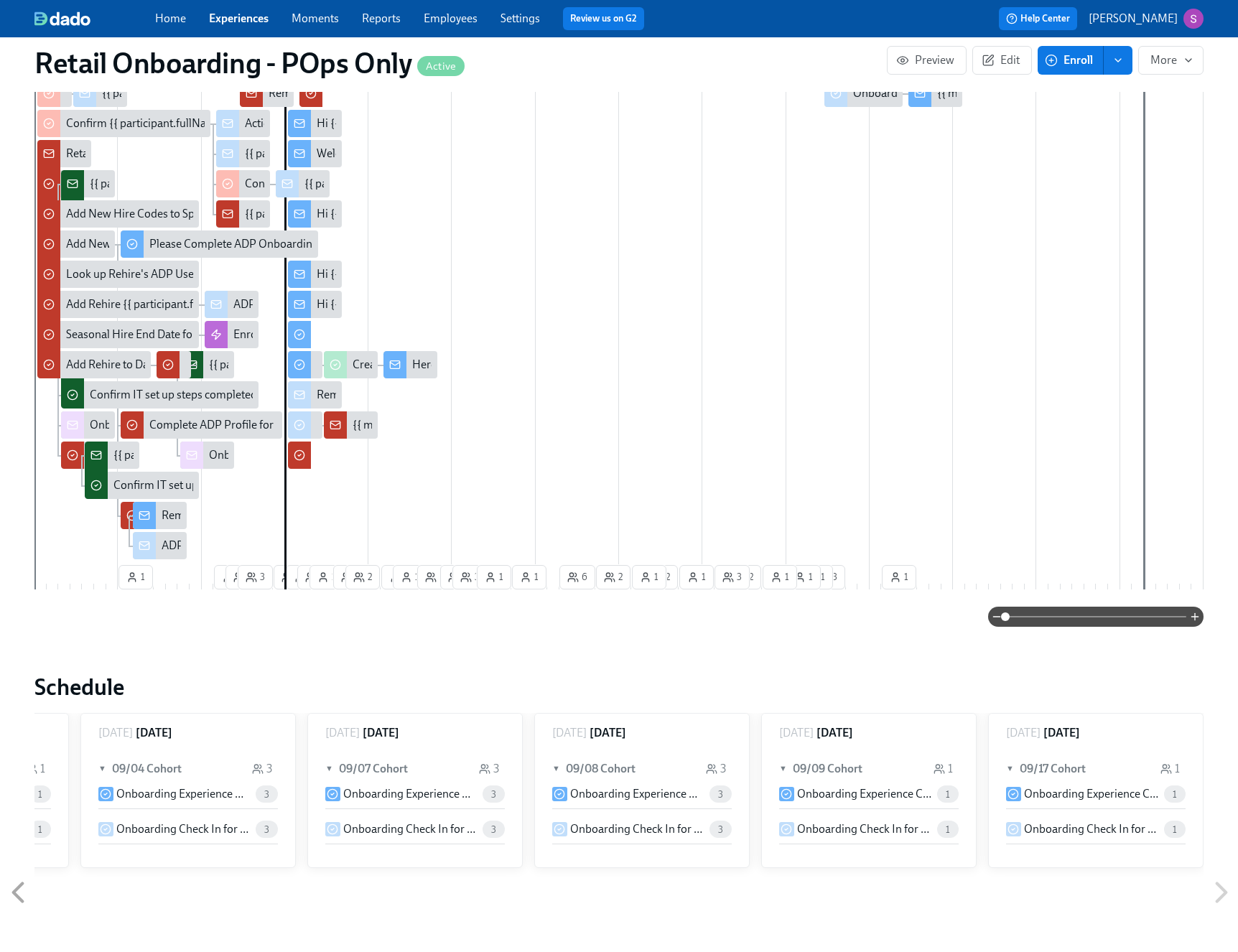
click at [336, 423] on icon at bounding box center [336, 425] width 12 height 12
click at [1039, 619] on span at bounding box center [1096, 616] width 181 height 20
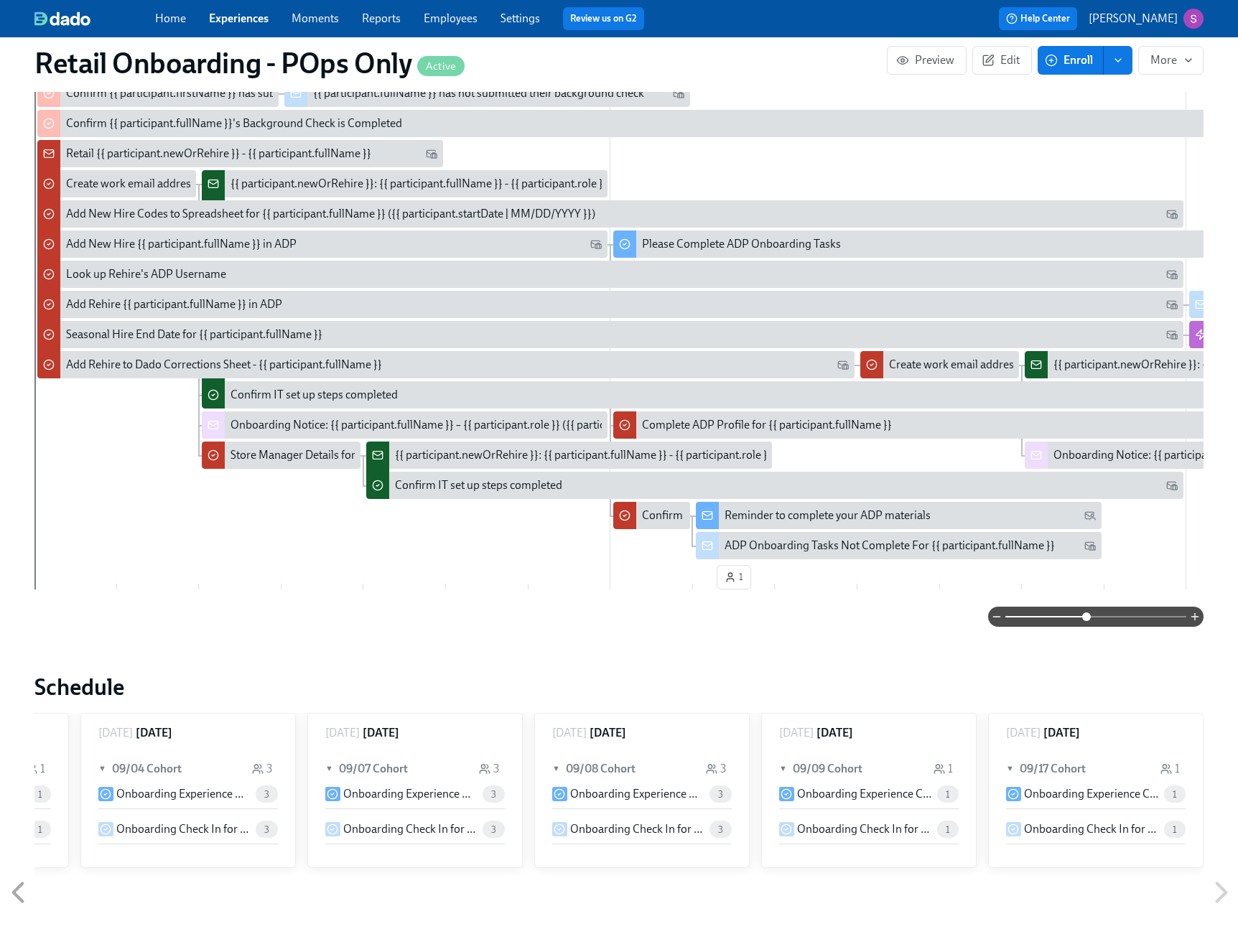
click at [1086, 618] on span at bounding box center [1096, 616] width 181 height 20
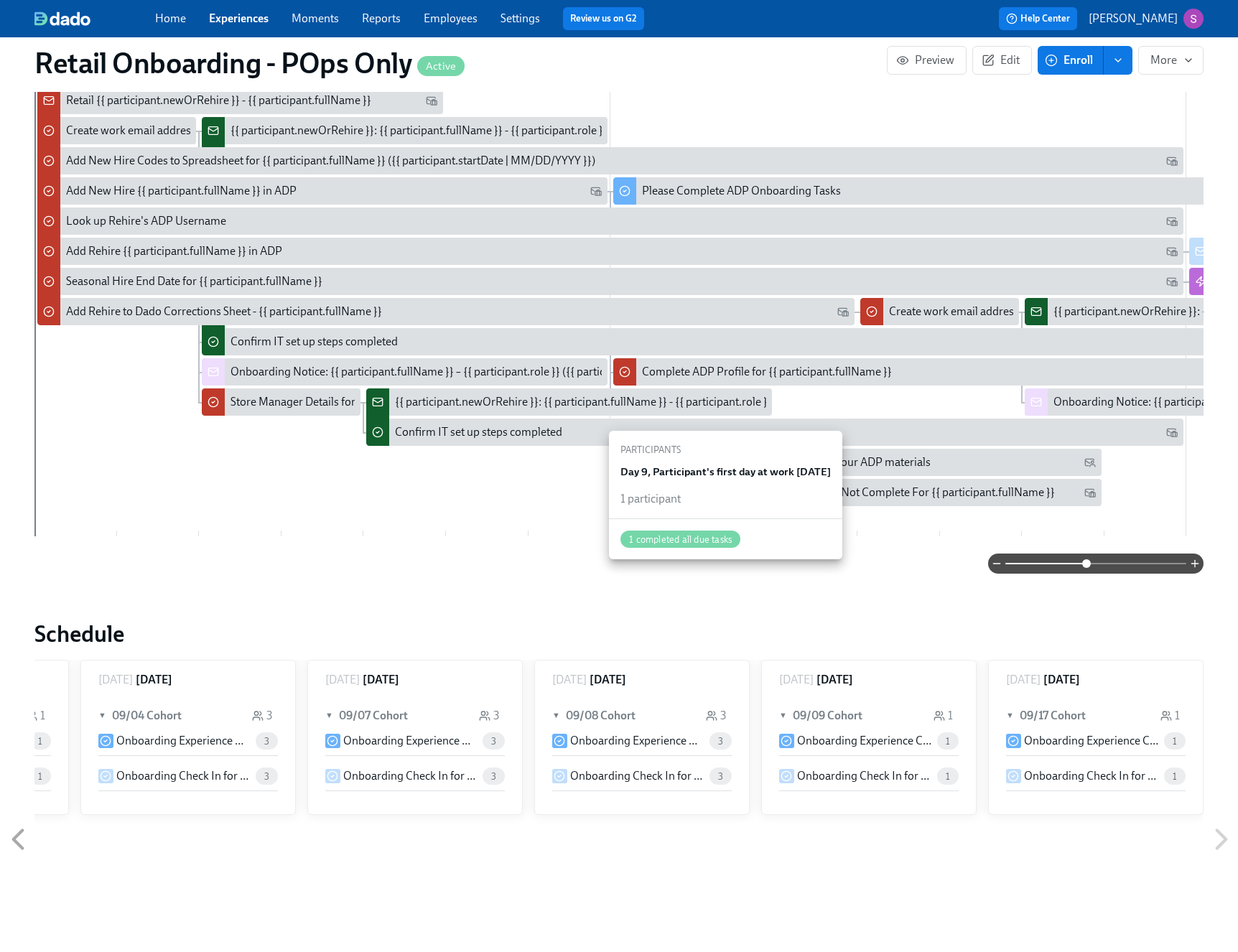
scroll to position [640, 0]
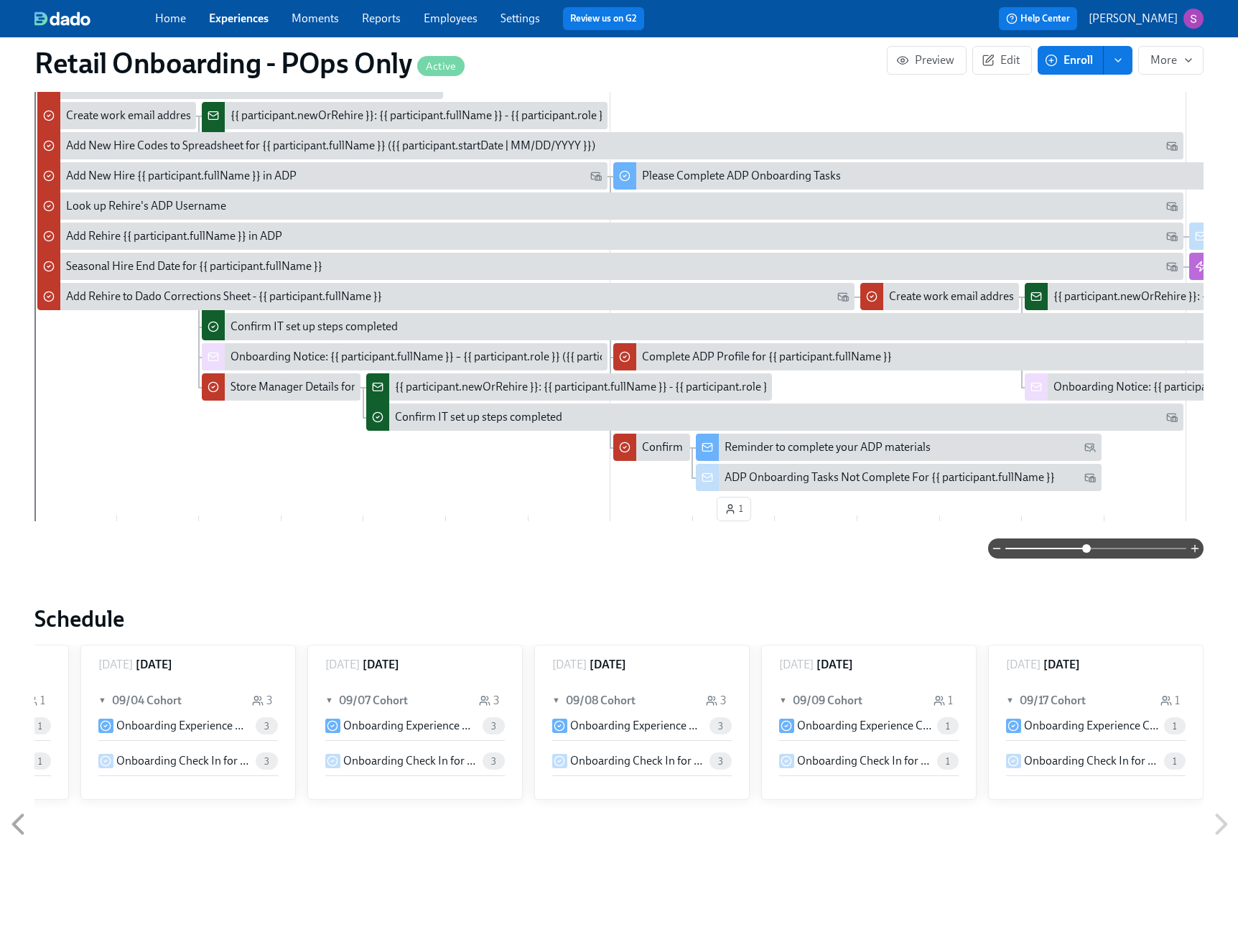
drag, startPoint x: 731, startPoint y: 588, endPoint x: 784, endPoint y: 564, distance: 58.2
click at [823, 583] on div "Retail Onboarding - POps Only Active Preview Edit Enroll More Public Name Rothy…" at bounding box center [619, 499] width 1169 height 2171
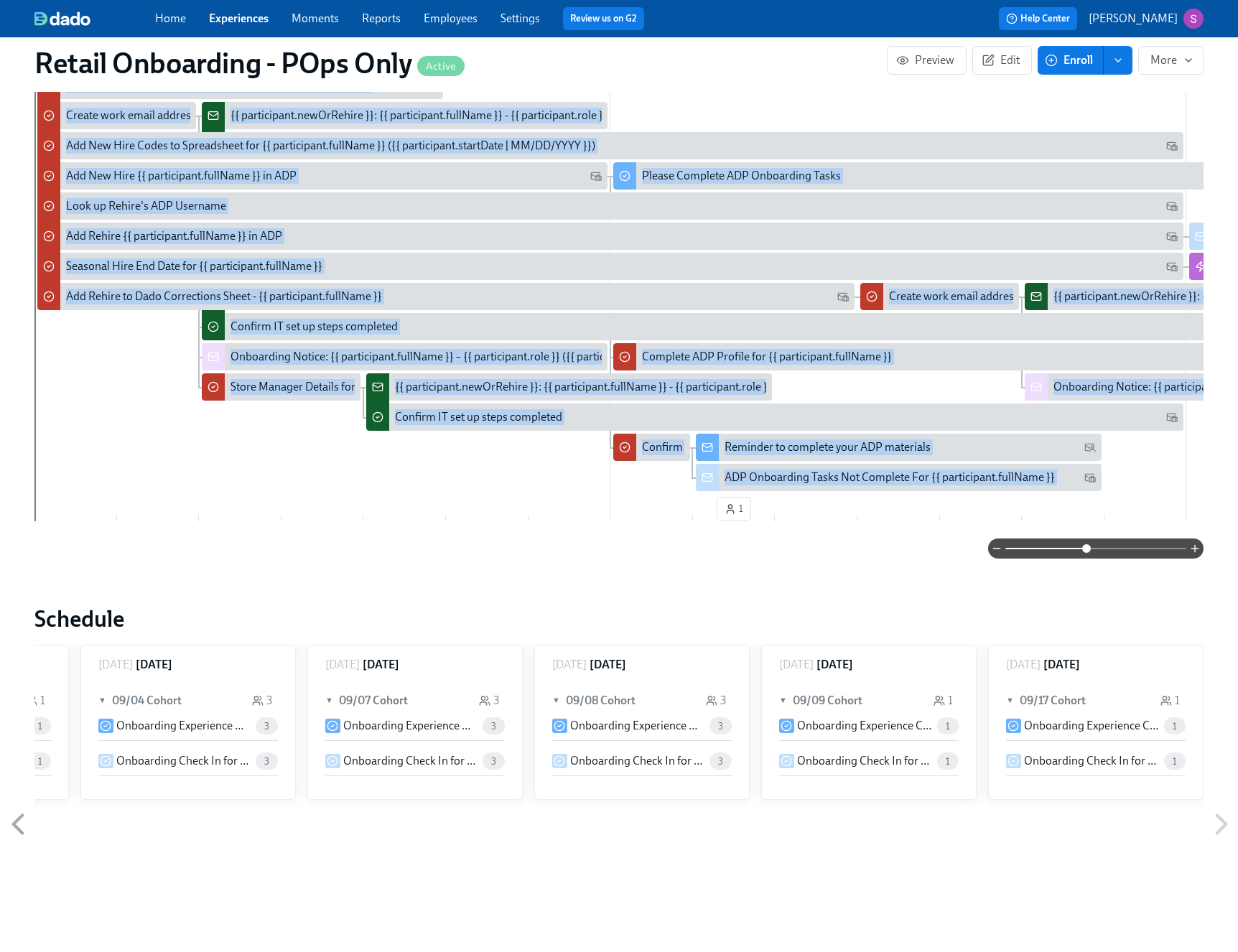
drag, startPoint x: 782, startPoint y: 564, endPoint x: 845, endPoint y: 536, distance: 68.9
click at [845, 536] on div "Retail Onboarding - POps Only Active Preview Edit Enroll More Public Name Rothy…" at bounding box center [619, 499] width 1169 height 2171
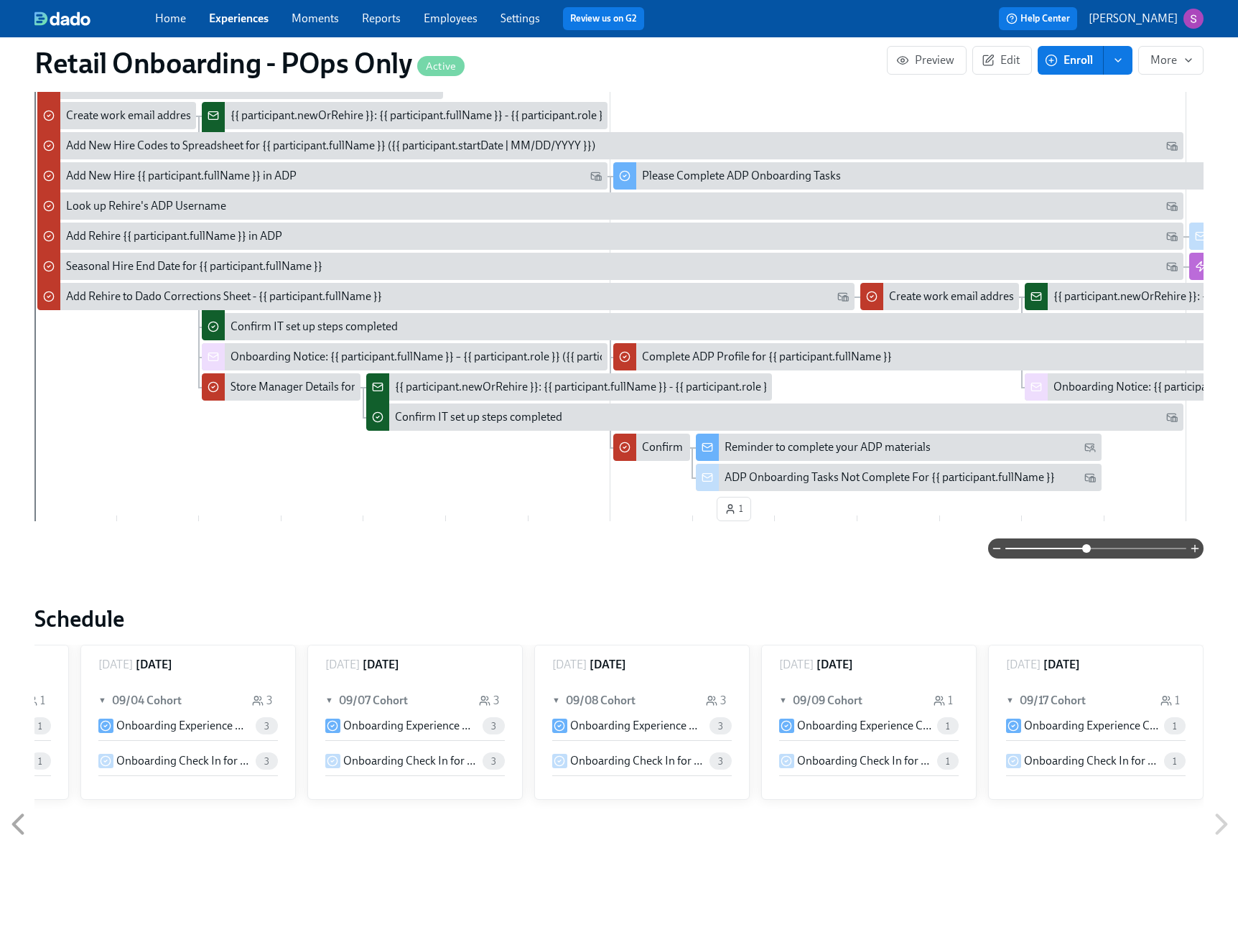
drag, startPoint x: 854, startPoint y: 521, endPoint x: 940, endPoint y: 529, distance: 86.4
click at [942, 527] on div "Week 1 Week 2 Week 3 Week 4 Week 5 Week 6 Week 7 Week 8 Week 9 Week 10 Week 11 …" at bounding box center [619, 231] width 1169 height 593
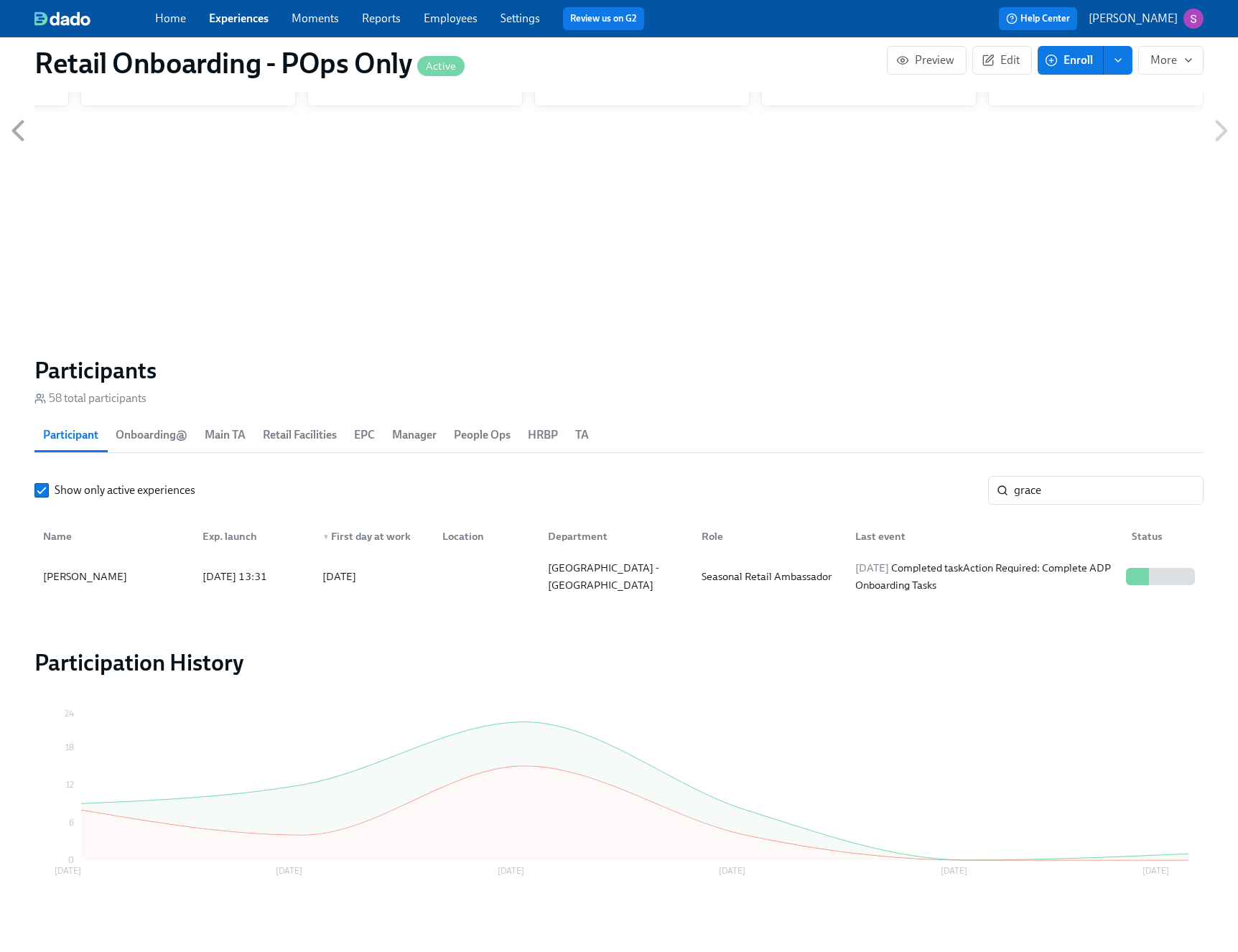
scroll to position [1354, 0]
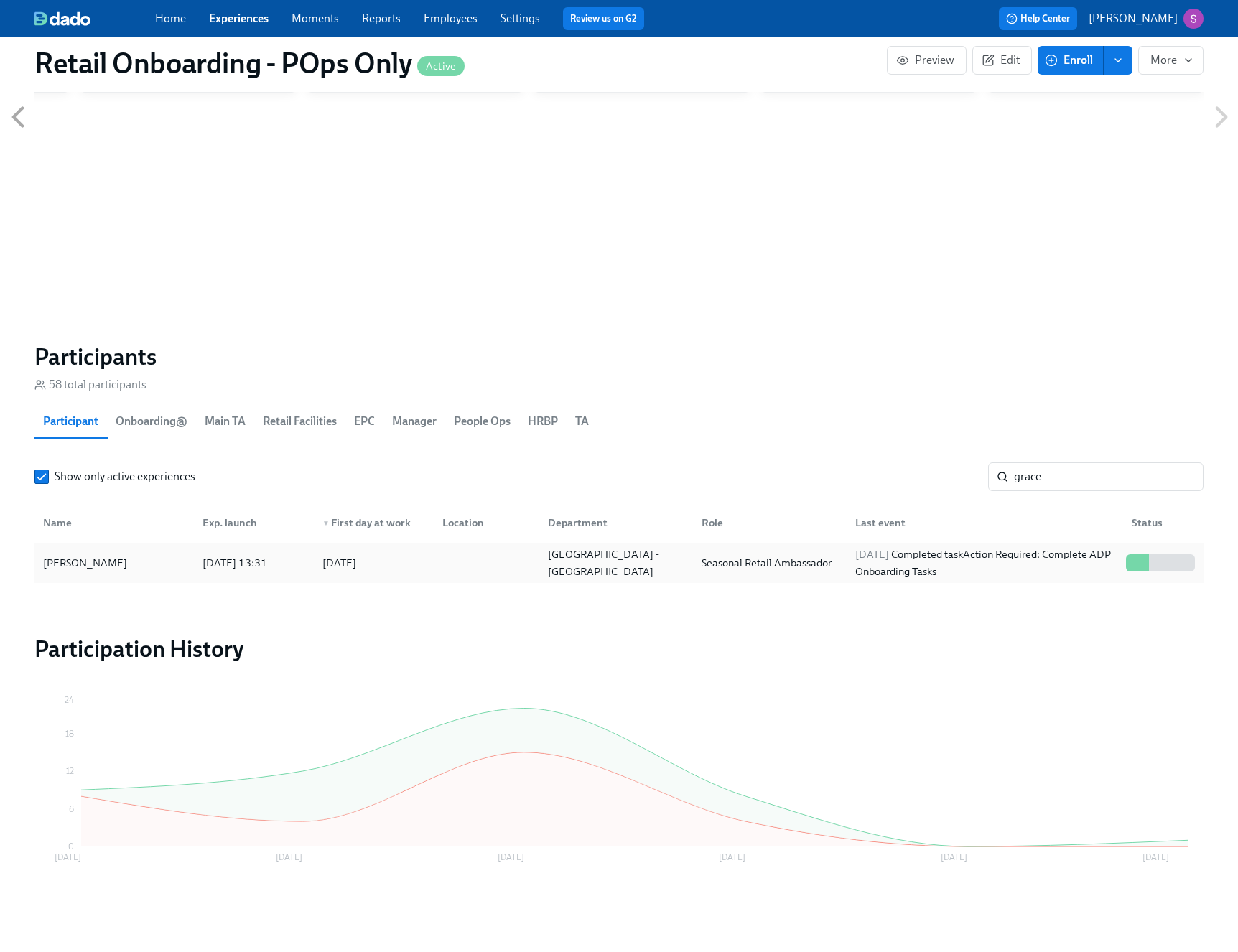
click at [84, 559] on div "Grace Steger" at bounding box center [85, 563] width 96 height 17
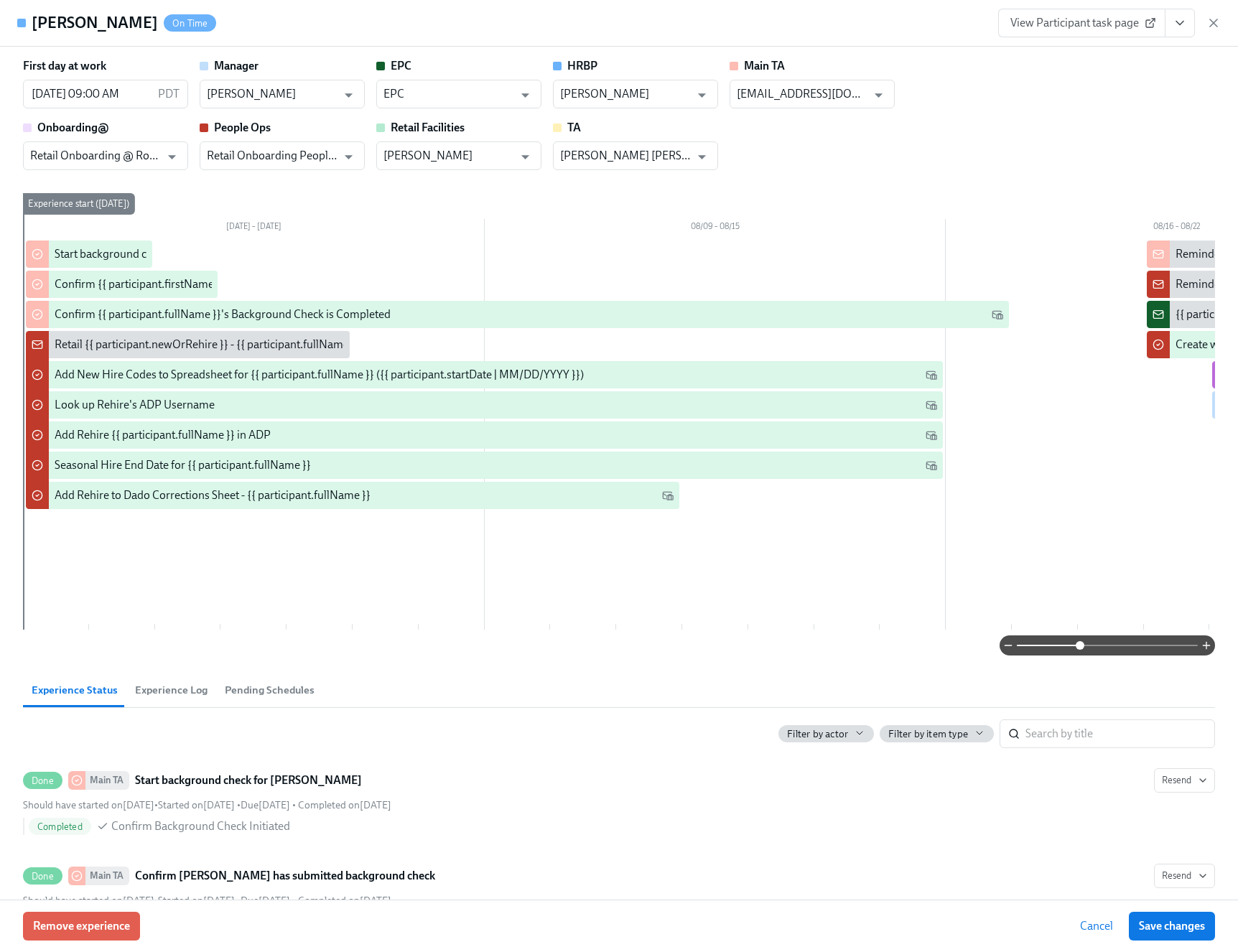
click at [1083, 644] on span at bounding box center [1107, 645] width 181 height 20
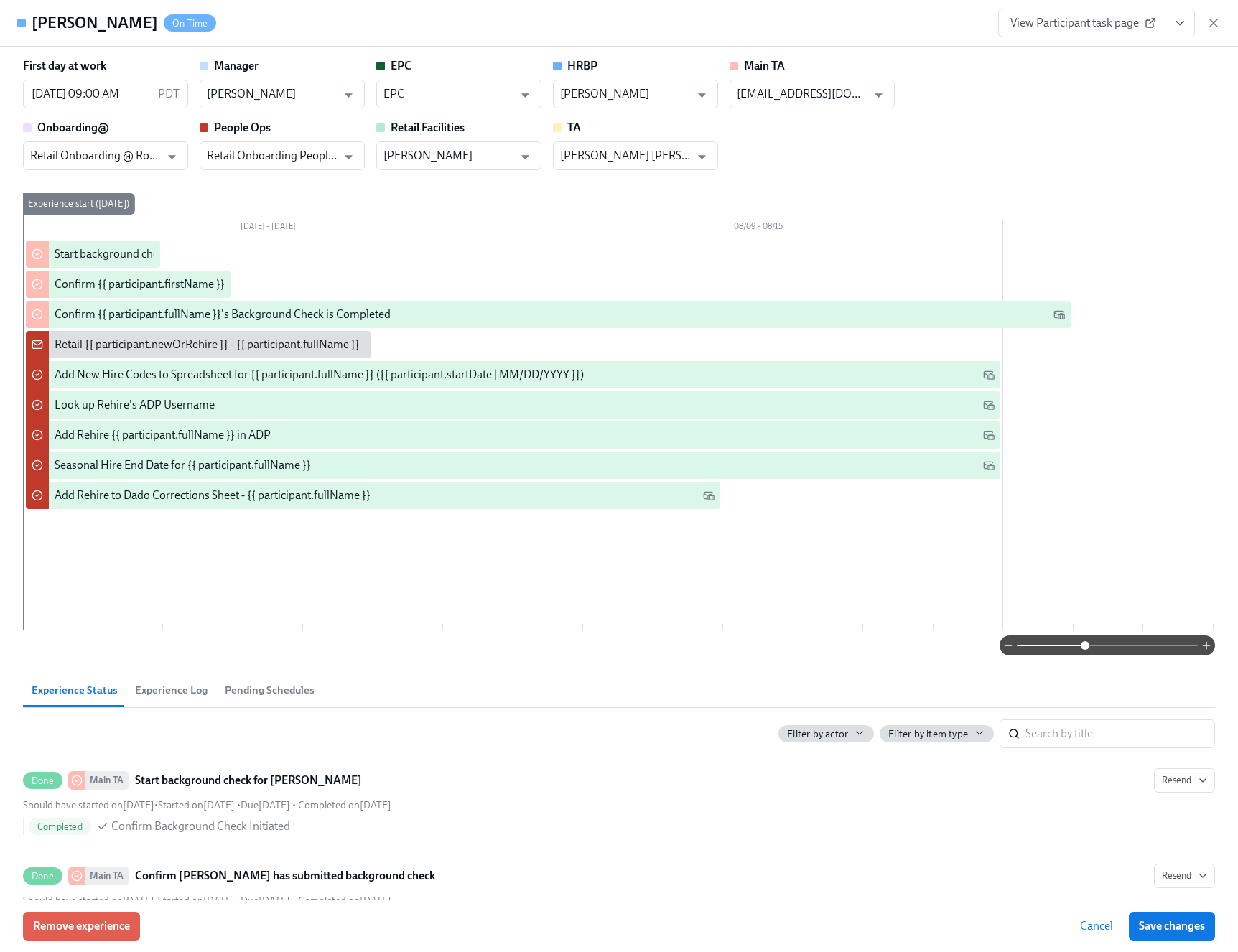
click at [1085, 643] on span at bounding box center [1085, 645] width 8 height 8
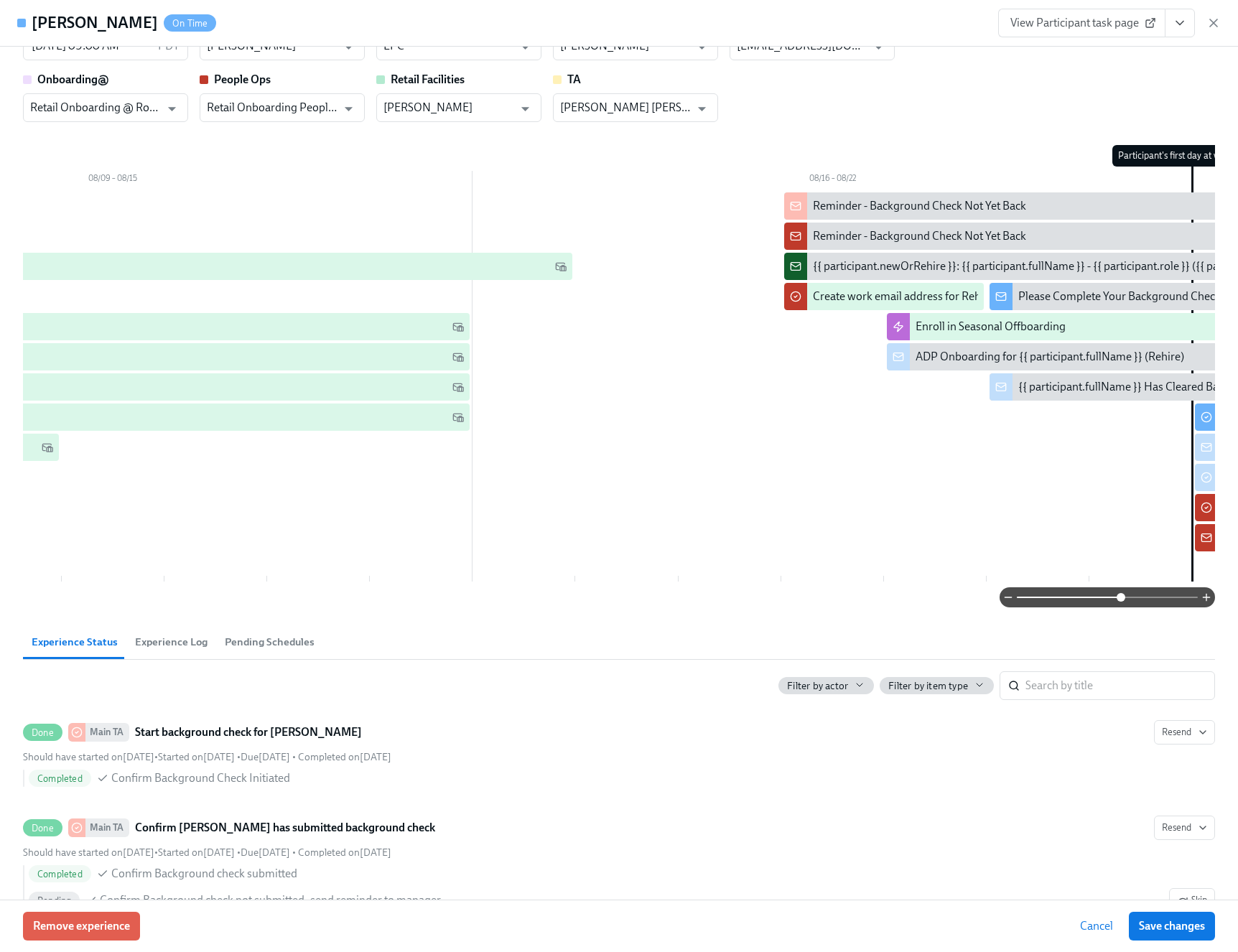
scroll to position [0, 2800]
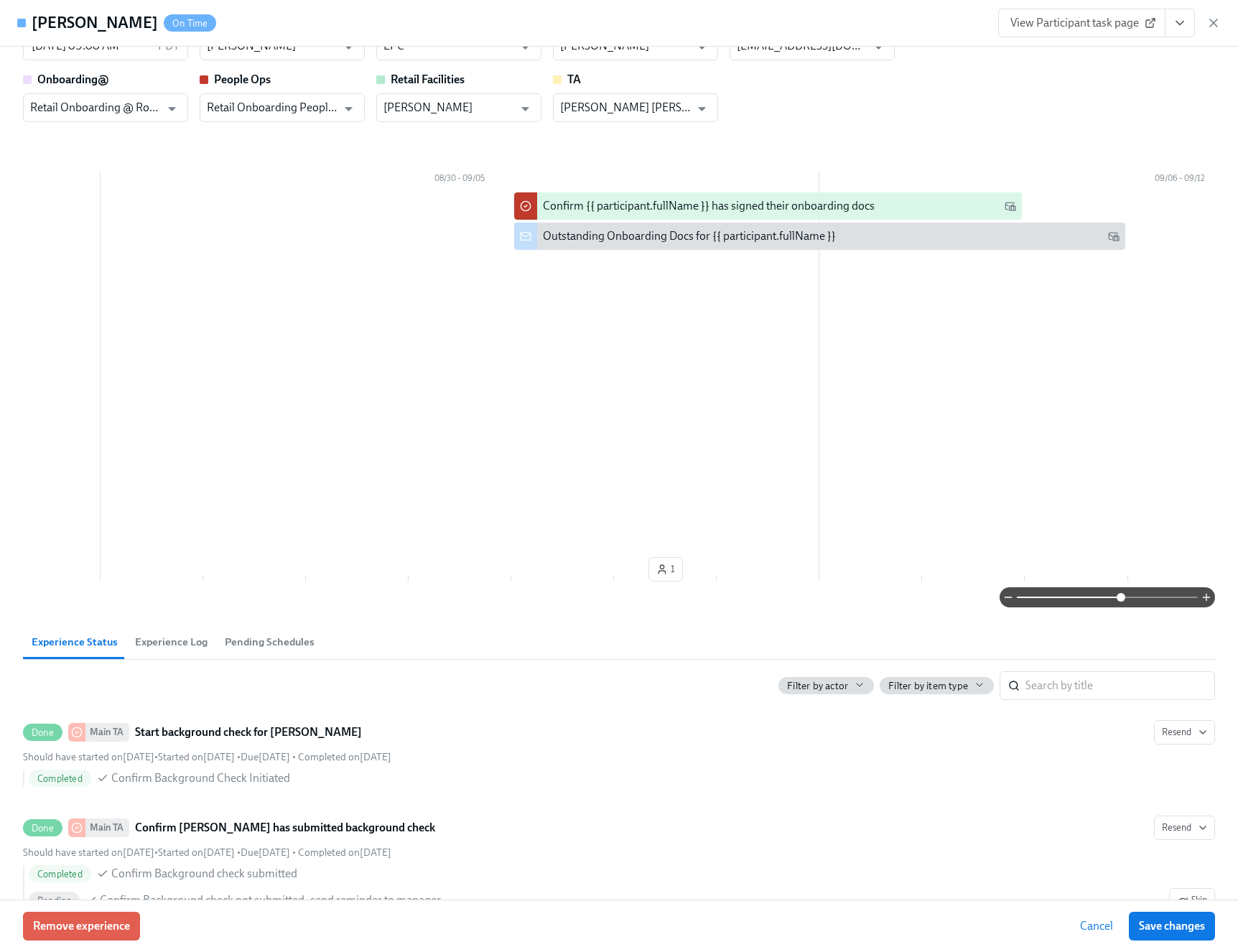
drag, startPoint x: 250, startPoint y: 191, endPoint x: 238, endPoint y: 171, distance: 23.3
click at [250, 191] on div "Saturday 08/02 – 08/08 08/09 – 08/15 08/16 – 08/22 08/23 – 08/29 08/30 – 09/05 …" at bounding box center [619, 366] width 1192 height 442
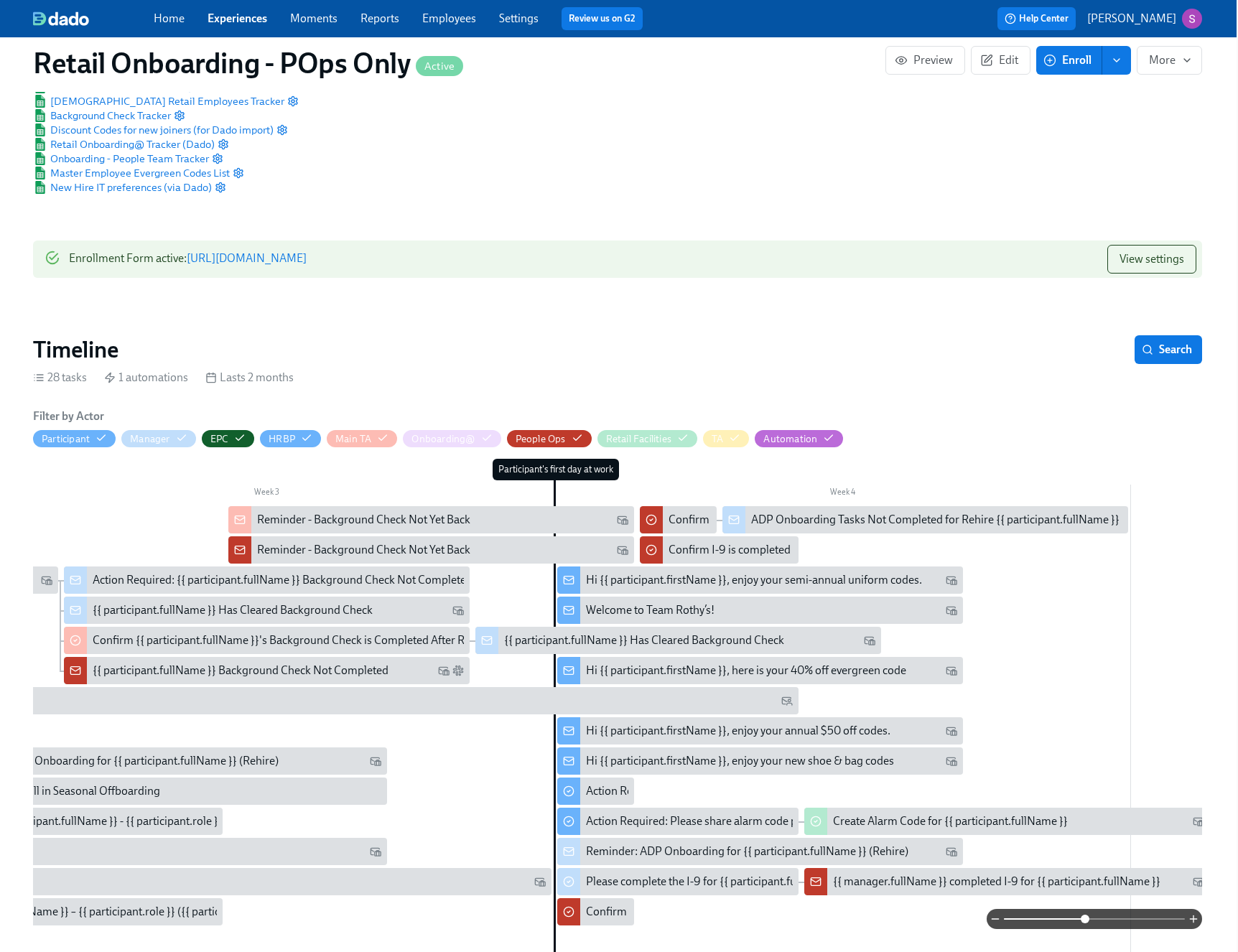
scroll to position [0, 2]
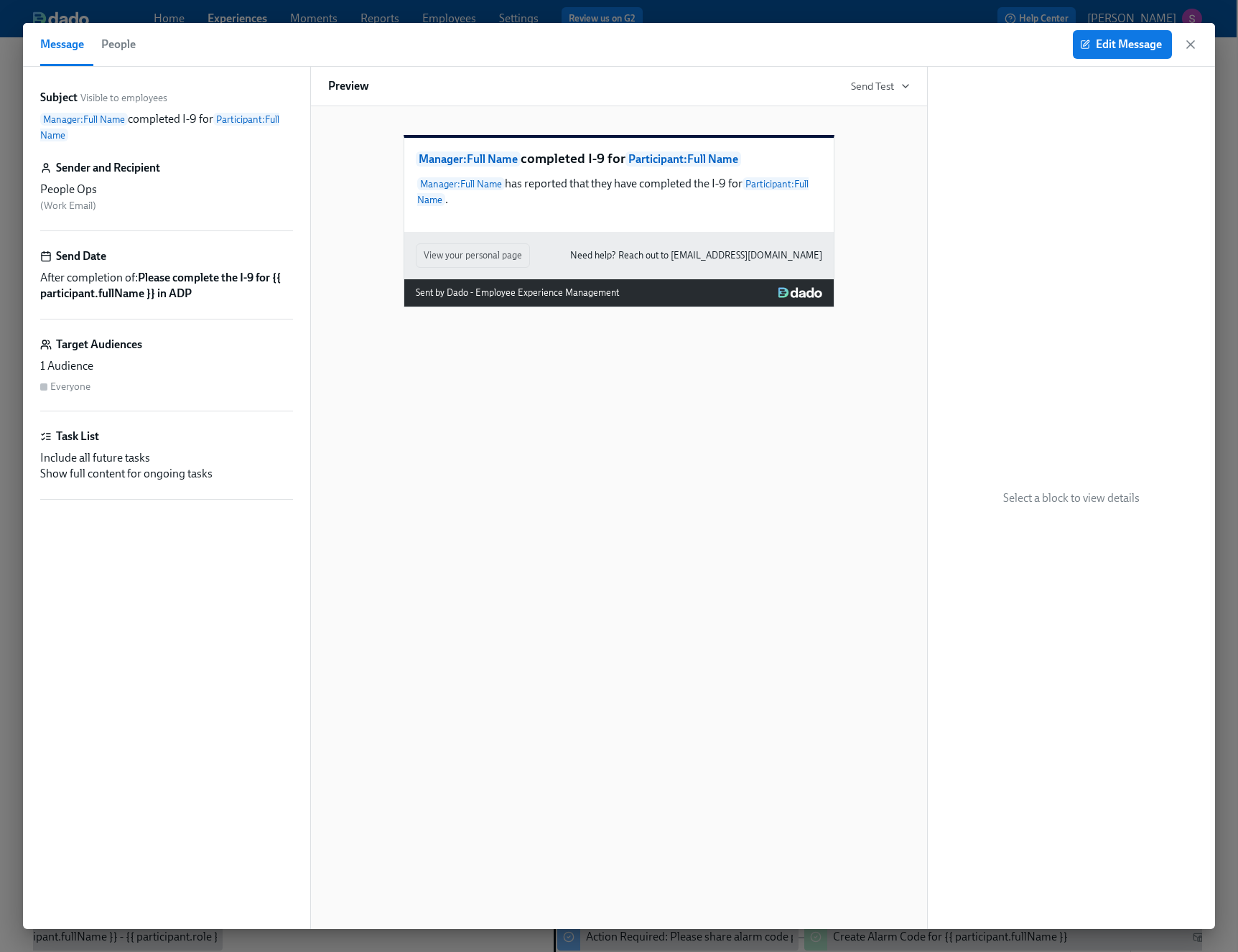
scroll to position [573, 0]
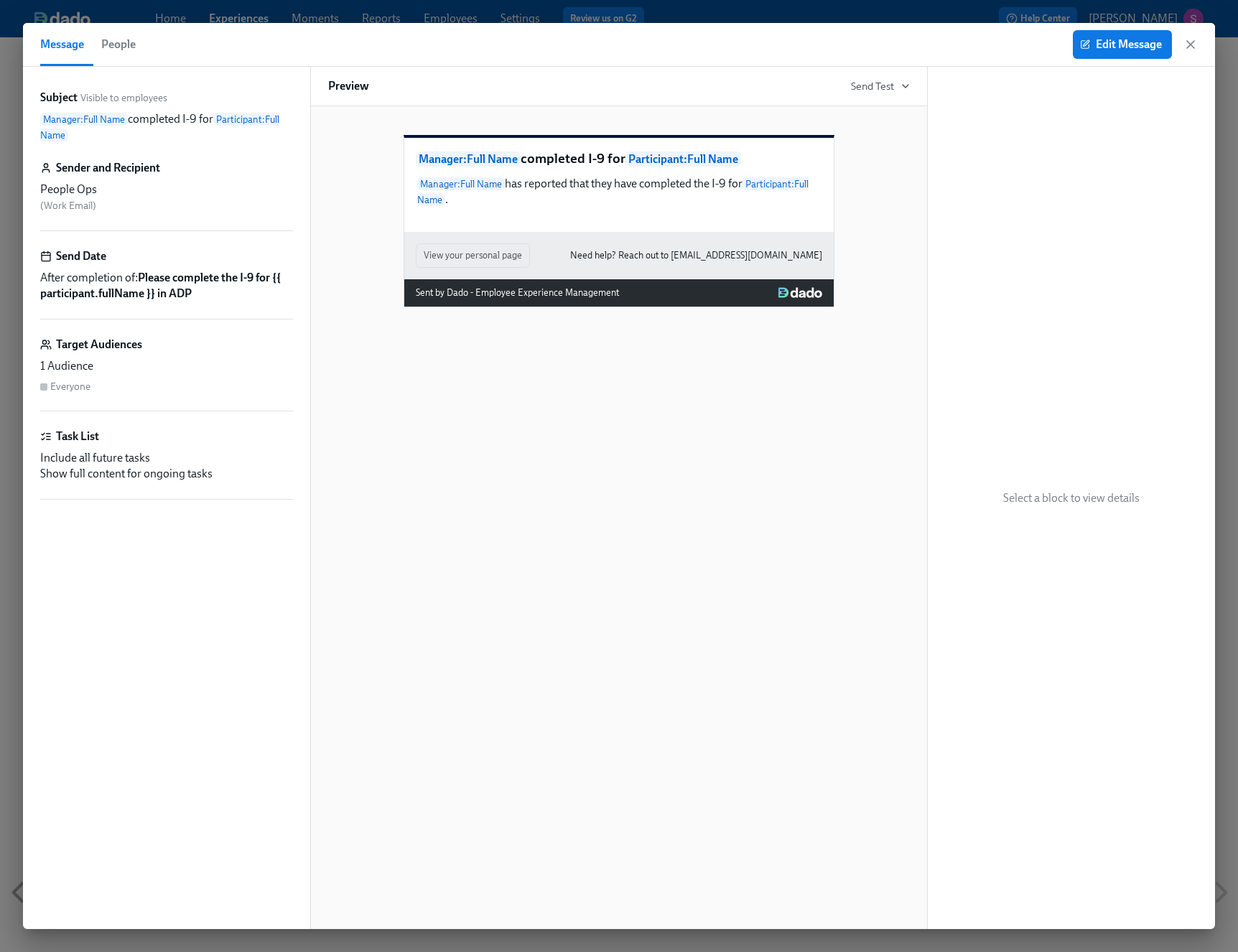
click at [1194, 41] on icon "button" at bounding box center [1190, 44] width 14 height 14
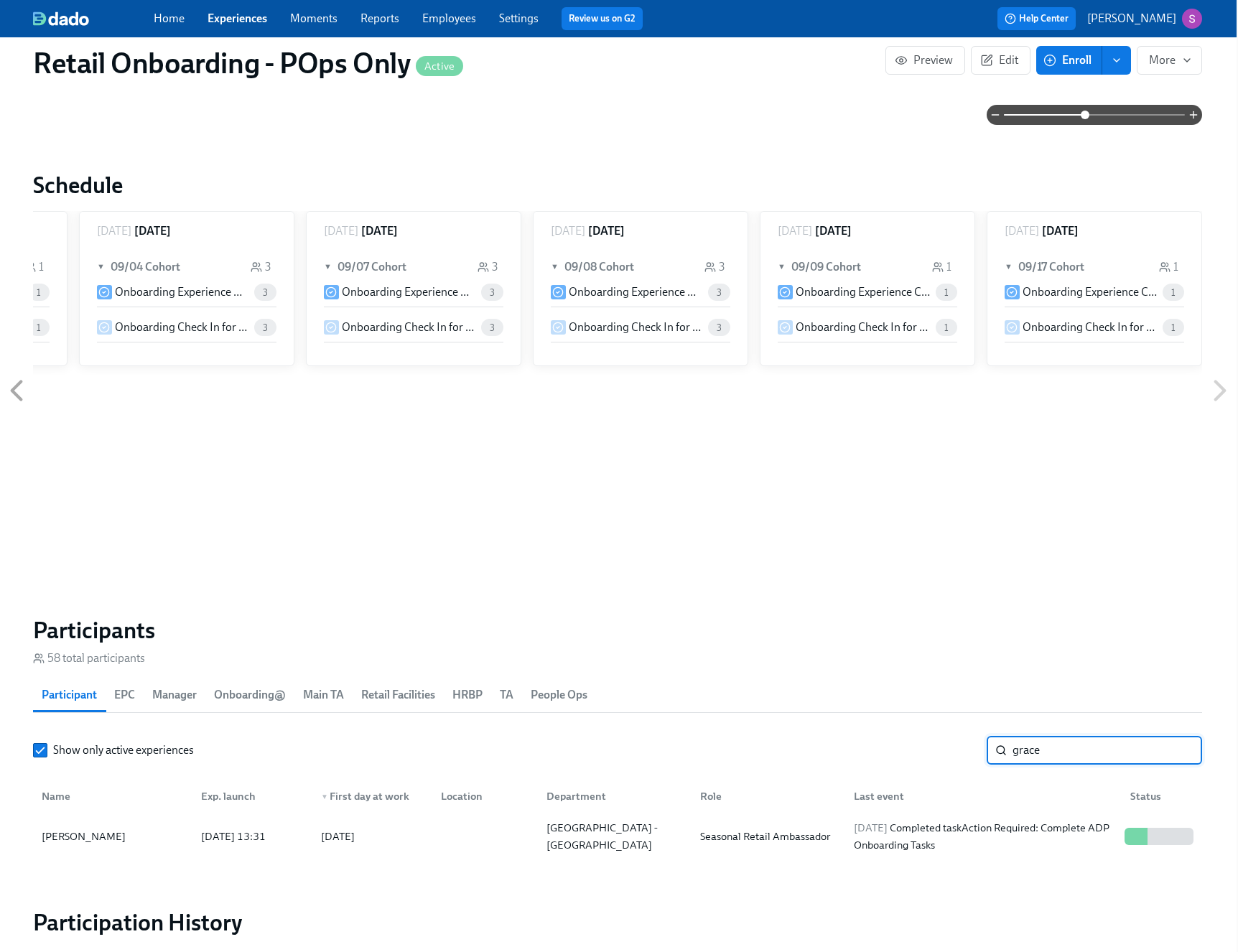
scroll to position [1078, 2]
drag, startPoint x: 1076, startPoint y: 753, endPoint x: 978, endPoint y: 759, distance: 98.2
click at [978, 759] on div "Show only active experiences grace ​" at bounding box center [617, 749] width 1169 height 29
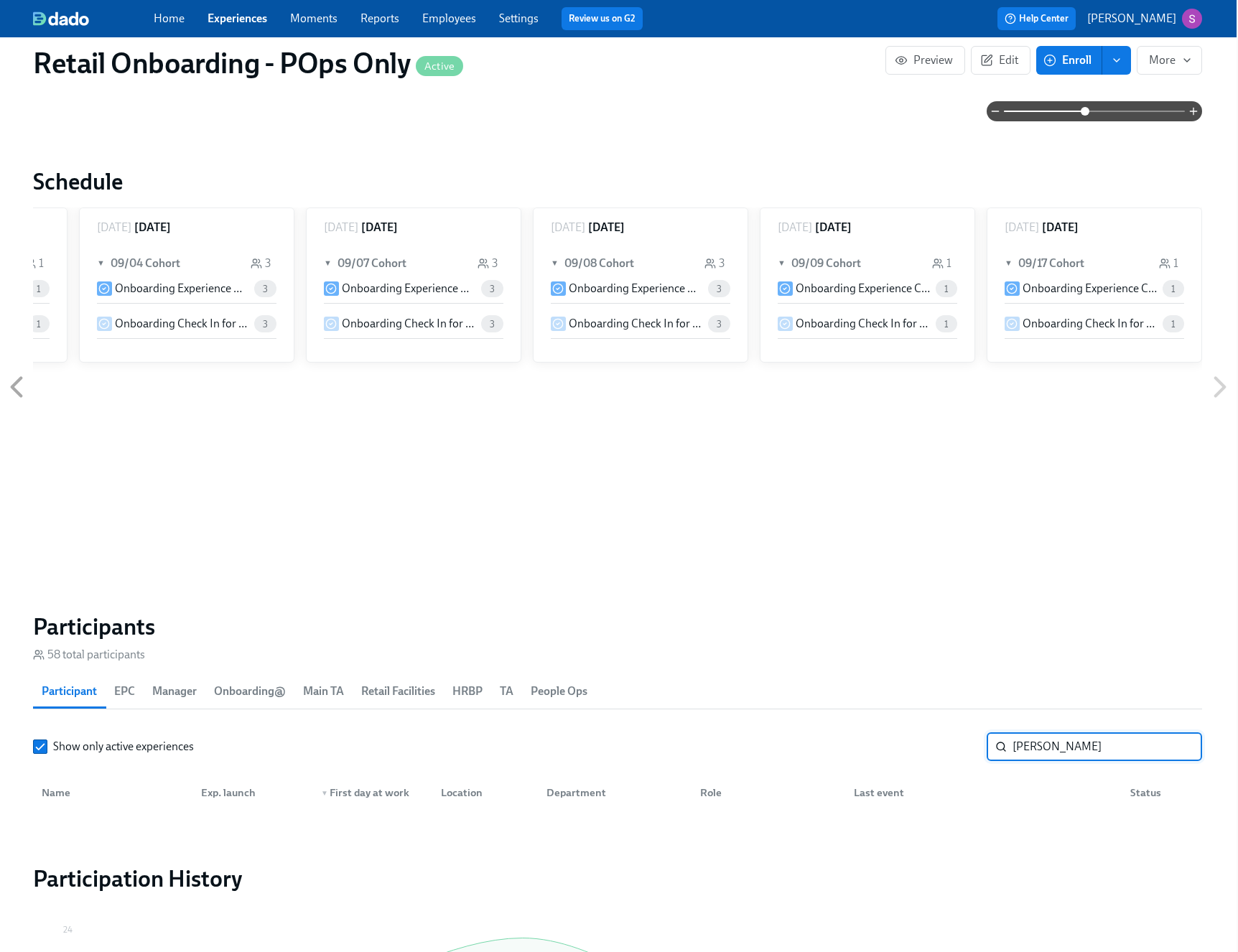
type input "herlinda"
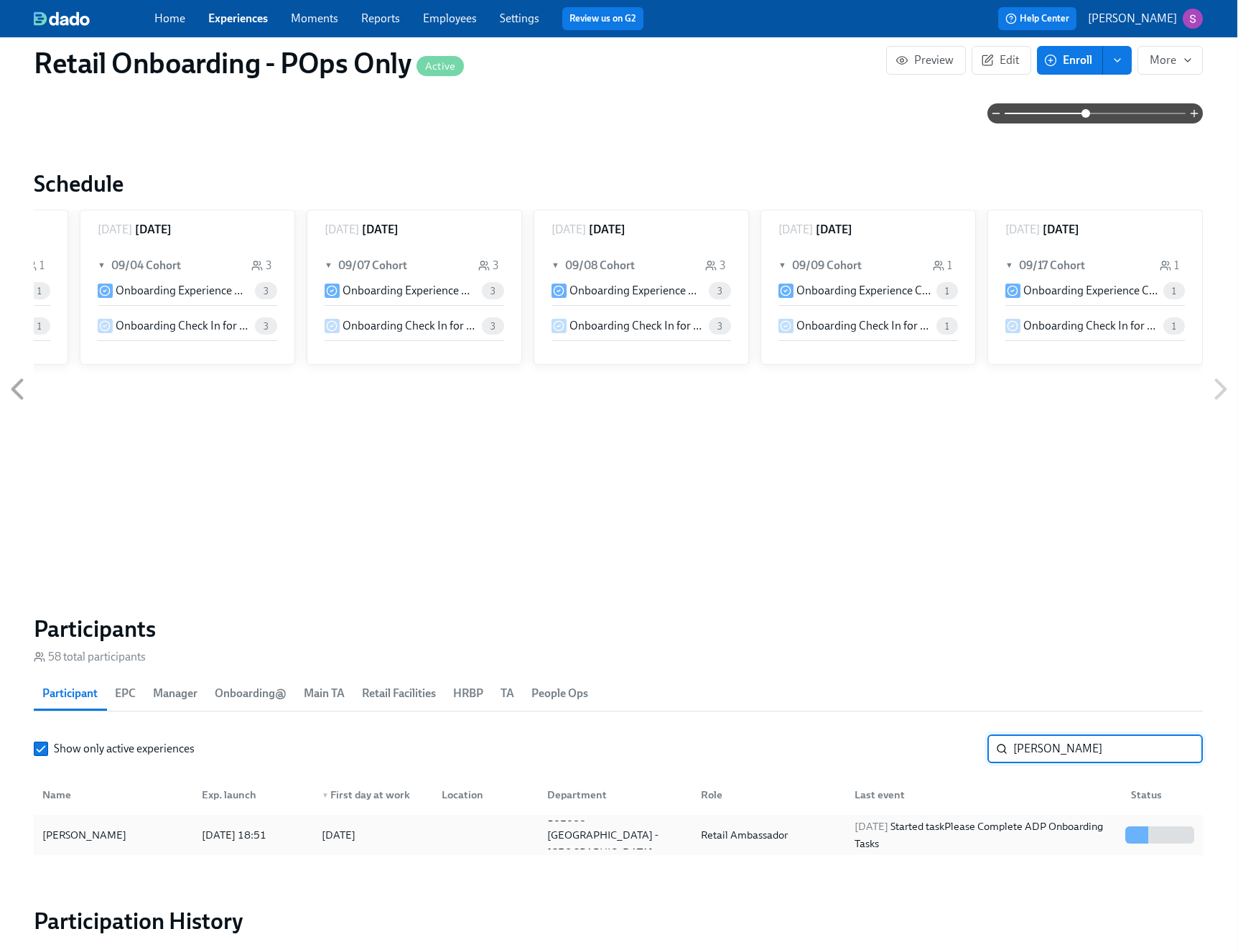
click at [812, 831] on div "Retail Ambassador" at bounding box center [766, 835] width 154 height 29
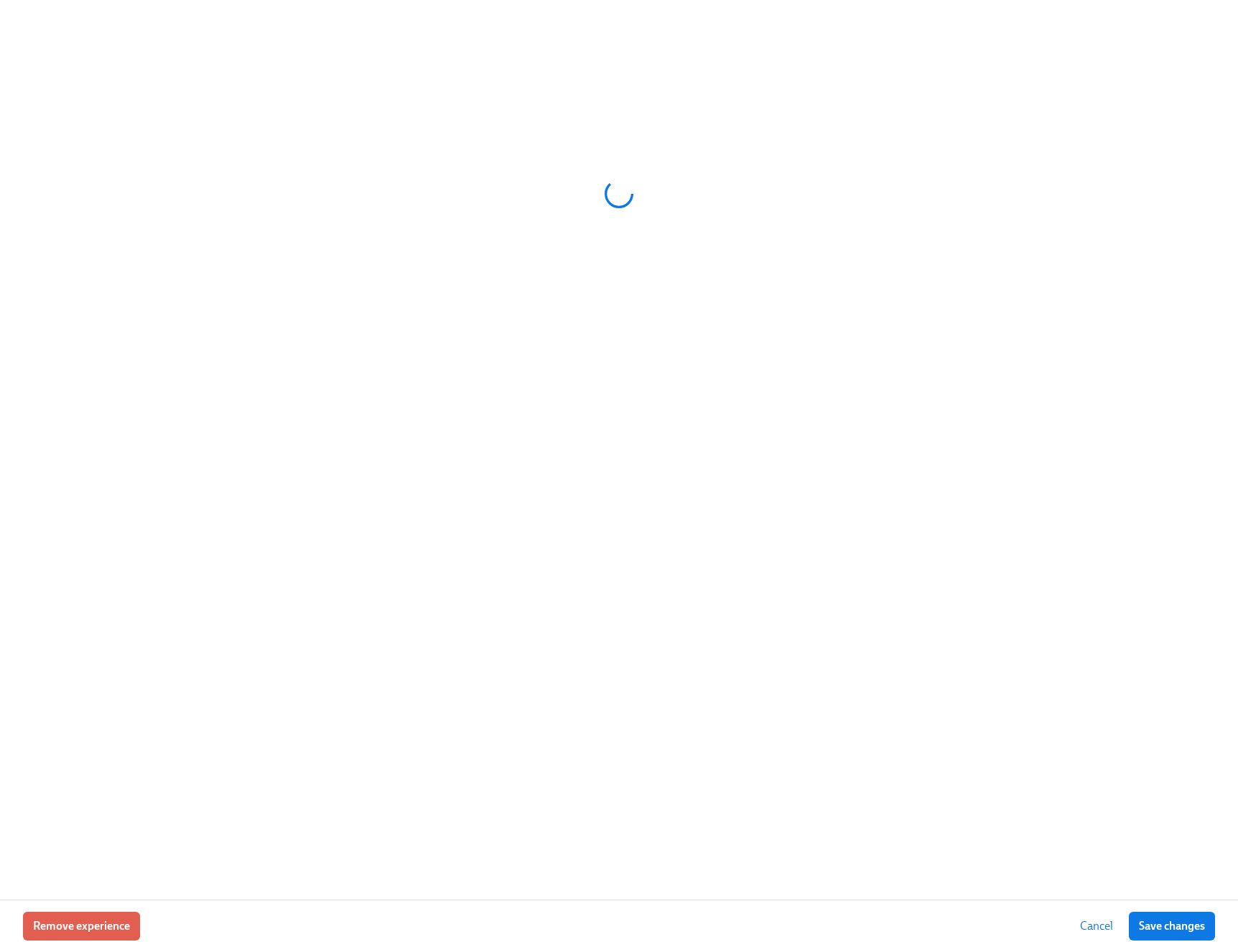
scroll to position [1073, 2]
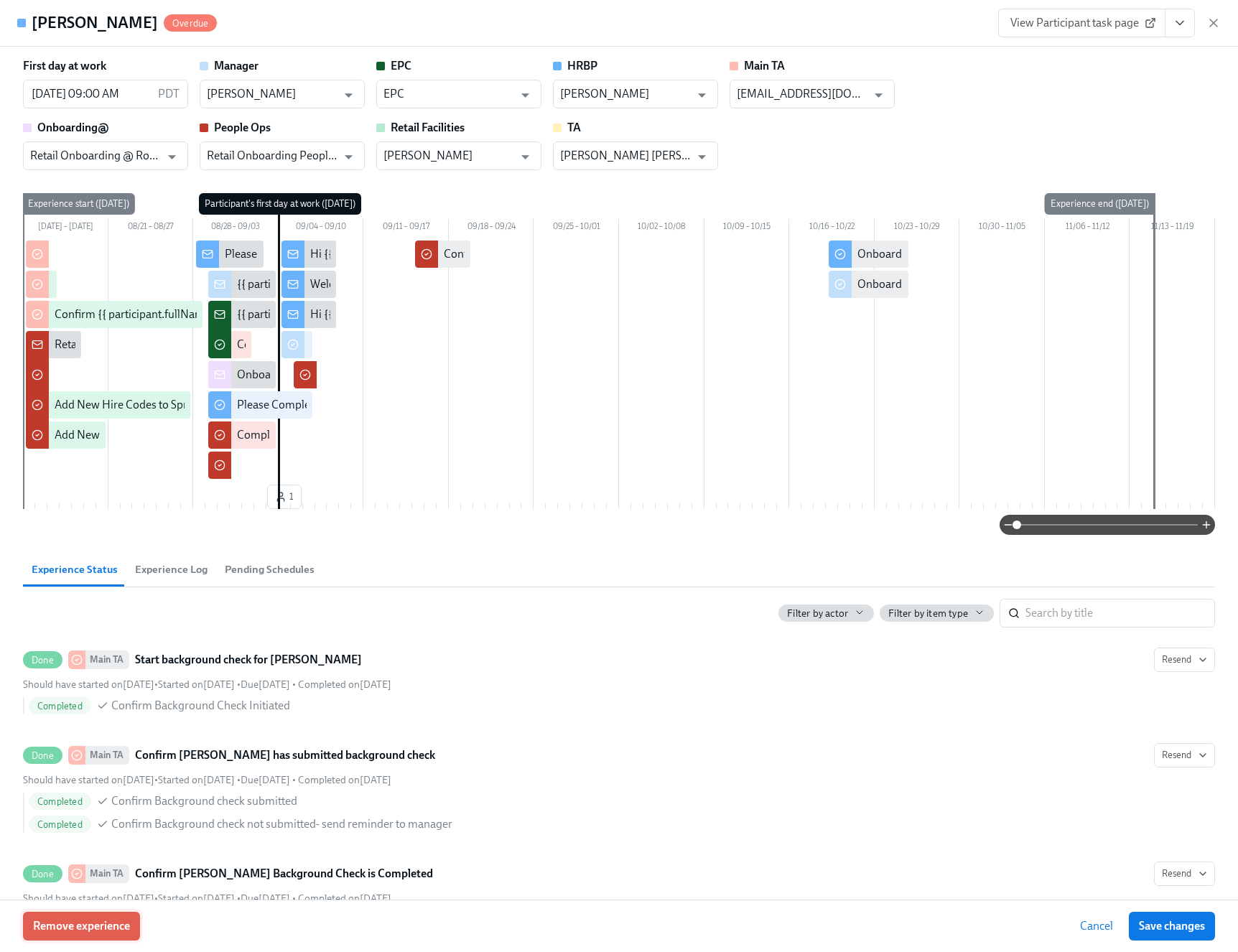
click at [102, 921] on span "Remove experience" at bounding box center [81, 926] width 97 height 14
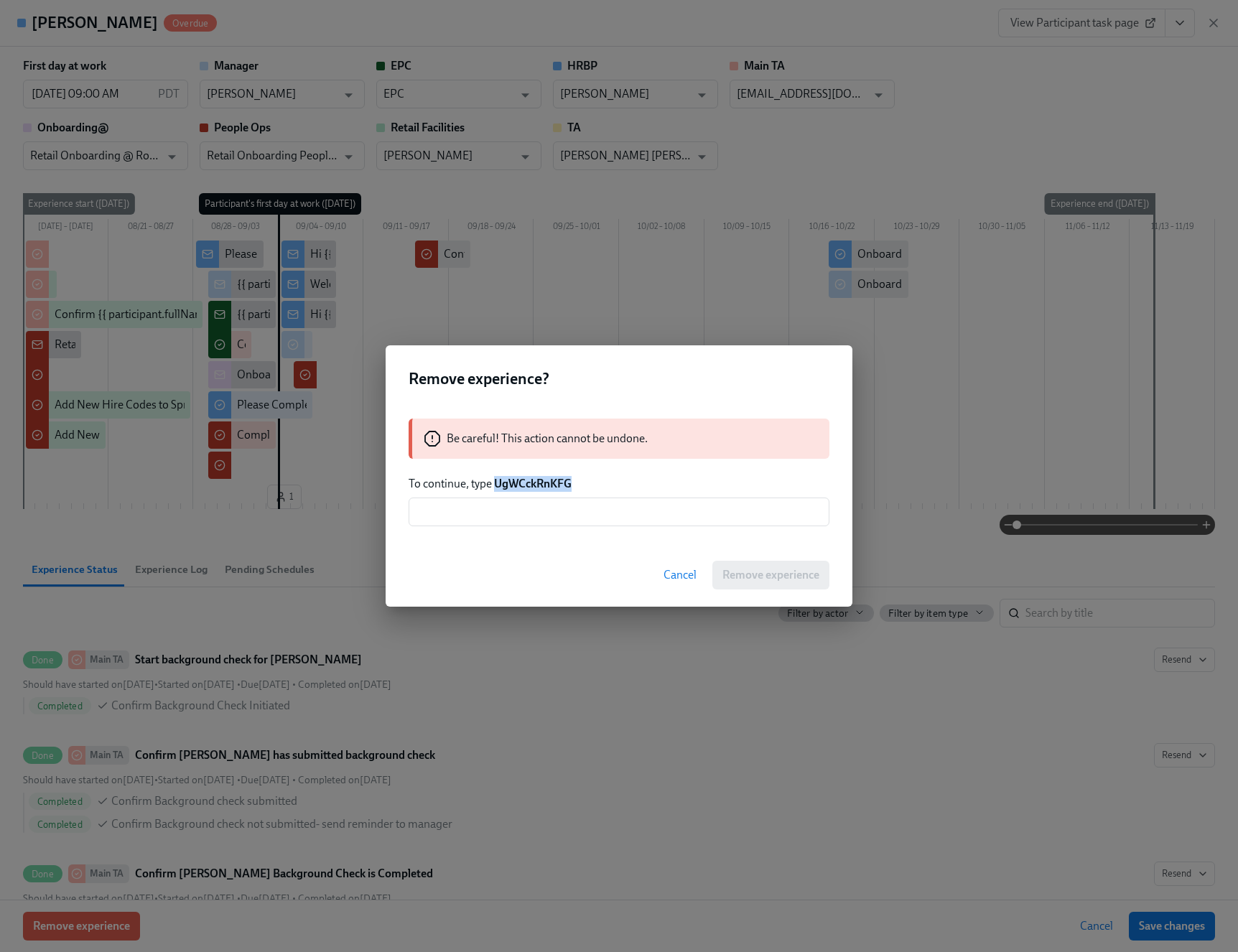
drag, startPoint x: 580, startPoint y: 481, endPoint x: 493, endPoint y: 483, distance: 87.0
click at [493, 483] on p "To continue, type UgWCckRnKFG" at bounding box center [618, 483] width 421 height 16
copy strong "UgWCckRnKFG"
click at [514, 506] on input "text" at bounding box center [618, 512] width 421 height 29
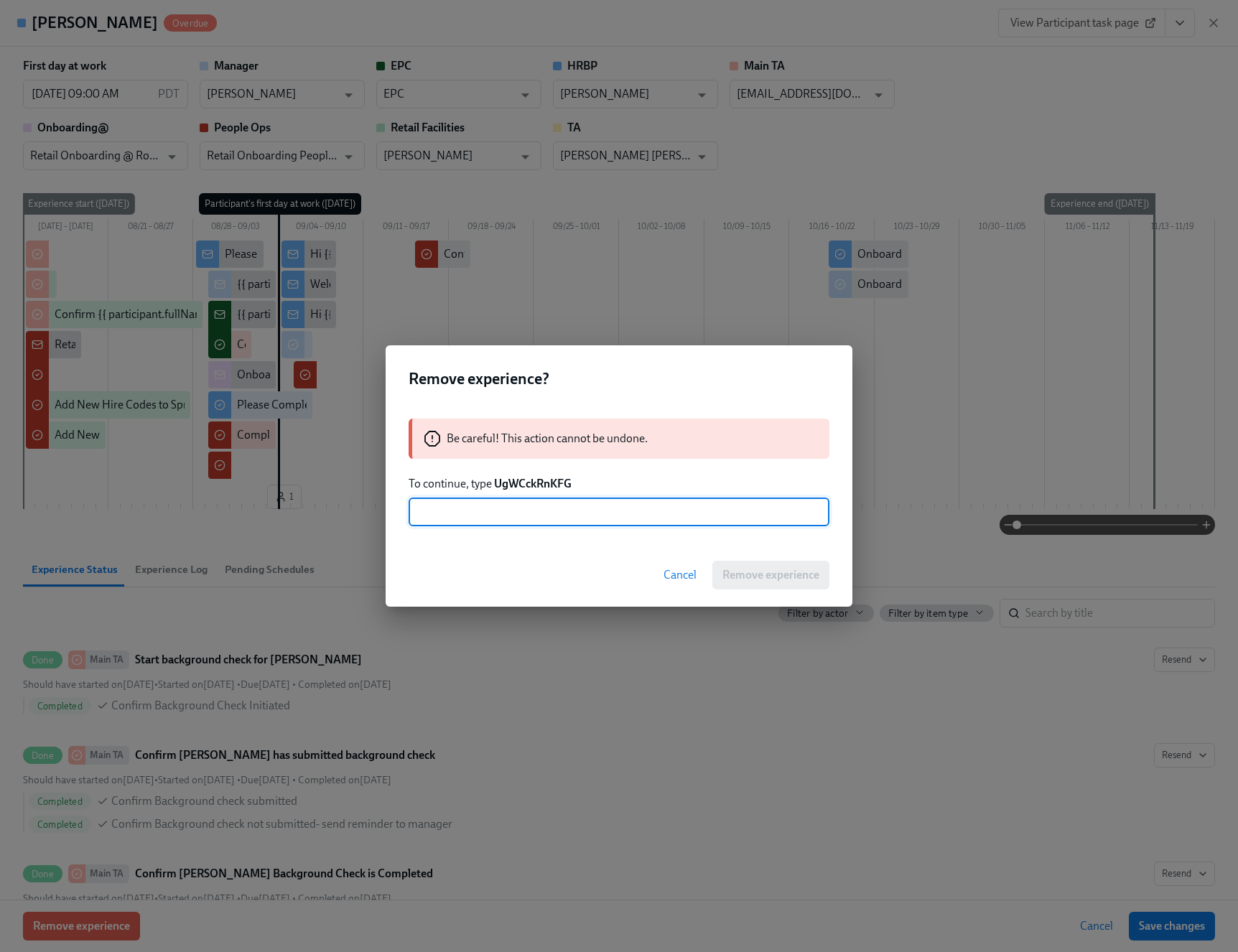
paste input "UgWCckRnKFG"
type input "UgWCckRnKFG"
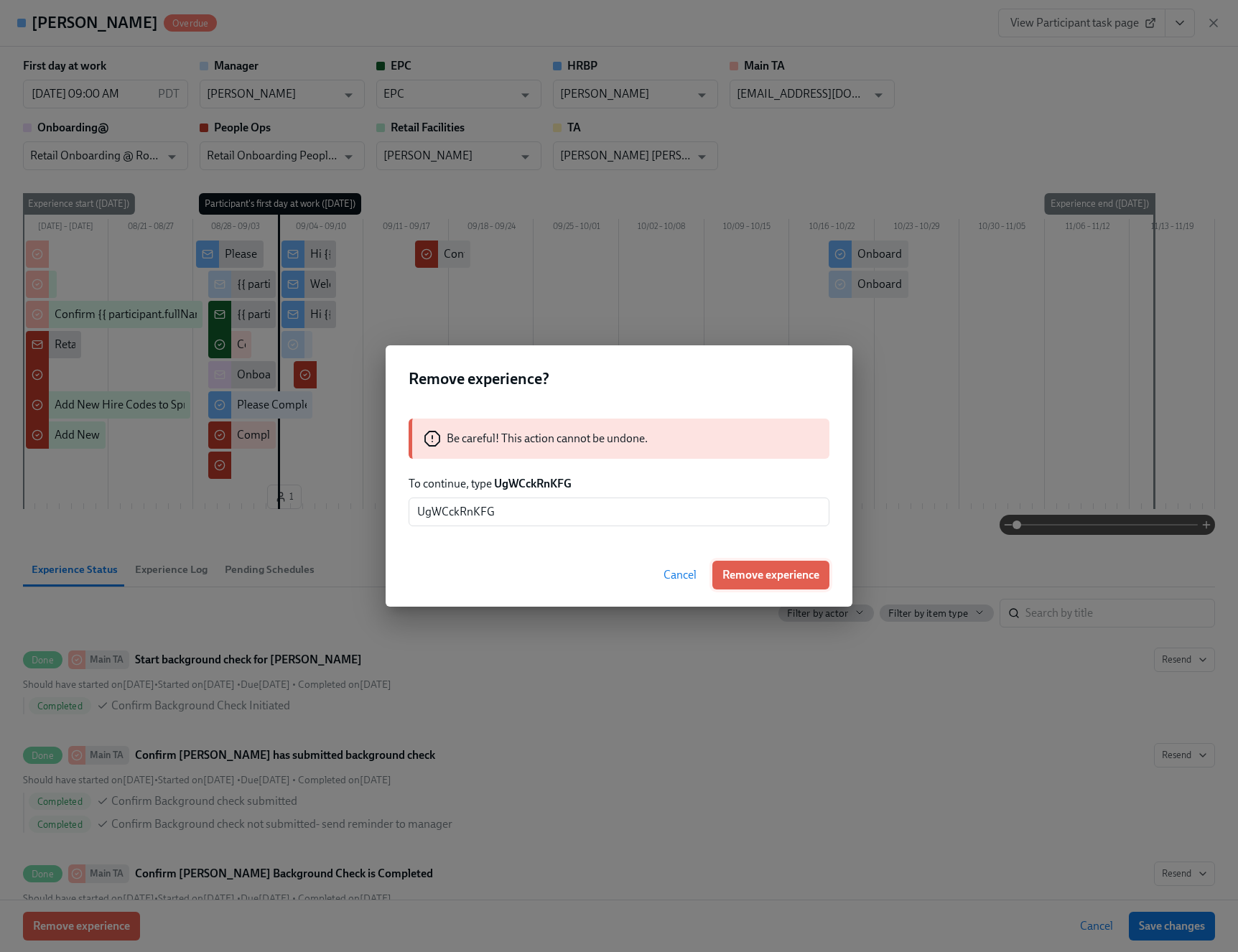
click at [783, 576] on span "Remove experience" at bounding box center [770, 574] width 97 height 14
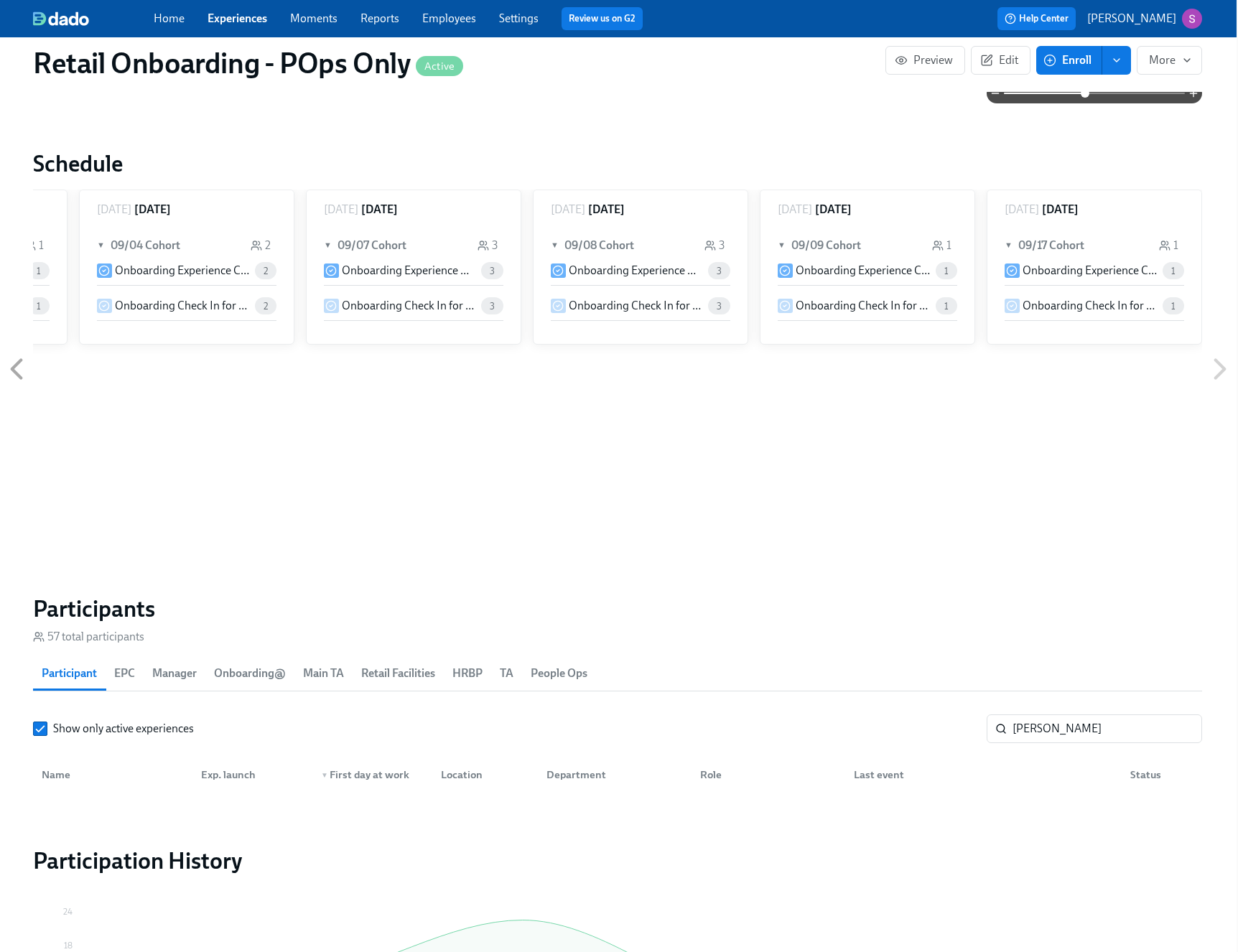
scroll to position [1313, 2]
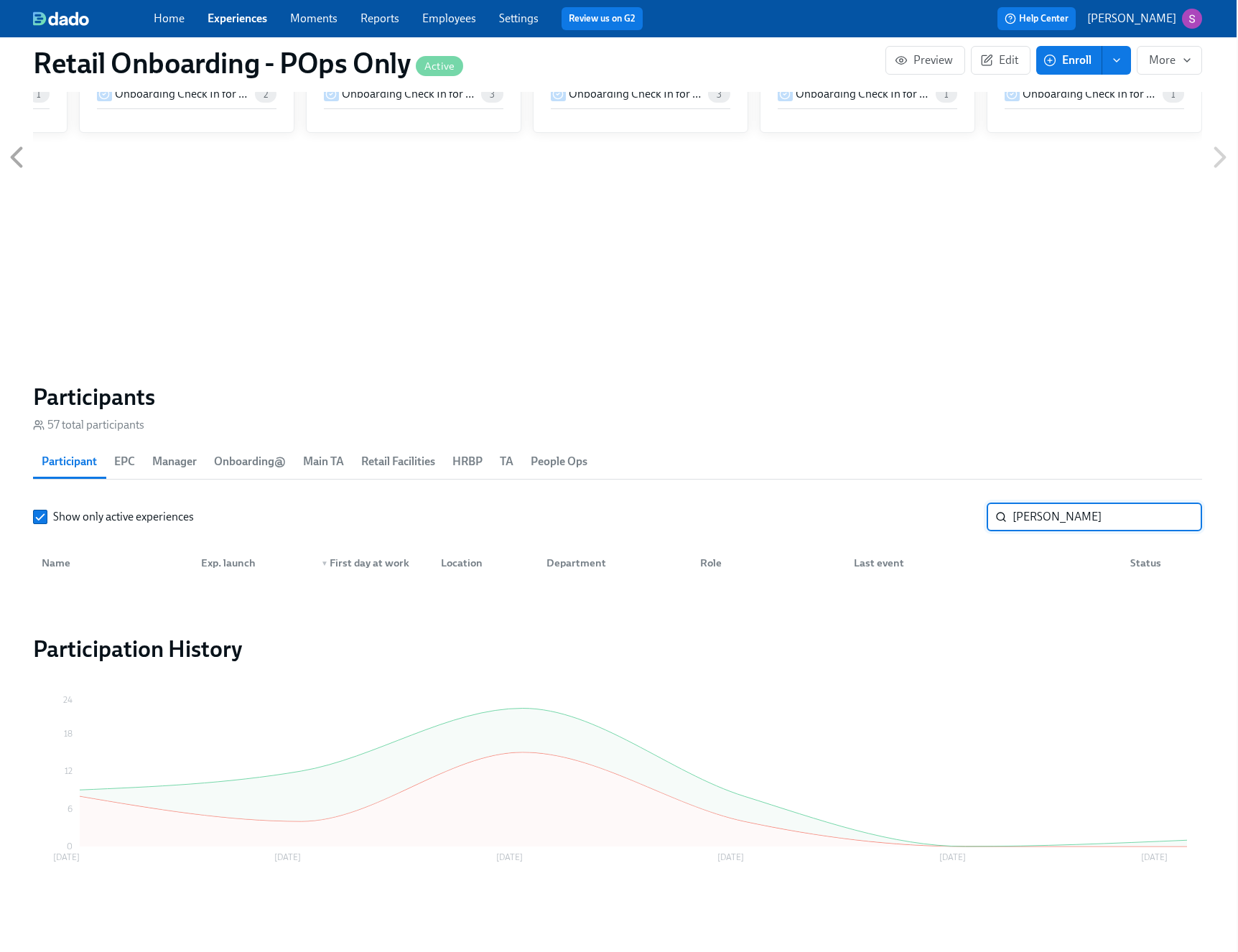
drag, startPoint x: 1093, startPoint y: 521, endPoint x: 965, endPoint y: 521, distance: 128.0
click at [965, 521] on div "Show only active experiences herlinda ​" at bounding box center [617, 516] width 1169 height 29
type input "ilana"
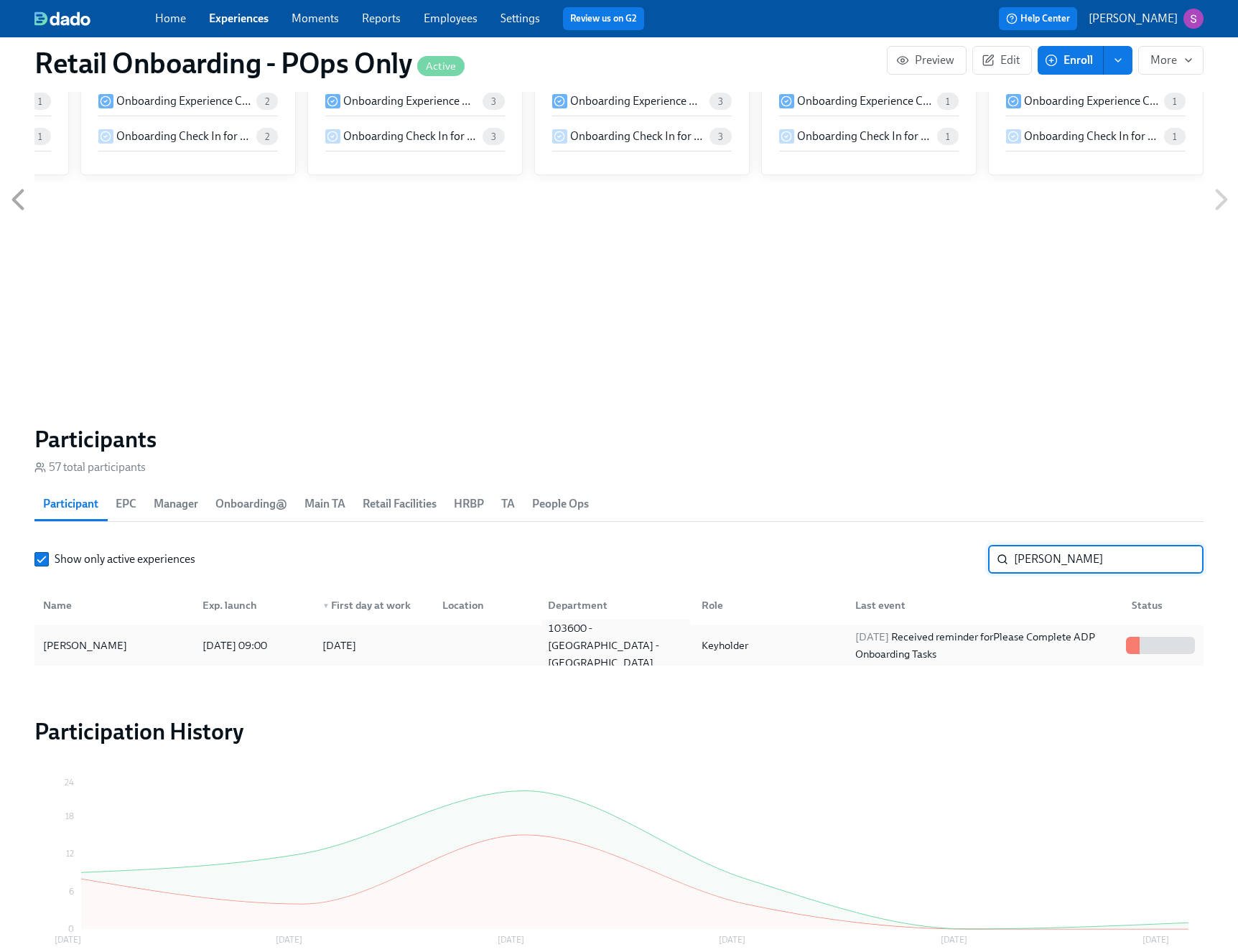
scroll to position [1268, 0]
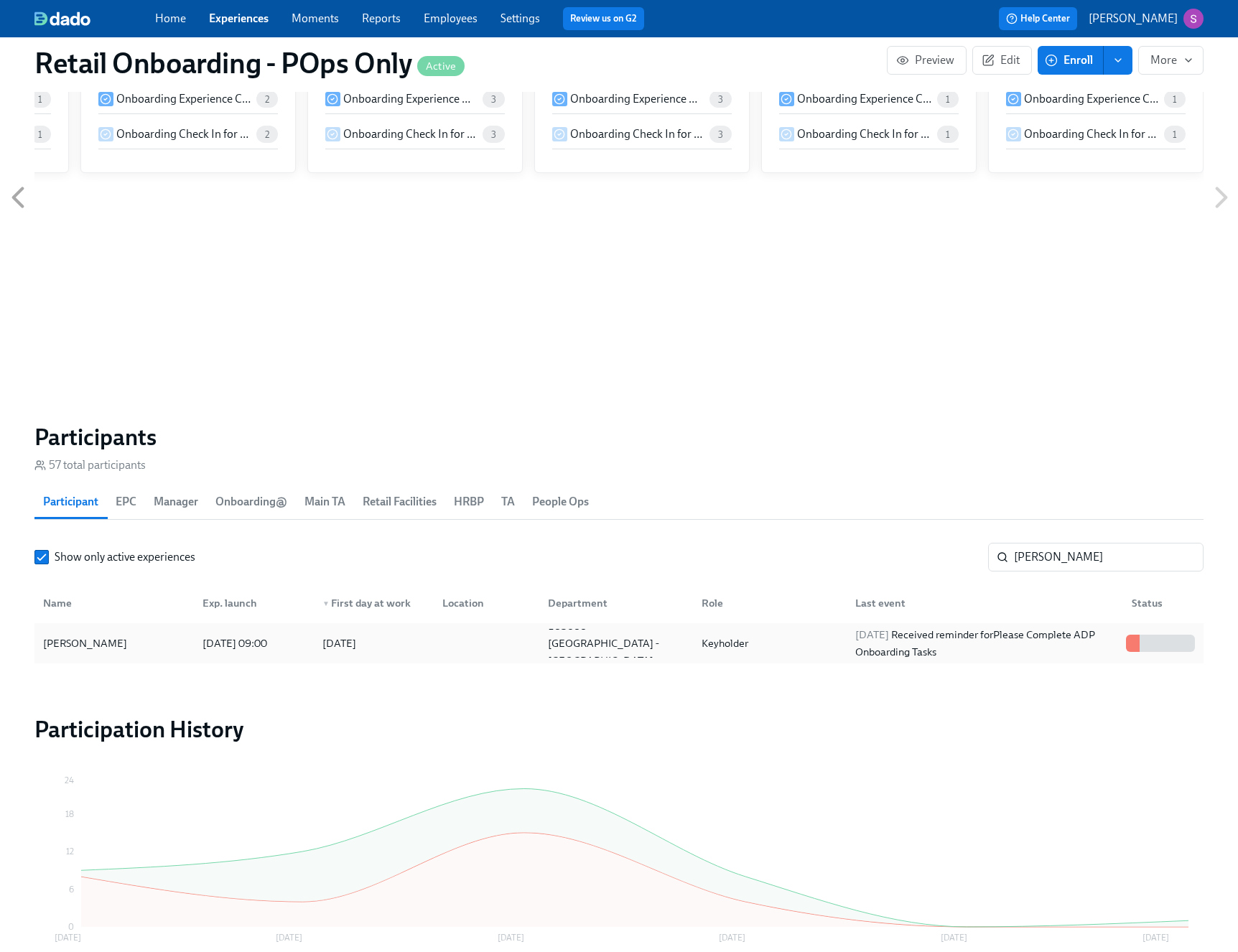
click at [502, 645] on div at bounding box center [483, 643] width 106 height 29
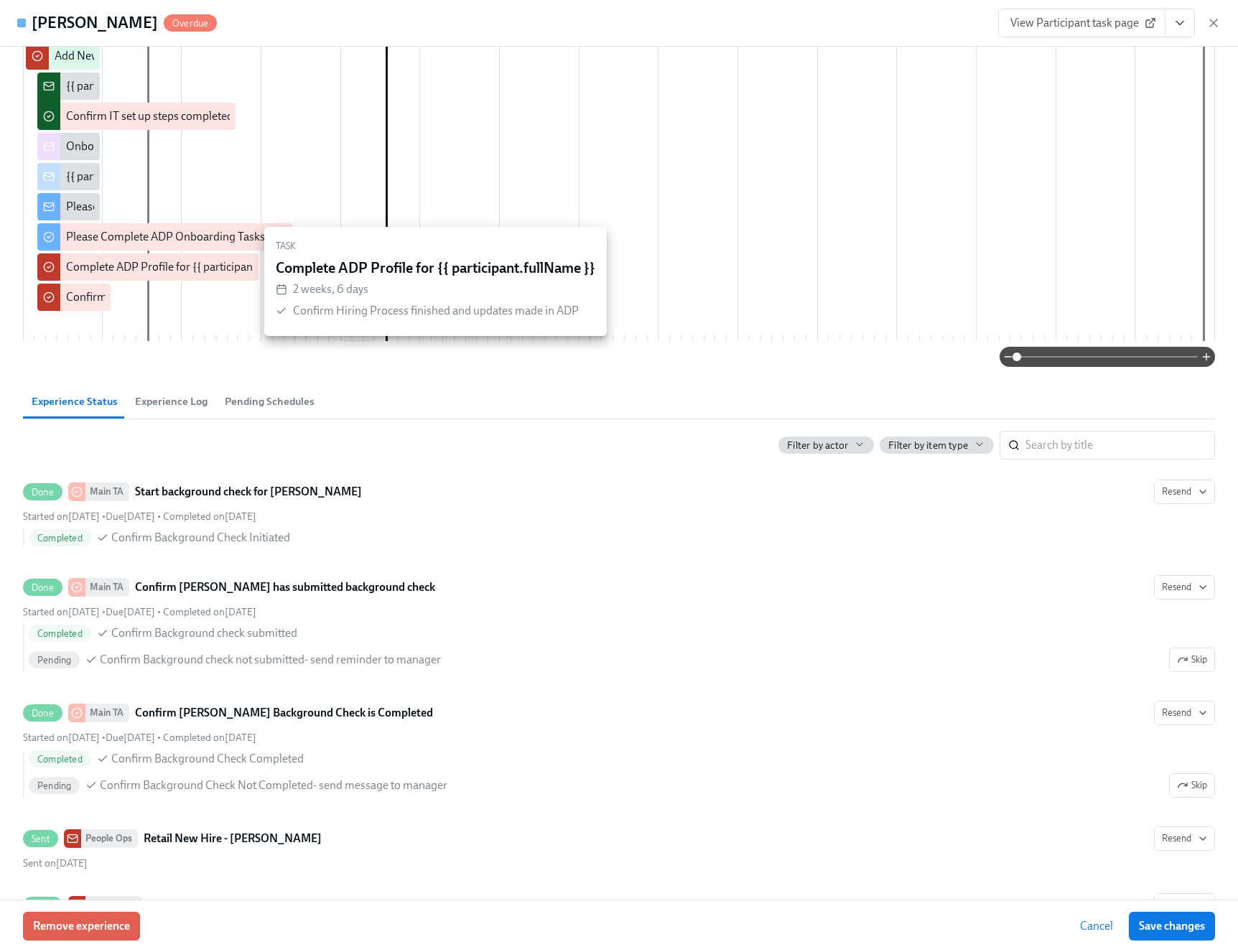
scroll to position [384, 0]
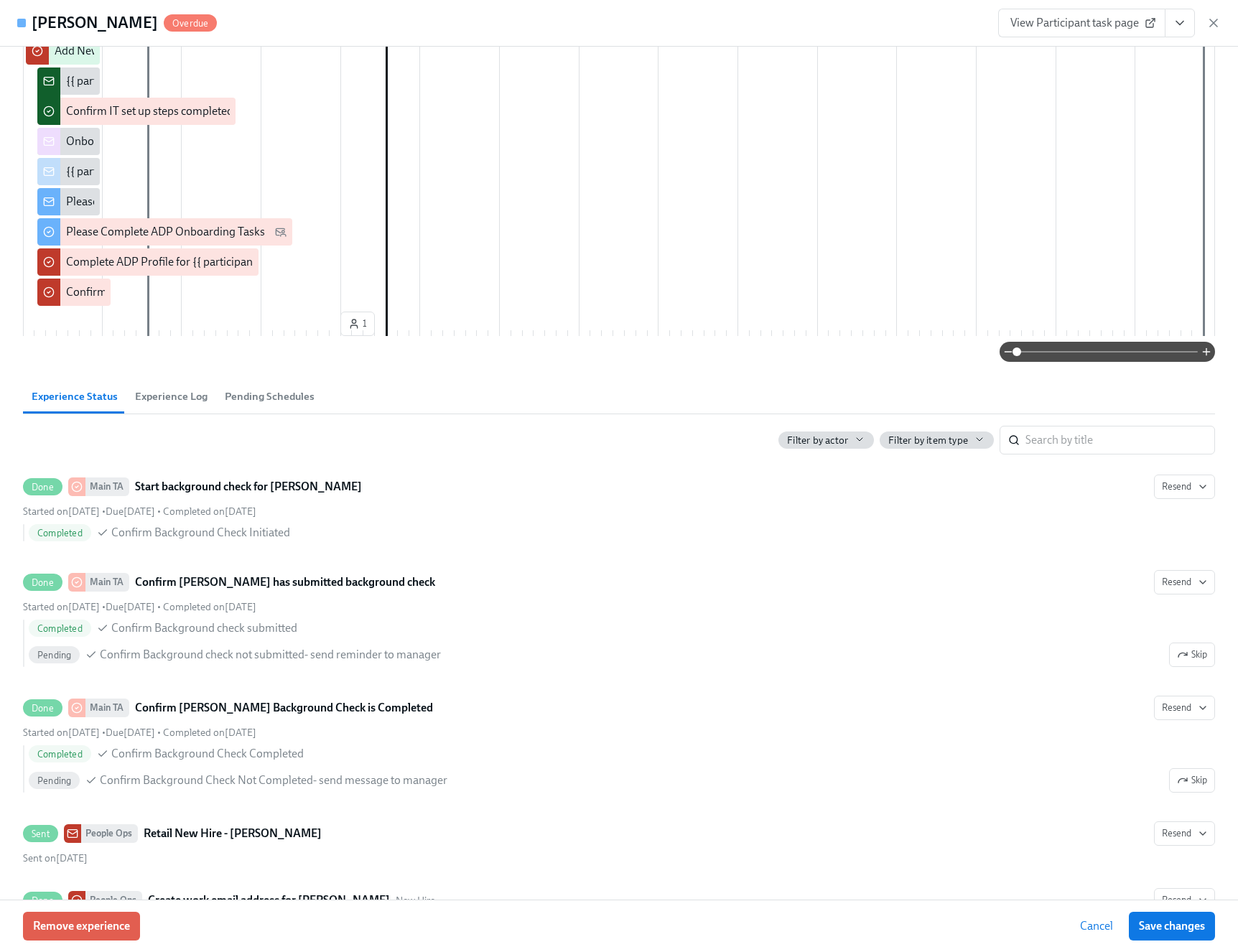
click at [173, 405] on span "Experience Log" at bounding box center [171, 397] width 73 height 17
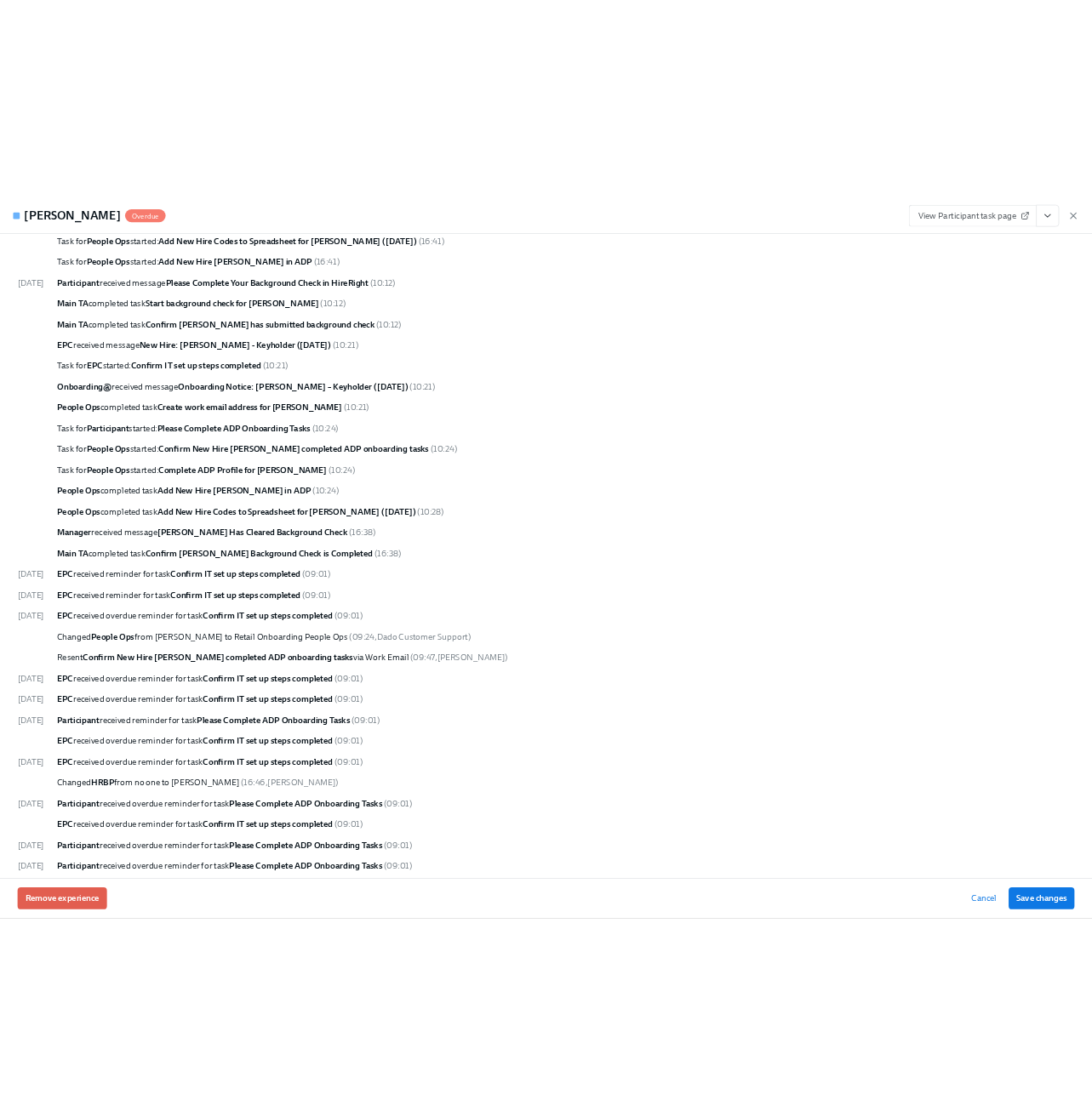
scroll to position [1382, 0]
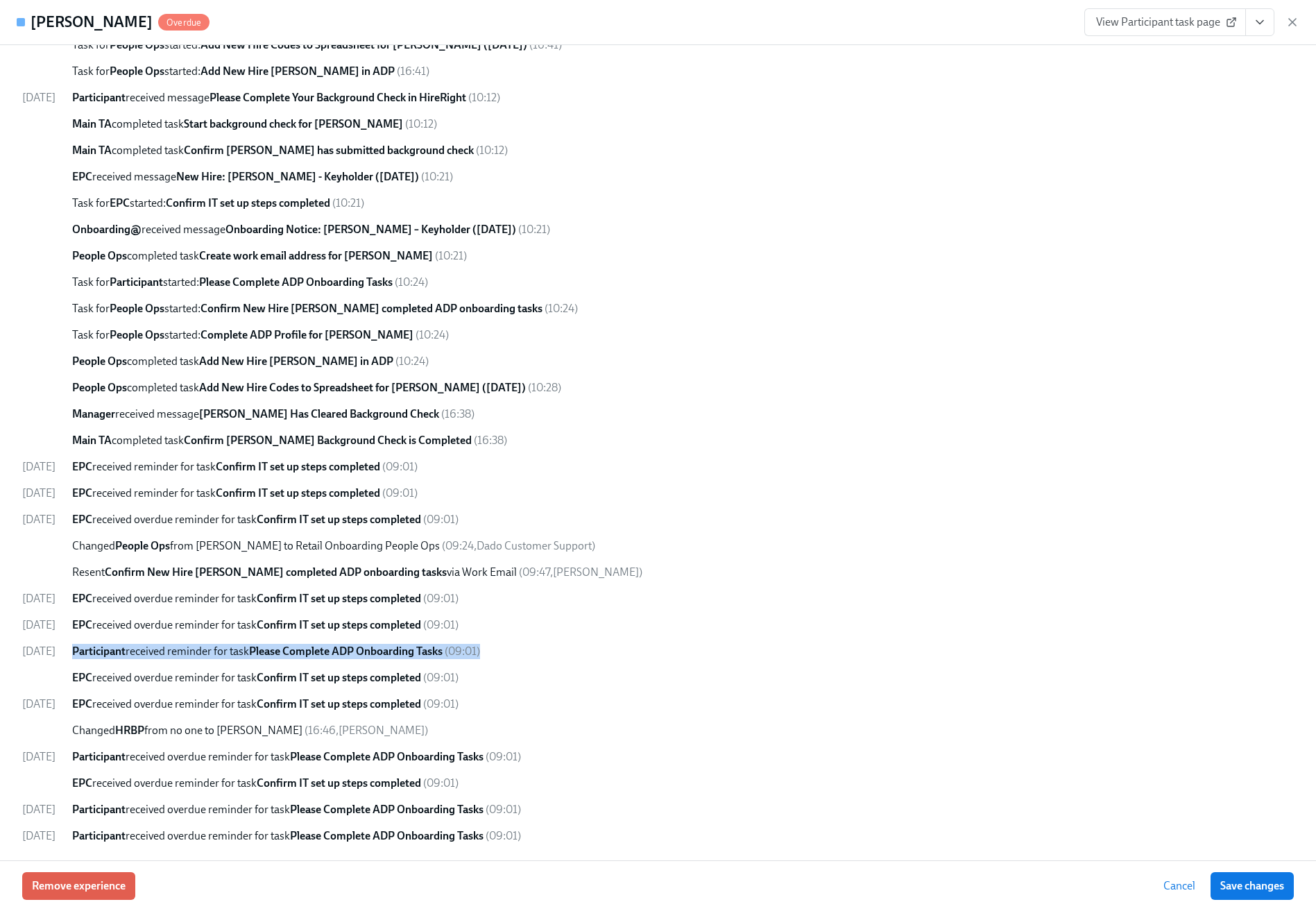
drag, startPoint x: 1314, startPoint y: 663, endPoint x: 1251, endPoint y: 650, distance: 64.3
click at [1195, 650] on div "First day at work 09/07/2025 09:00 AM PDT ​ Manager Kim Stafford ​ EPC EPC ​ HR…" at bounding box center [658, 452] width 1316 height 815
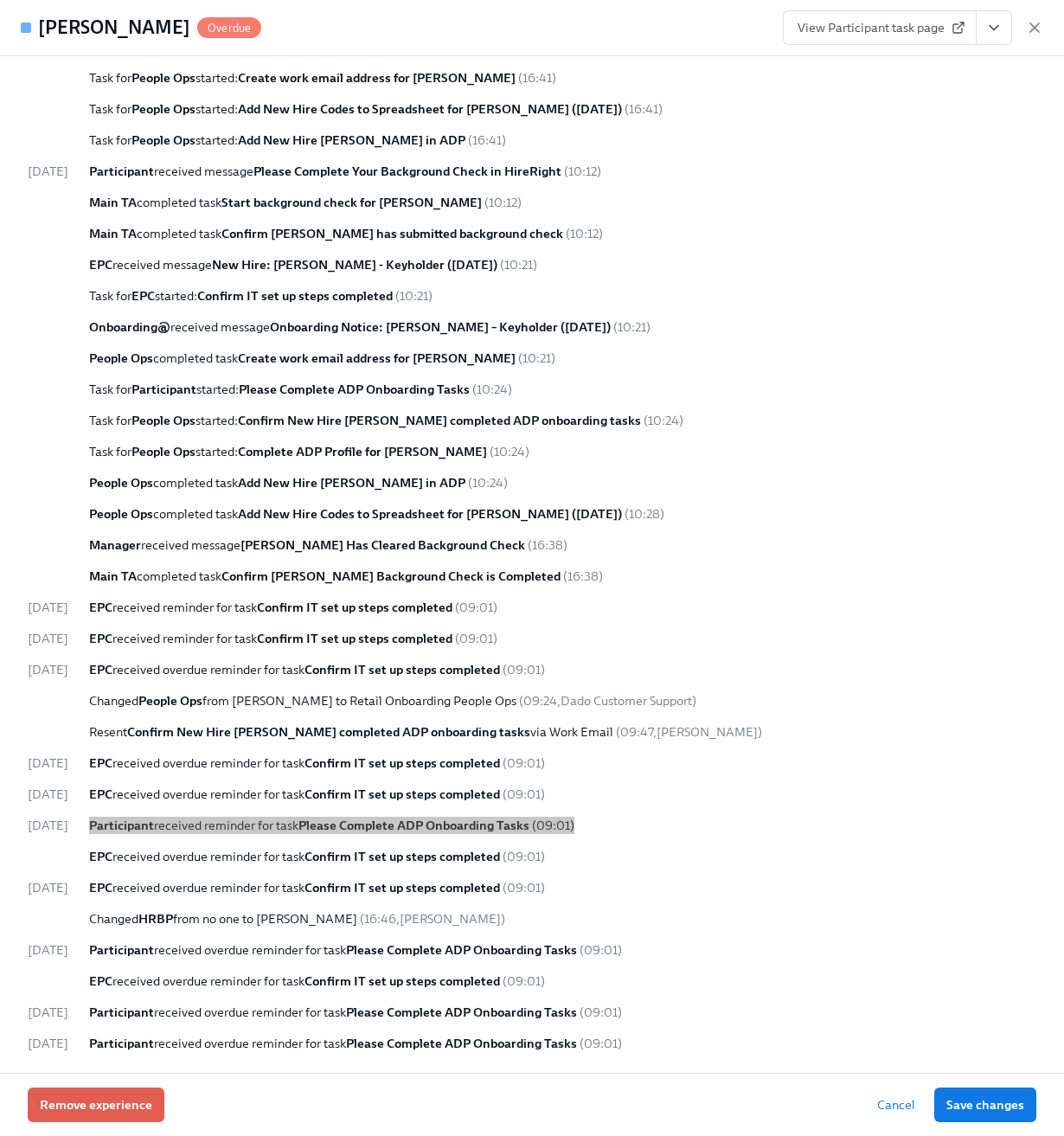
scroll to position [0, 26035]
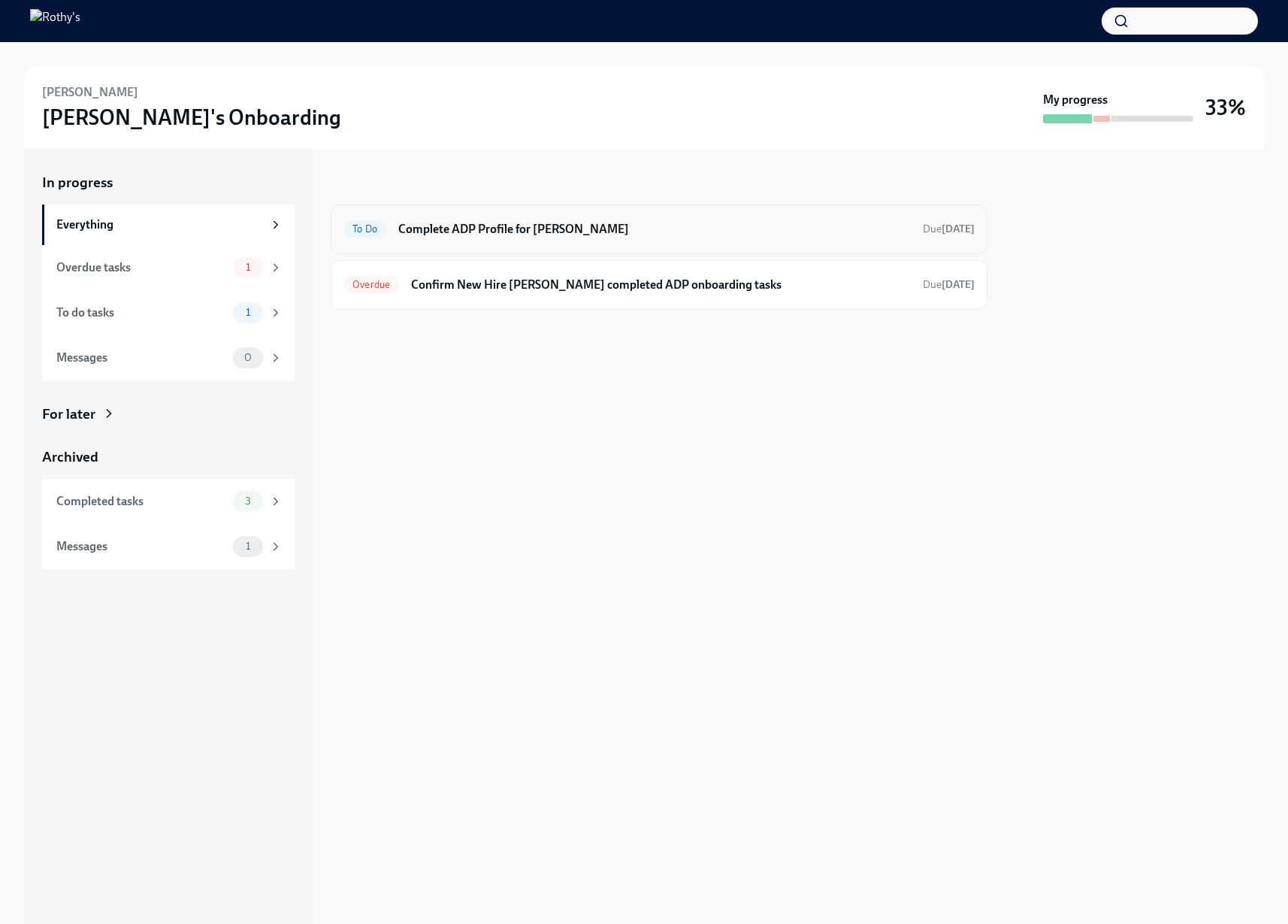
click at [530, 236] on h6 "Complete ADP Profile for Cristina Lussier" at bounding box center [655, 228] width 513 height 16
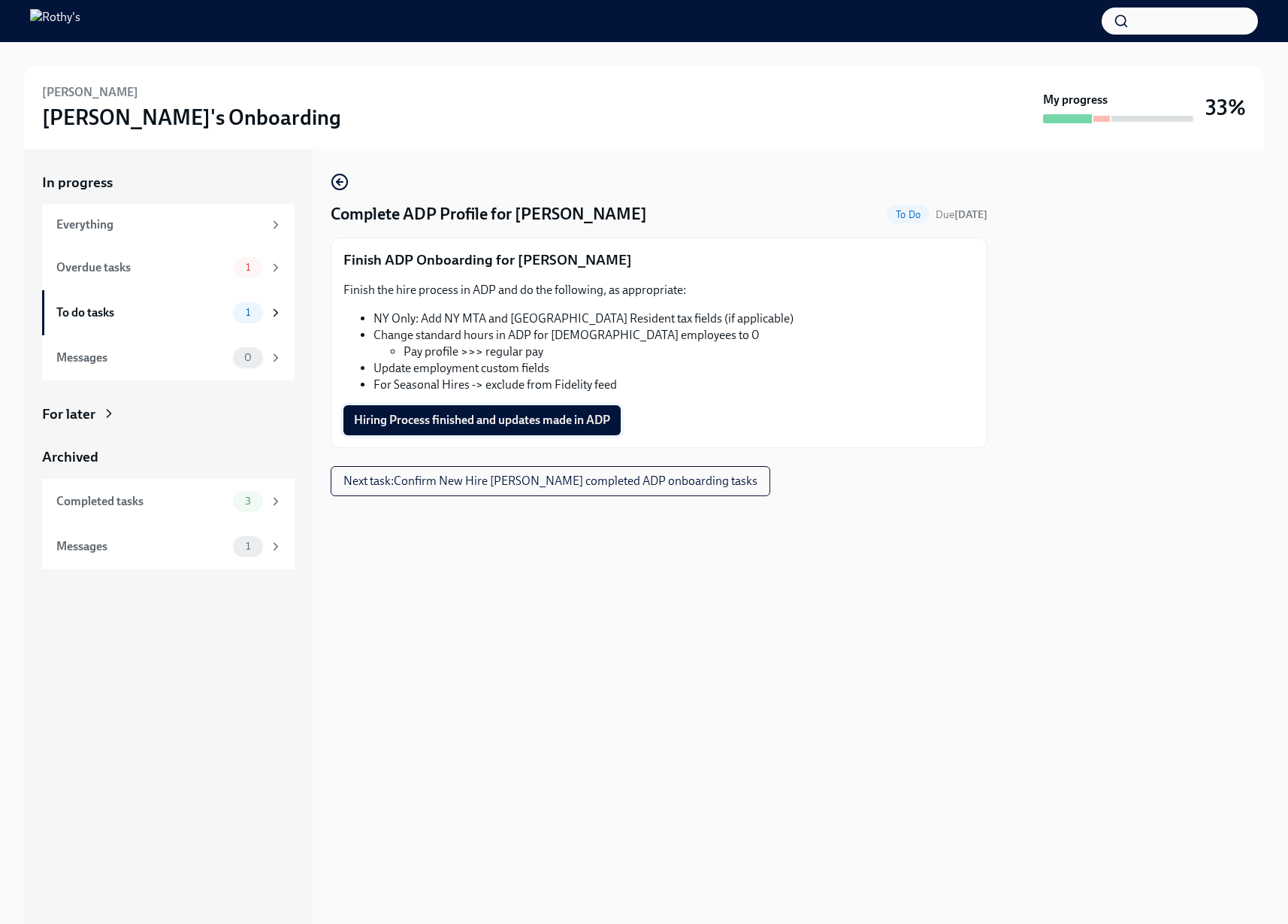
click at [555, 423] on span "Hiring Process finished and updates made in ADP" at bounding box center [482, 420] width 256 height 15
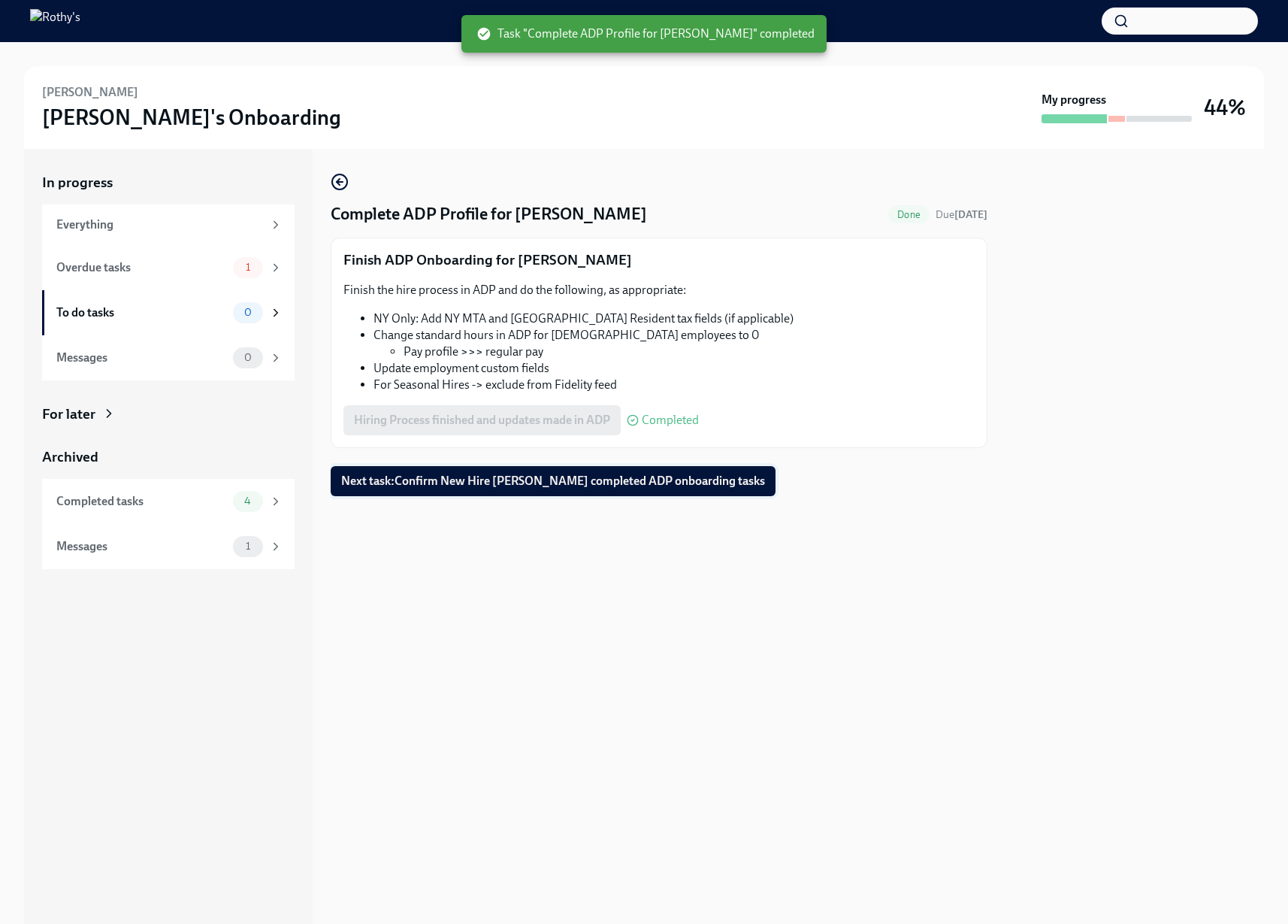
click at [612, 490] on button "Next task : Confirm New Hire Cristina Lussier completed ADP onboarding tasks" at bounding box center [553, 481] width 445 height 30
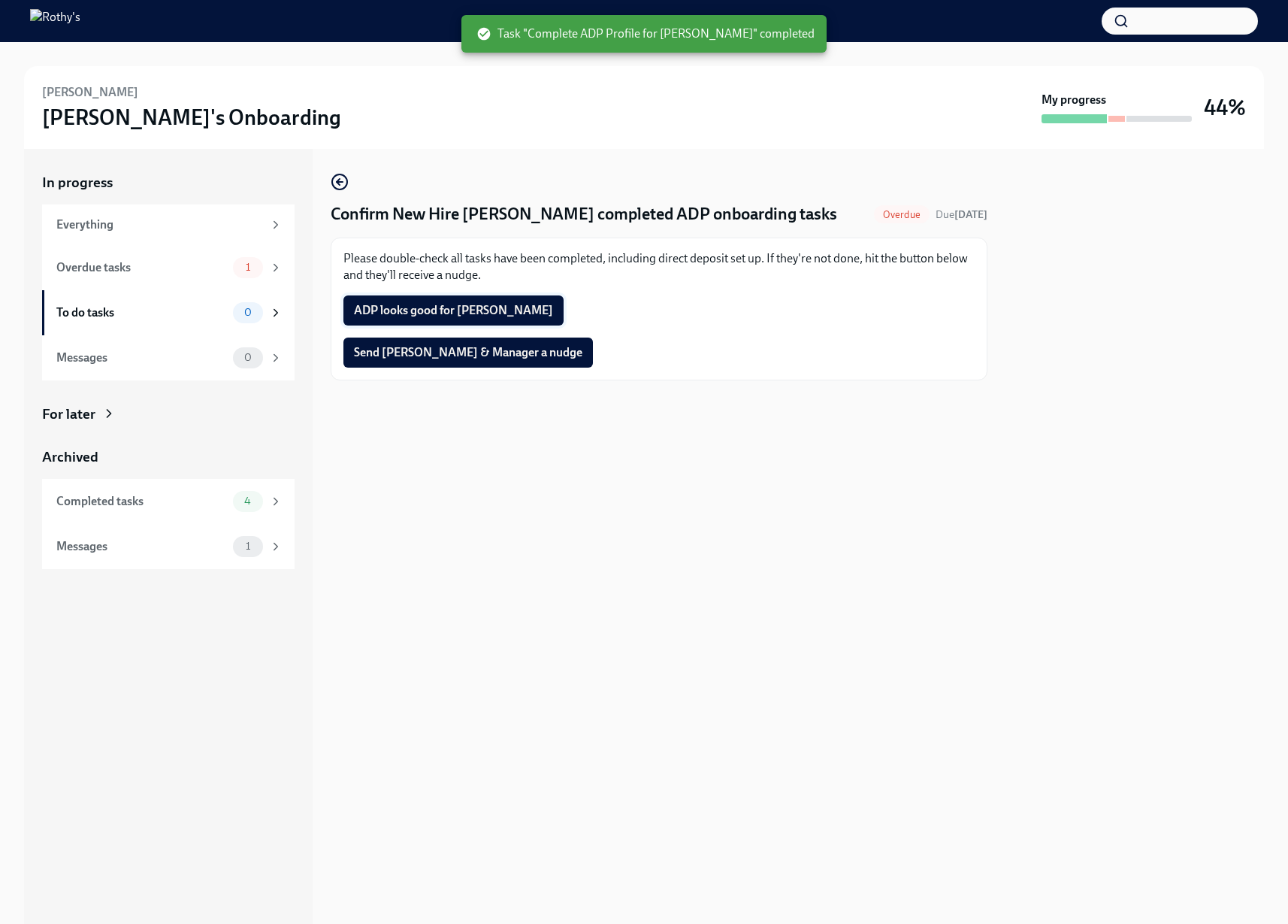
click at [446, 308] on span "ADP looks good for Cristina" at bounding box center [453, 310] width 199 height 15
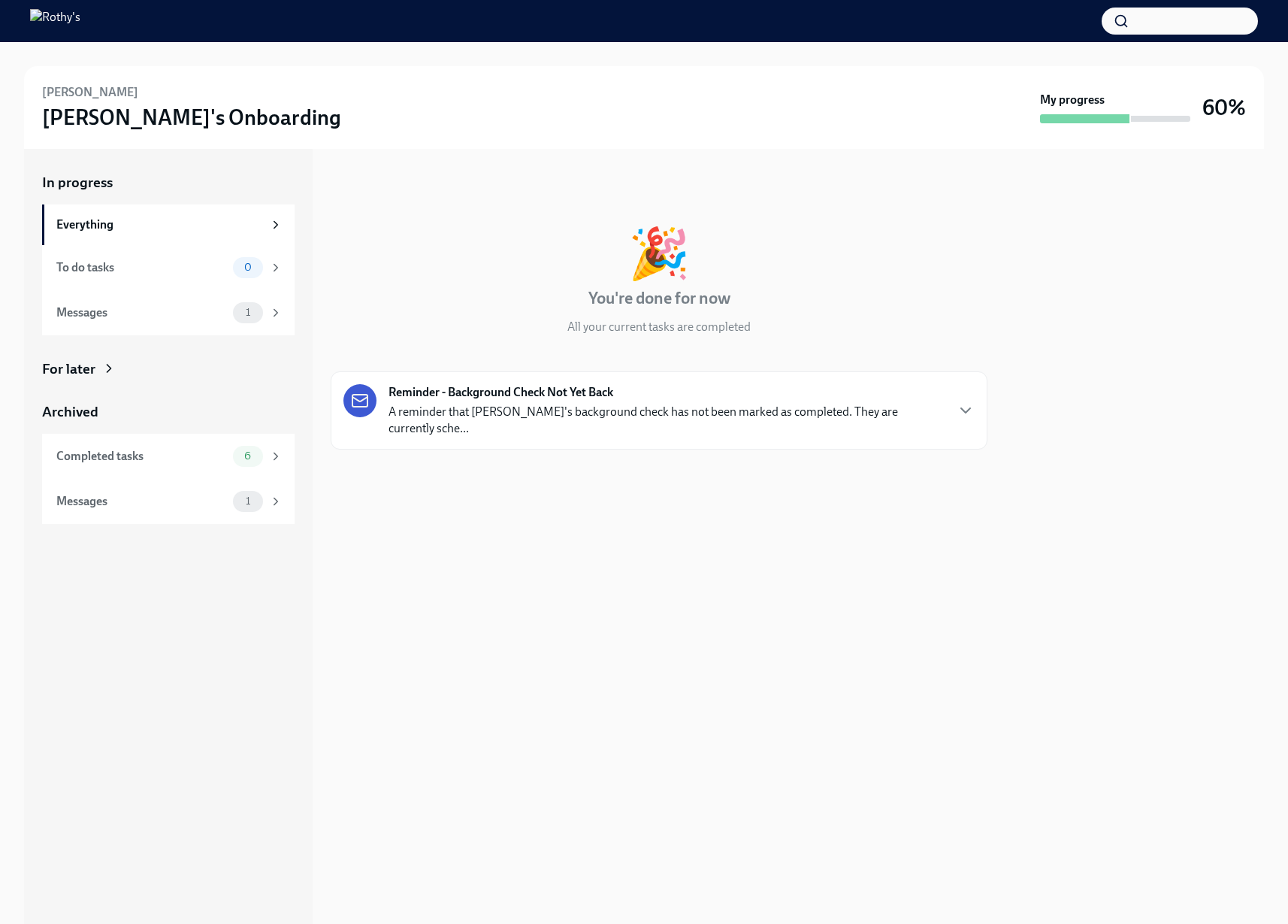
click at [585, 384] on strong "Reminder - Background Check Not Yet Back" at bounding box center [501, 392] width 225 height 16
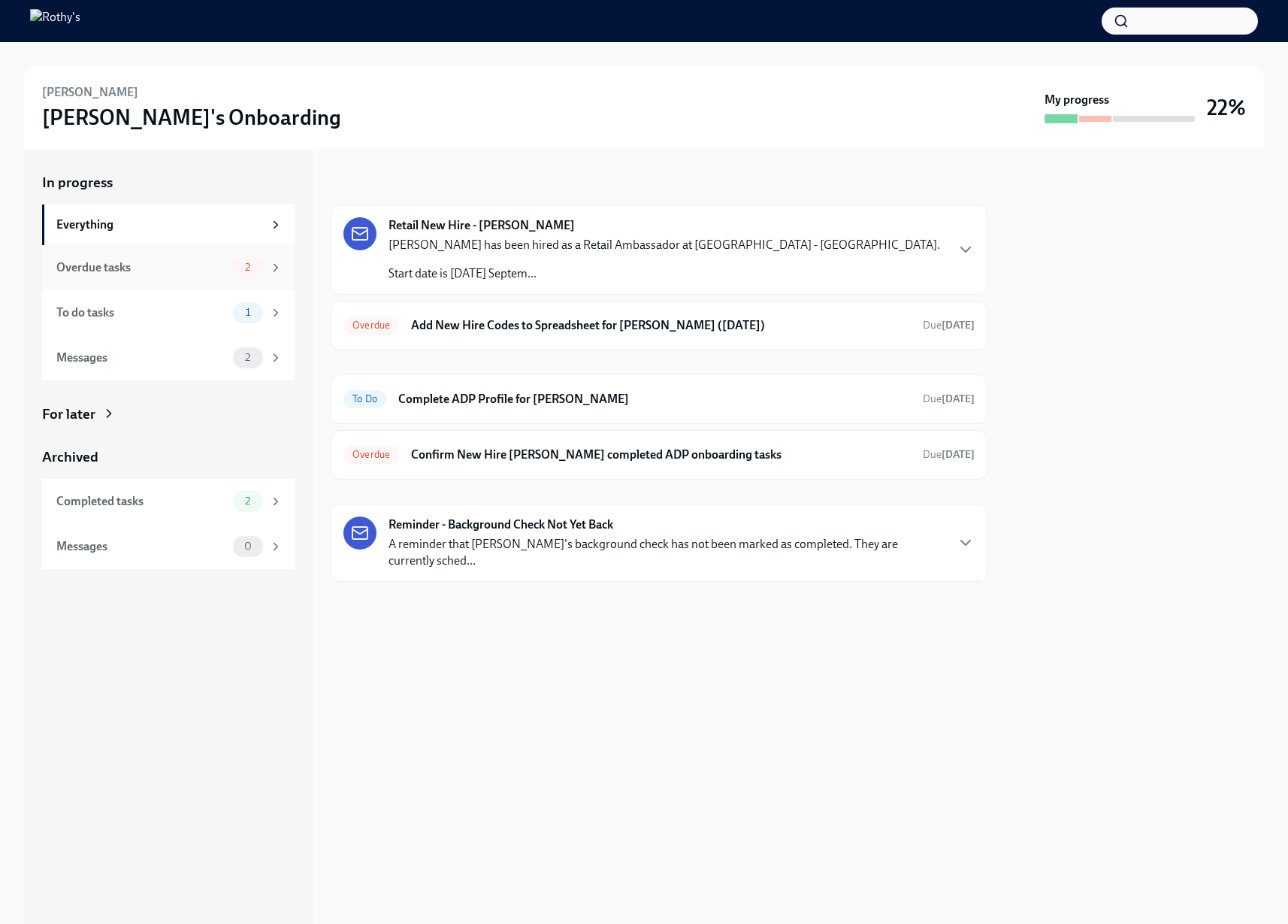
click at [171, 279] on div "Overdue tasks 2" at bounding box center [169, 267] width 253 height 45
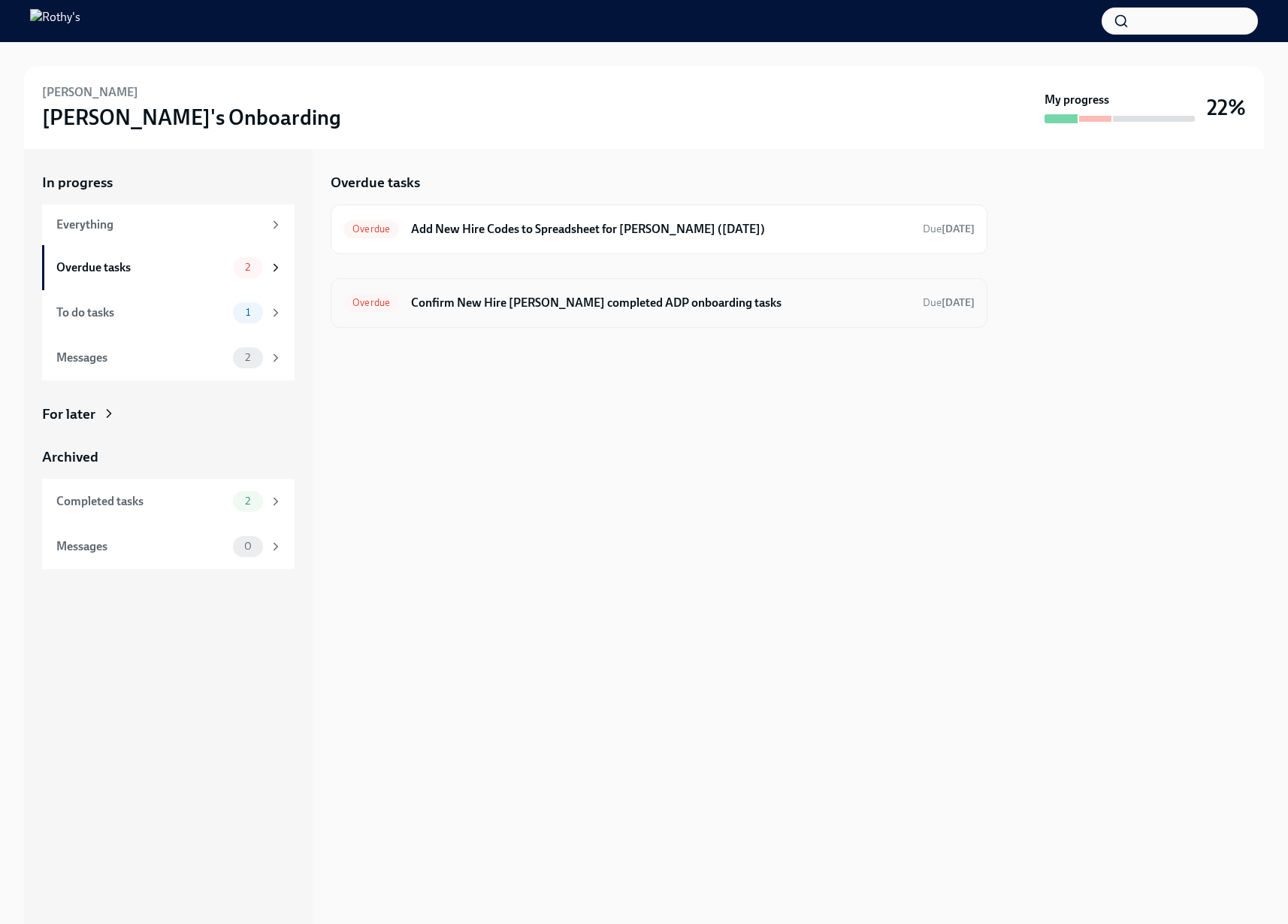
click at [502, 313] on div "Overdue Confirm New Hire [PERSON_NAME] completed ADP onboarding tasks Due [DATE]" at bounding box center [659, 303] width 631 height 24
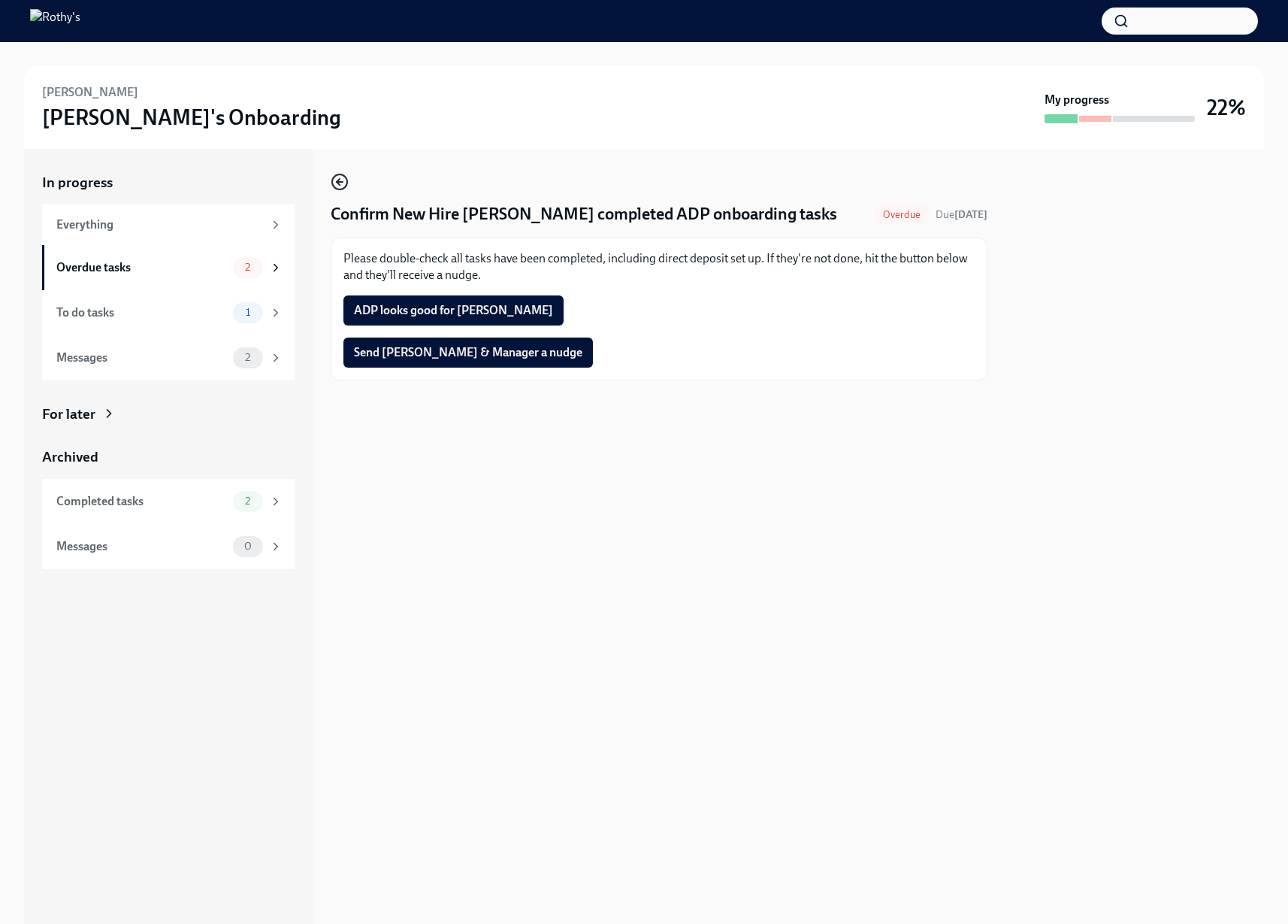
click at [340, 184] on icon "button" at bounding box center [337, 182] width 3 height 6
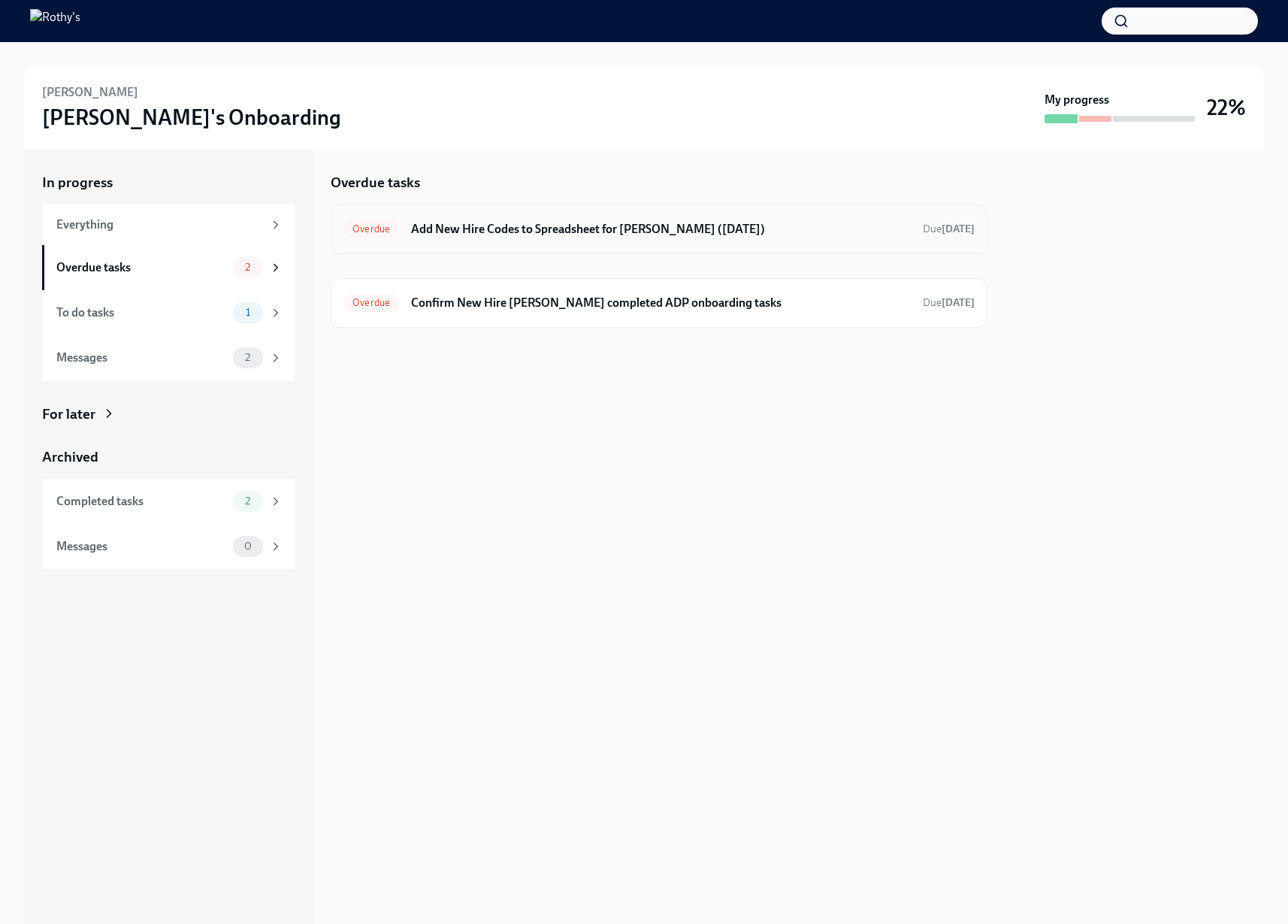
click at [519, 235] on h6 "Add New Hire Codes to Spreadsheet for Anisha Aziz (09/08/2025)" at bounding box center [661, 228] width 500 height 16
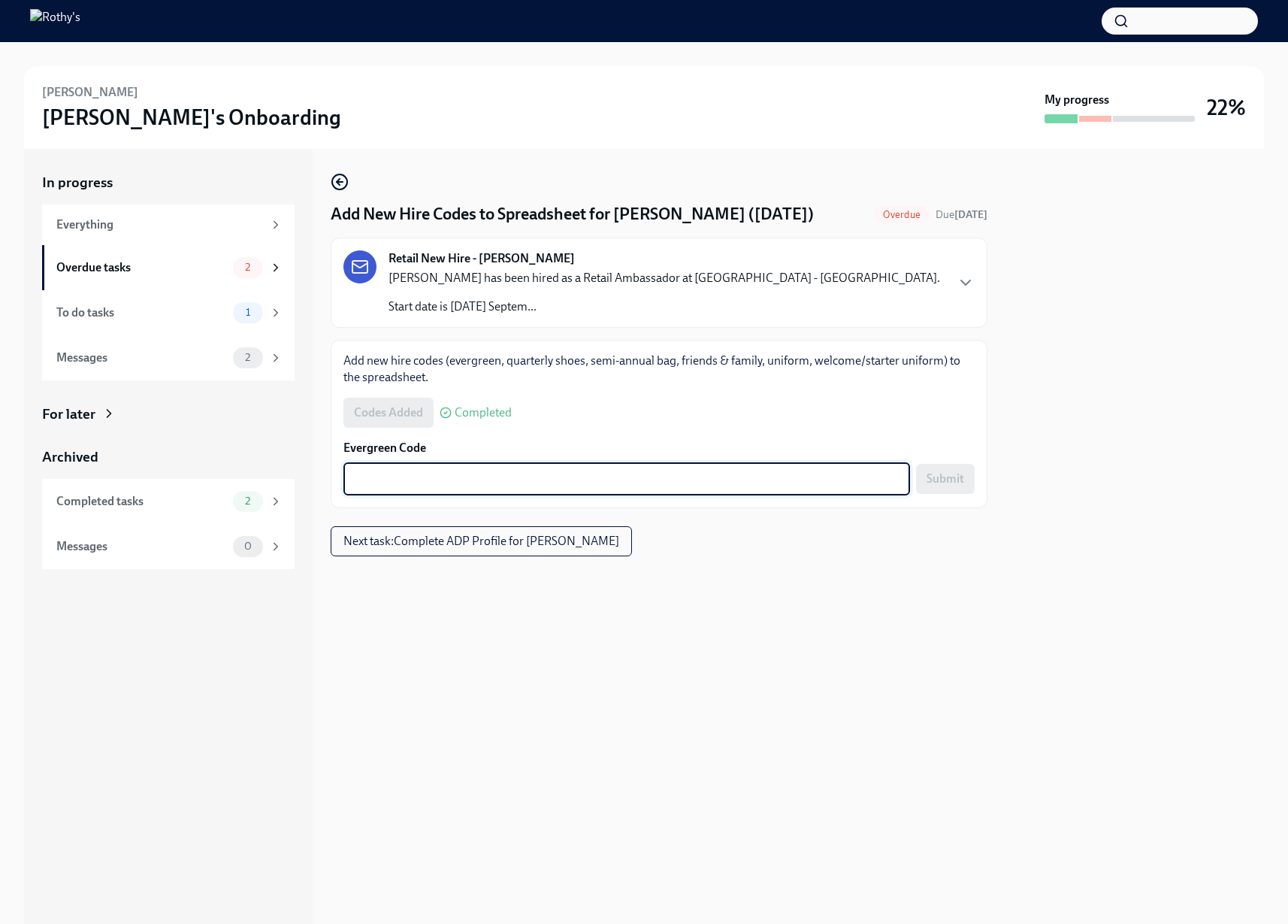
click at [448, 484] on textarea "Evergreen Code" at bounding box center [627, 478] width 548 height 18
paste textarea "E-FF-C55S24"
type textarea "E-FF-C55S24"
click at [945, 484] on span "Submit" at bounding box center [945, 478] width 37 height 15
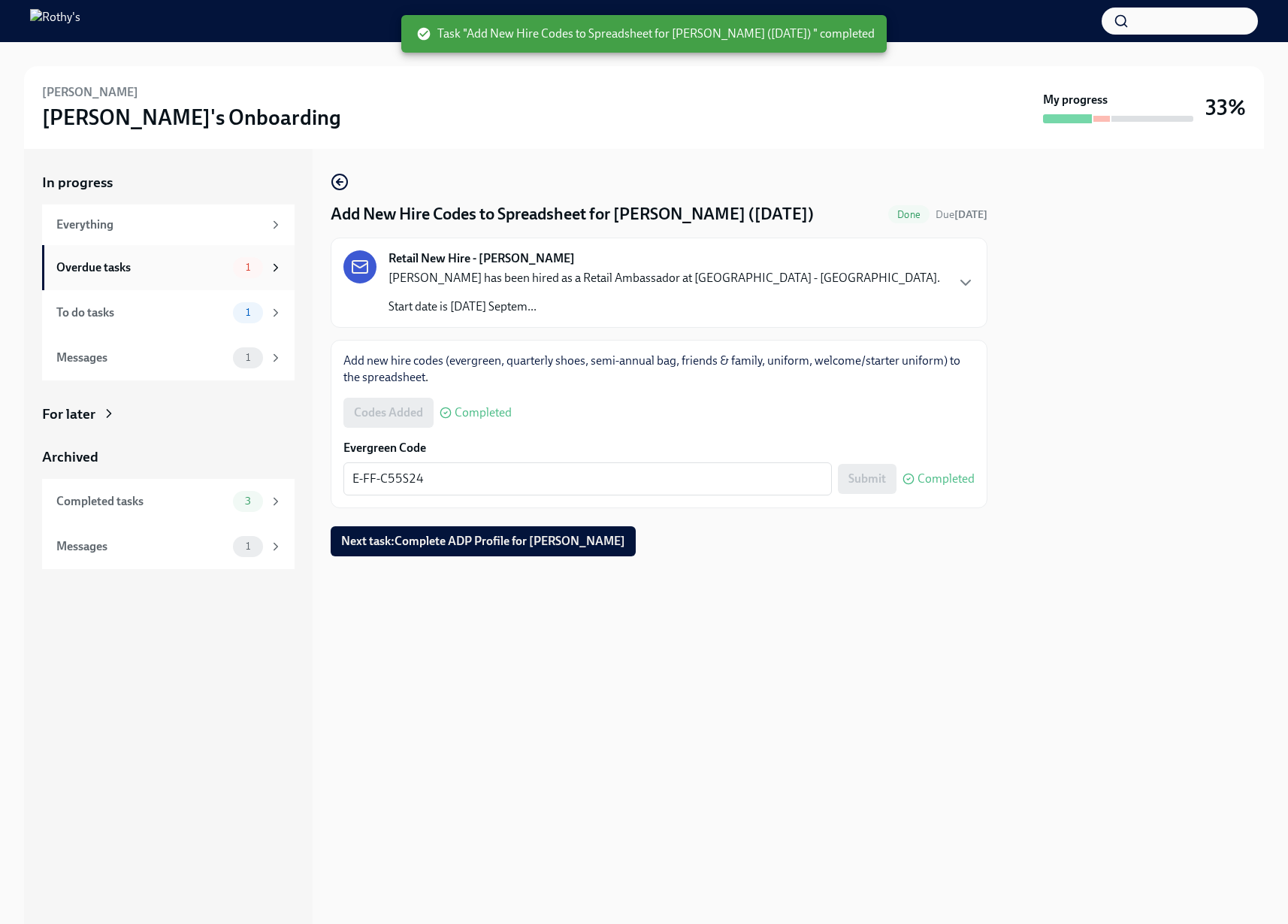
click at [207, 273] on div "Overdue tasks" at bounding box center [141, 267] width 170 height 16
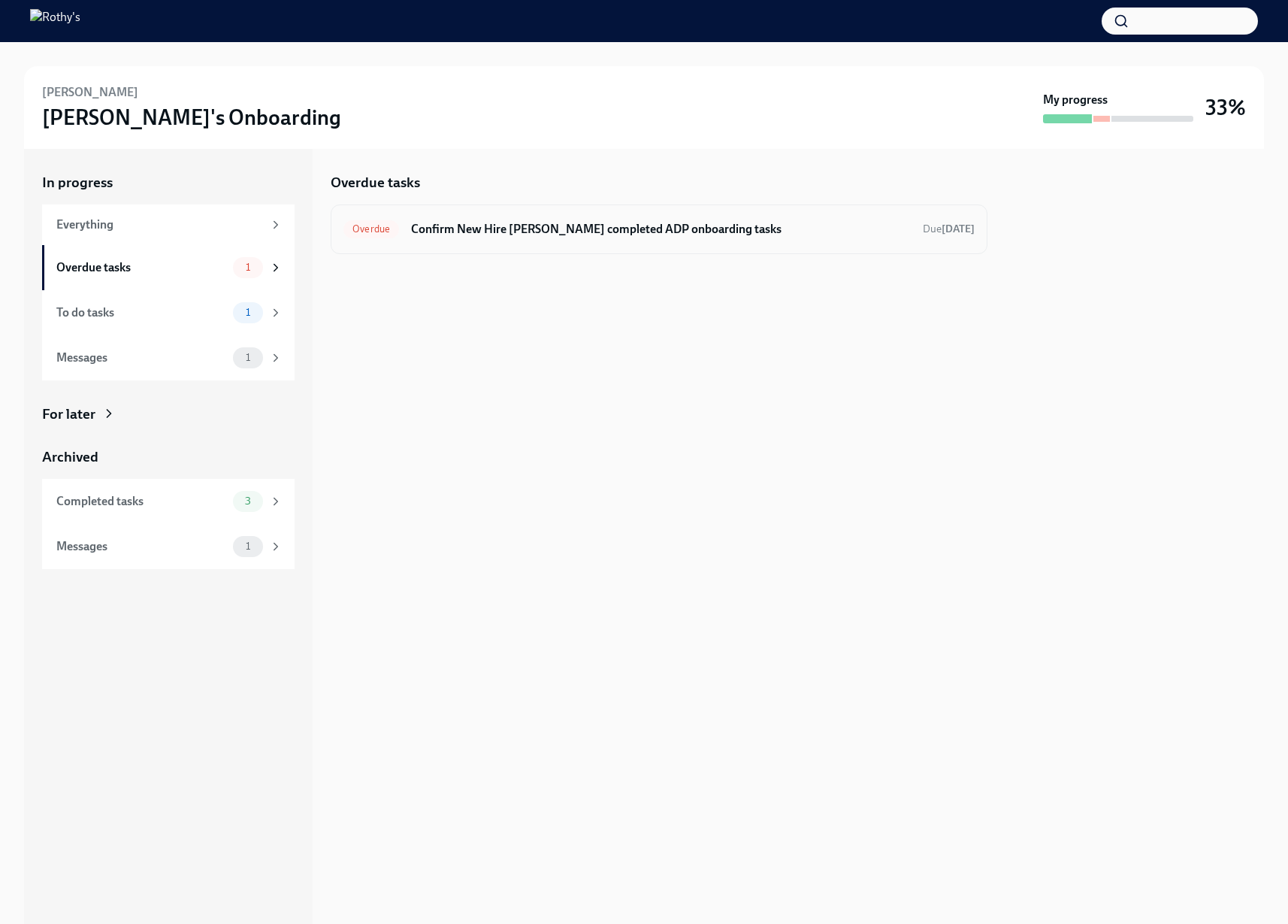
click at [842, 234] on h6 "Confirm New Hire Anisha Aziz completed ADP onboarding tasks" at bounding box center [661, 228] width 500 height 16
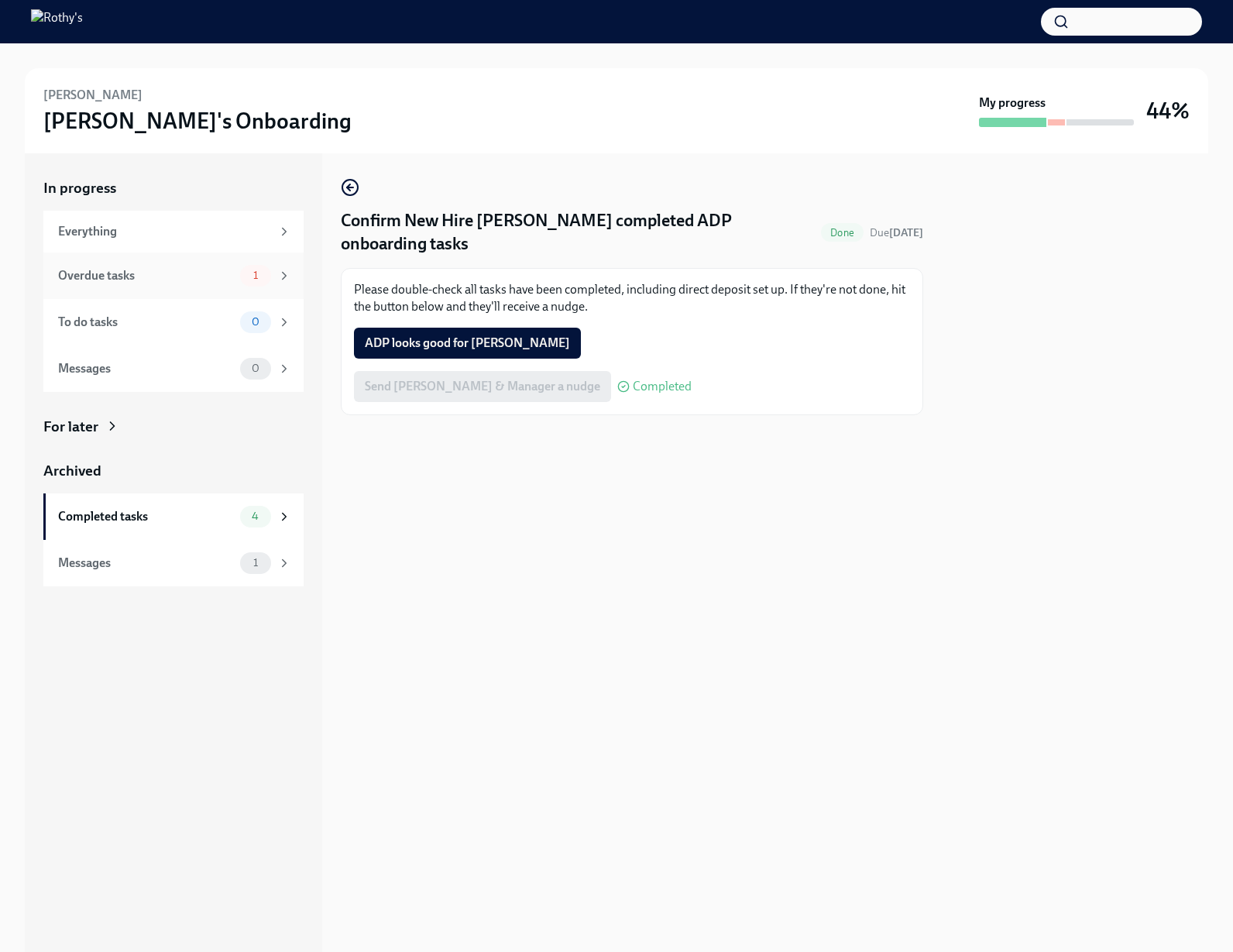
click at [198, 271] on div "Overdue tasks" at bounding box center [145, 275] width 176 height 17
